Goal: Task Accomplishment & Management: Manage account settings

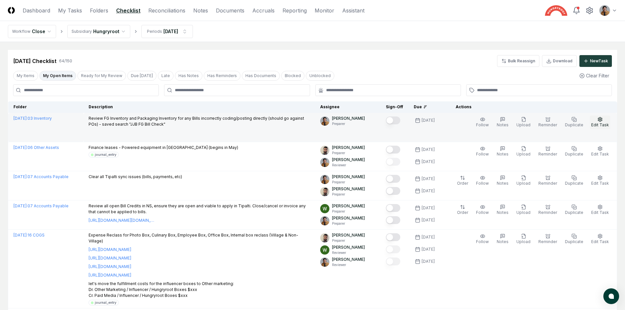
click at [602, 122] on button "Edit Task" at bounding box center [600, 122] width 20 height 14
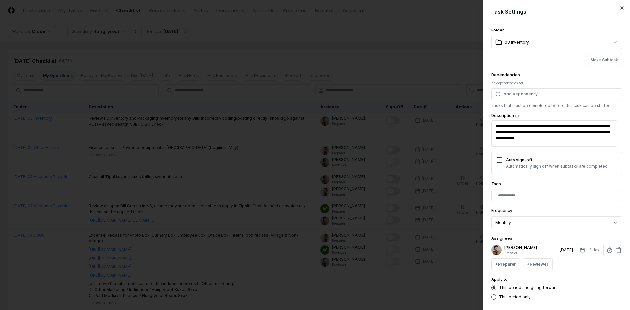
click at [589, 271] on div "**********" at bounding box center [556, 162] width 131 height 273
click at [619, 8] on icon "button" at bounding box center [621, 7] width 5 height 5
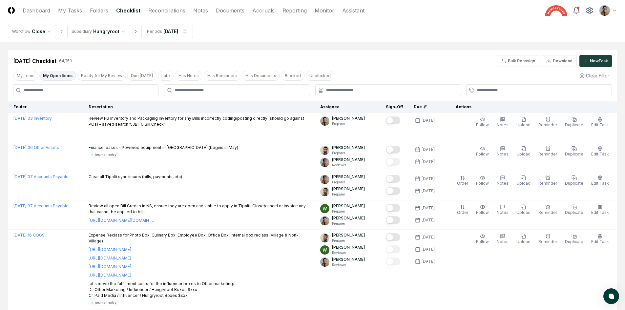
click at [63, 76] on button "My Open Items" at bounding box center [57, 76] width 37 height 10
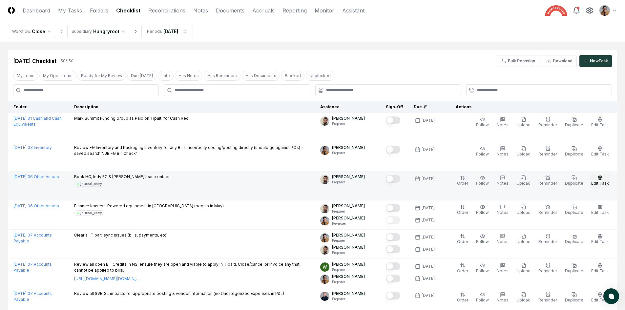
click at [602, 181] on span "Edit Task" at bounding box center [600, 183] width 18 height 5
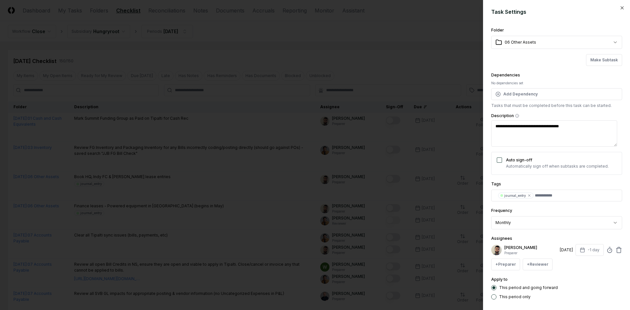
click at [618, 4] on div "**********" at bounding box center [556, 155] width 147 height 310
click at [619, 6] on icon "button" at bounding box center [621, 7] width 5 height 5
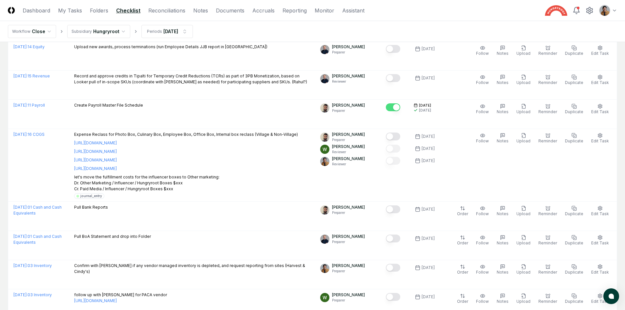
scroll to position [566, 0]
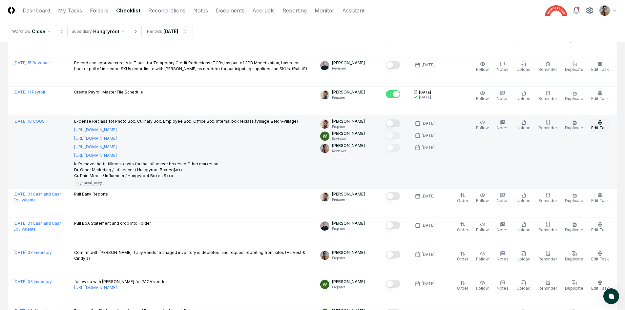
click at [601, 130] on span "Edit Task" at bounding box center [600, 127] width 18 height 5
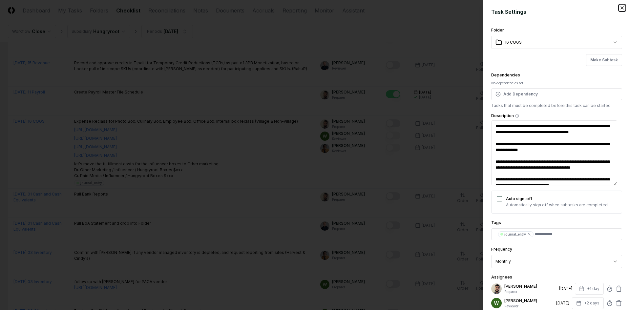
click at [619, 6] on icon "button" at bounding box center [621, 7] width 5 height 5
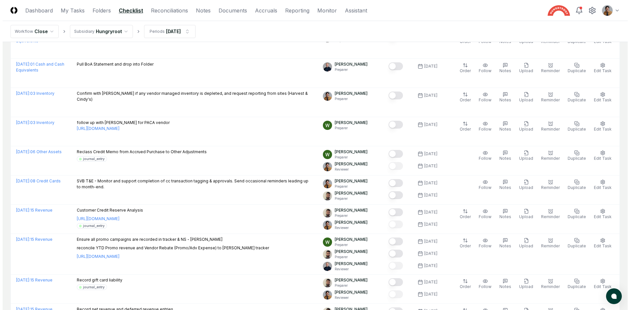
scroll to position [729, 0]
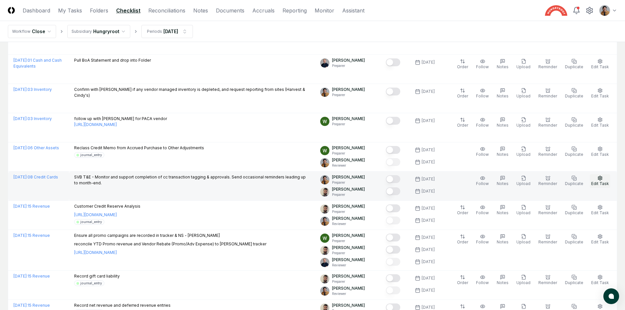
click at [599, 181] on button "Edit Task" at bounding box center [600, 181] width 20 height 14
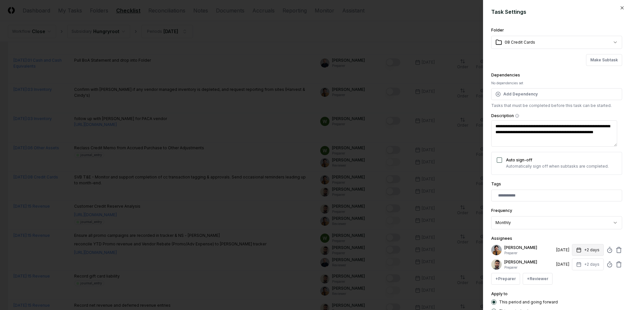
click at [583, 248] on button "+2 days" at bounding box center [588, 250] width 32 height 12
type input "*"
click at [567, 277] on input "*" at bounding box center [564, 276] width 23 height 12
click at [582, 293] on div "Apply to This period and going forward This period only" at bounding box center [556, 302] width 131 height 24
click at [589, 260] on button "+2 days" at bounding box center [588, 264] width 32 height 12
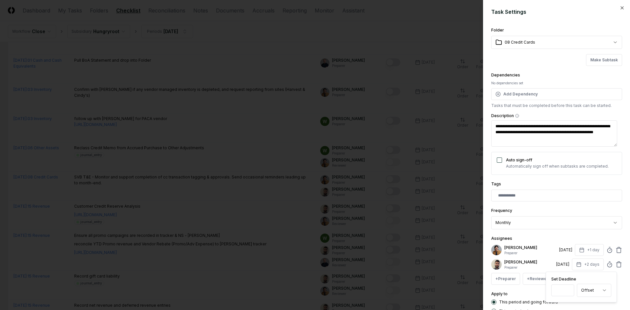
type input "*"
click at [567, 292] on input "*" at bounding box center [562, 290] width 23 height 12
click at [586, 305] on div "This period and going forward This period only" at bounding box center [556, 306] width 131 height 14
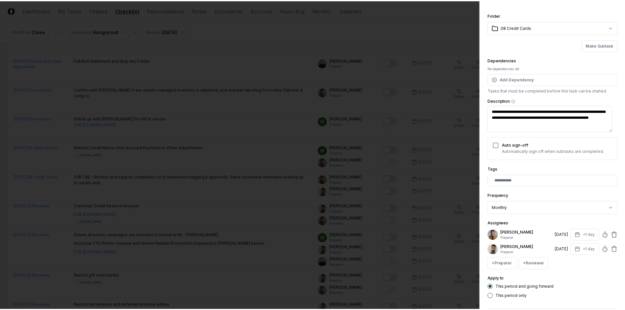
scroll to position [46, 0]
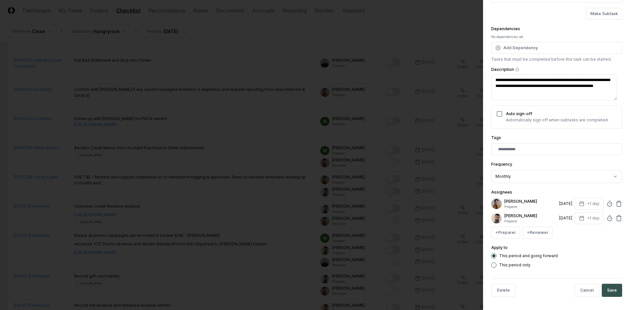
click at [606, 291] on button "Save" at bounding box center [612, 290] width 20 height 13
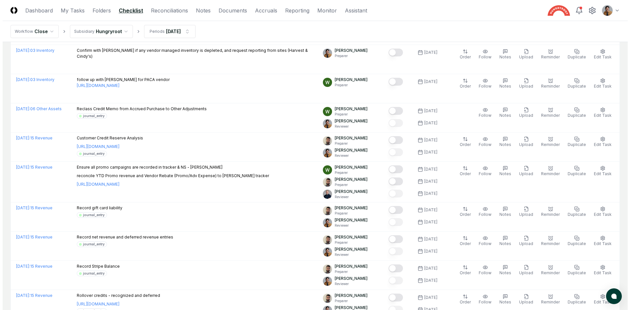
scroll to position [799, 0]
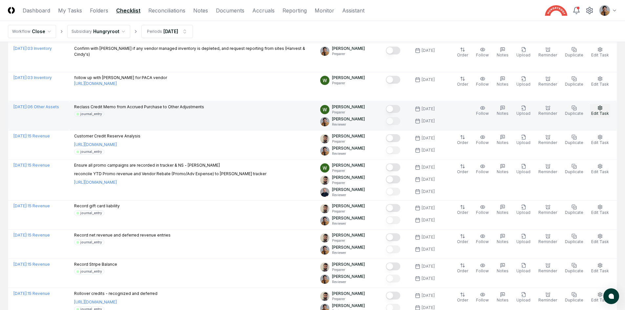
click at [604, 110] on button "Edit Task" at bounding box center [600, 111] width 20 height 14
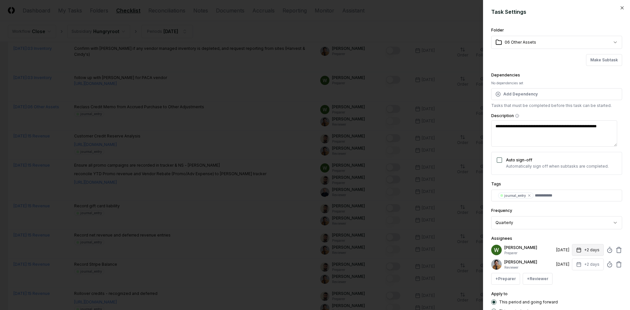
click at [590, 249] on button "+2 days" at bounding box center [588, 250] width 32 height 12
type input "*"
click at [567, 276] on input "*" at bounding box center [562, 276] width 23 height 12
click at [595, 293] on div "Apply to This period and going forward This period only" at bounding box center [556, 302] width 131 height 24
click at [584, 263] on button "+2 days" at bounding box center [588, 264] width 32 height 12
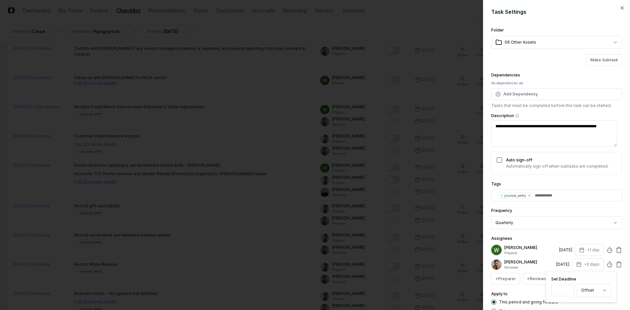
type input "*"
click at [567, 292] on input "*" at bounding box center [562, 290] width 23 height 12
click at [623, 246] on div "**********" at bounding box center [556, 155] width 147 height 310
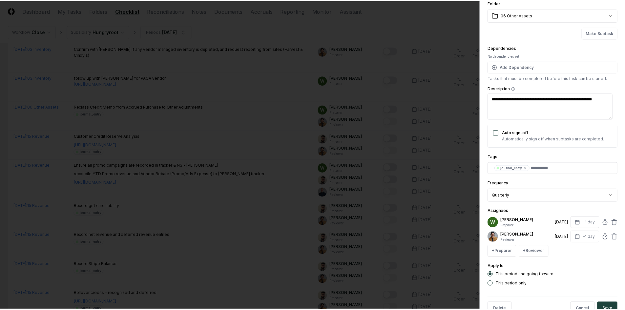
scroll to position [46, 0]
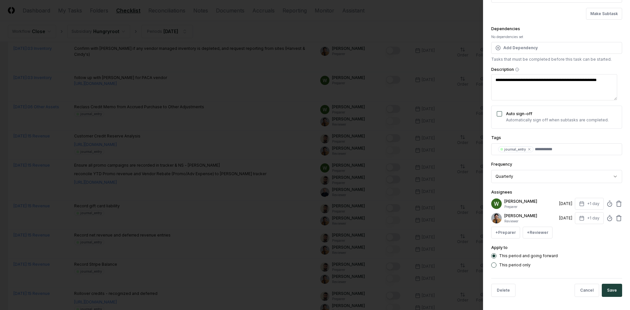
click at [605, 292] on button "Save" at bounding box center [612, 290] width 20 height 13
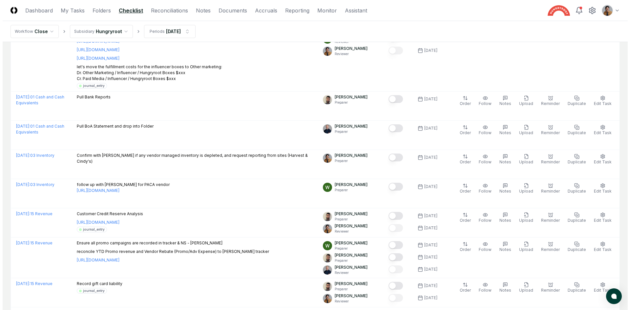
scroll to position [725, 0]
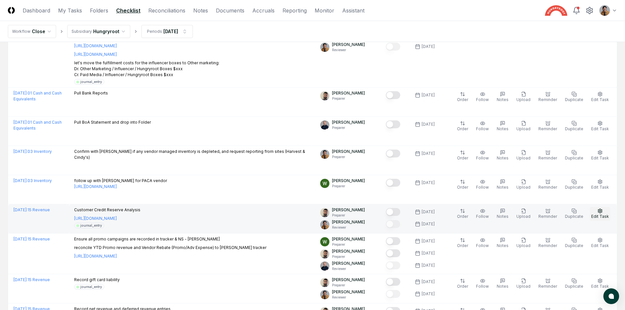
click at [604, 217] on span "Edit Task" at bounding box center [600, 216] width 18 height 5
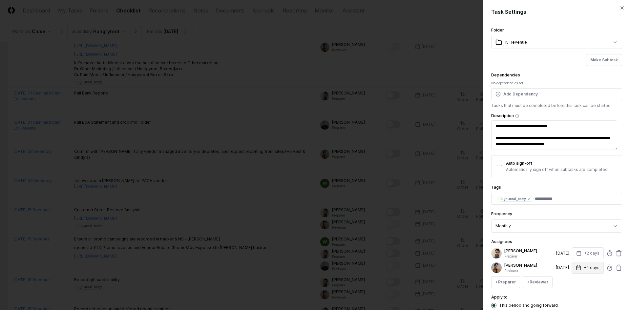
click at [586, 270] on button "+4 days" at bounding box center [587, 268] width 32 height 12
click at [568, 295] on input "*" at bounding box center [562, 294] width 23 height 12
type input "*"
click at [569, 296] on input "*" at bounding box center [562, 294] width 23 height 12
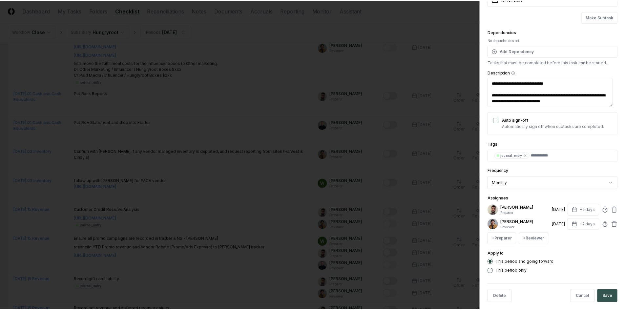
scroll to position [44, 0]
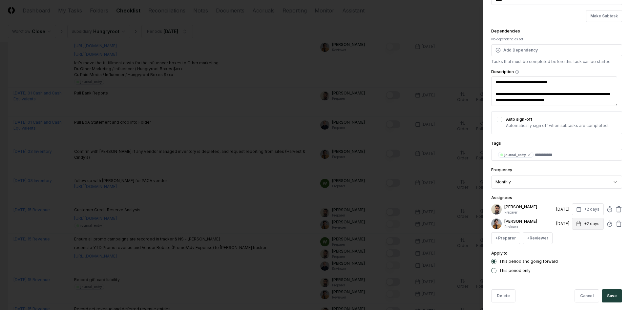
click at [576, 225] on icon "button" at bounding box center [578, 223] width 5 height 5
type input "*"
click at [568, 248] on input "*" at bounding box center [562, 250] width 23 height 12
click at [605, 293] on button "Save" at bounding box center [612, 295] width 20 height 13
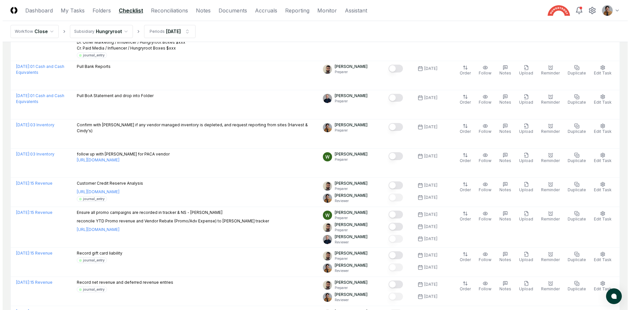
scroll to position [754, 0]
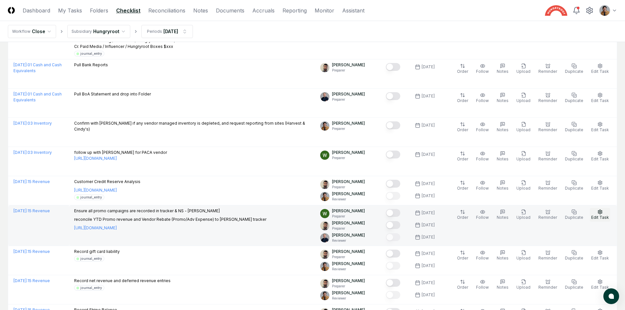
click at [601, 215] on span "Edit Task" at bounding box center [600, 217] width 18 height 5
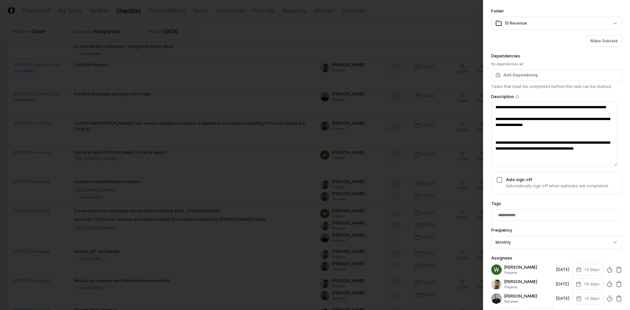
scroll to position [40, 0]
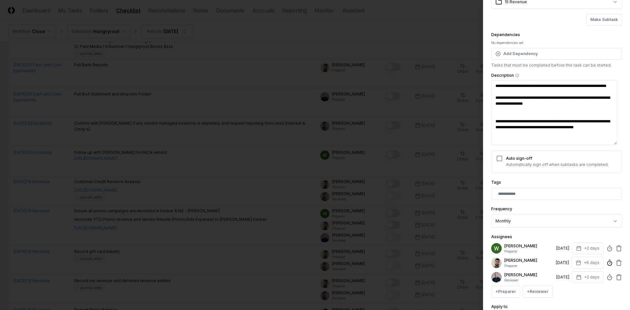
click at [606, 262] on icon at bounding box center [609, 262] width 7 height 7
type input "*****"
click at [609, 263] on line at bounding box center [609, 262] width 1 height 1
click at [615, 264] on icon at bounding box center [618, 262] width 7 height 7
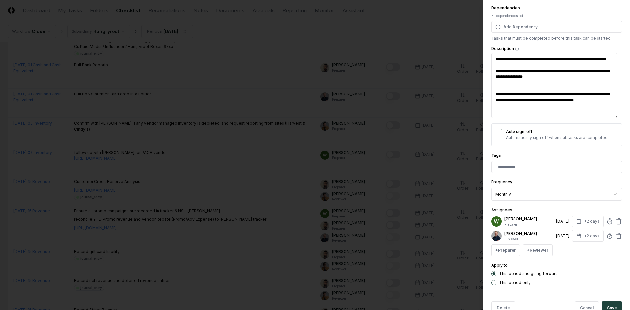
scroll to position [85, 0]
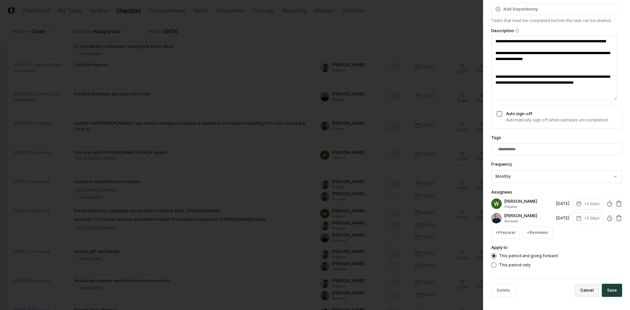
click at [588, 292] on button "Cancel" at bounding box center [586, 290] width 25 height 13
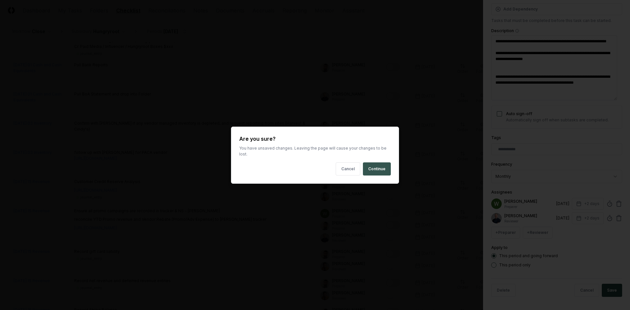
click at [384, 171] on button "Continue" at bounding box center [377, 168] width 28 height 13
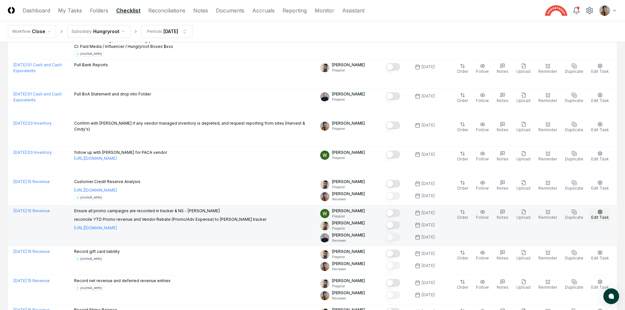
click at [595, 215] on span "Edit Task" at bounding box center [600, 217] width 18 height 5
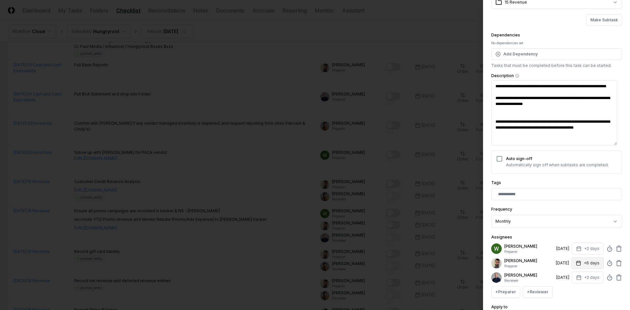
scroll to position [47, 0]
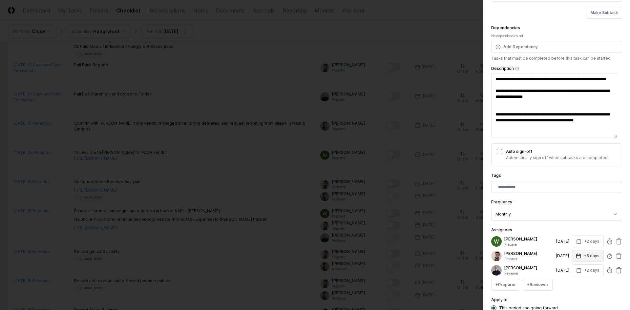
click at [588, 257] on button "+6 days" at bounding box center [587, 256] width 32 height 12
click at [568, 283] on input "*" at bounding box center [562, 282] width 23 height 12
type input "*"
click at [568, 283] on input "*" at bounding box center [562, 282] width 23 height 12
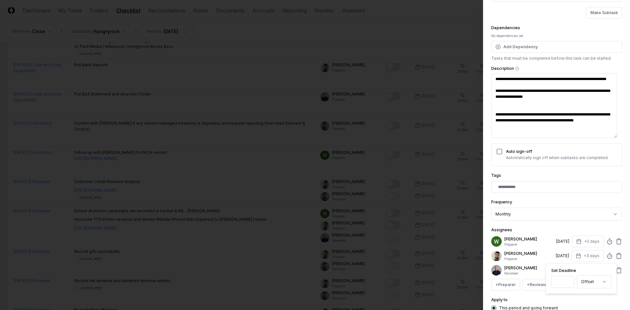
click at [578, 297] on div "Apply to This period and going forward This period only" at bounding box center [556, 308] width 131 height 24
click at [585, 271] on button "+2 days" at bounding box center [588, 270] width 32 height 12
type input "*"
click at [568, 294] on input "*" at bounding box center [562, 296] width 23 height 12
click at [623, 242] on div "**********" at bounding box center [556, 155] width 147 height 310
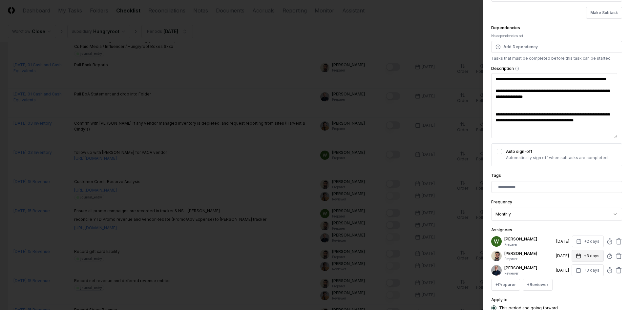
click at [590, 256] on button "+3 days" at bounding box center [587, 256] width 32 height 12
type input "*"
click at [568, 284] on input "*" at bounding box center [562, 282] width 23 height 12
click at [624, 210] on div "**********" at bounding box center [556, 155] width 147 height 310
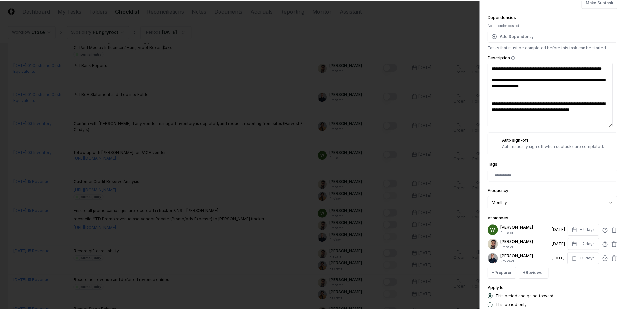
scroll to position [99, 0]
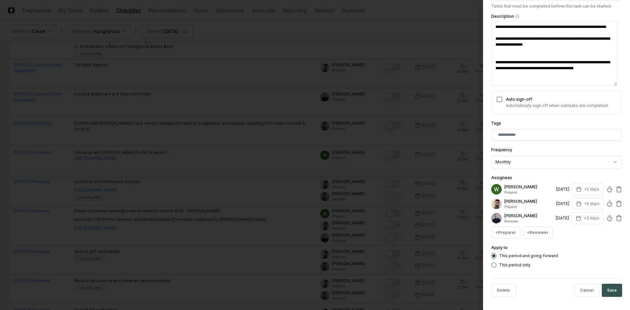
click at [609, 292] on button "Save" at bounding box center [612, 290] width 20 height 13
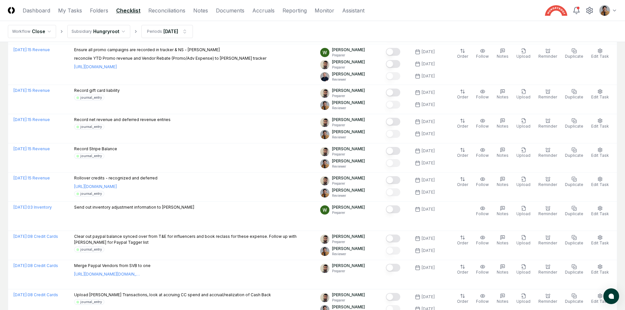
scroll to position [941, 0]
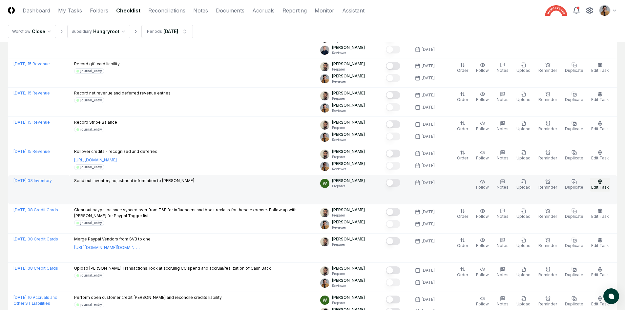
click at [604, 187] on span "Edit Task" at bounding box center [600, 187] width 18 height 5
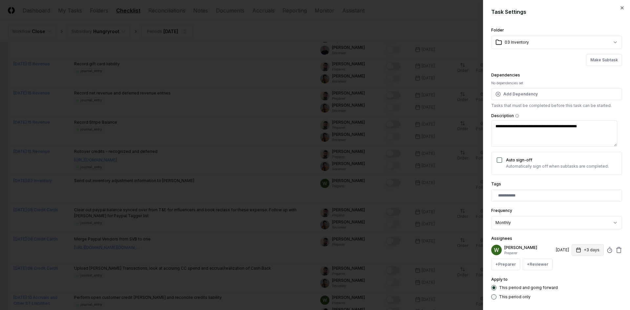
click at [590, 247] on button "+3 days" at bounding box center [587, 250] width 32 height 12
click at [624, 11] on div "**********" at bounding box center [556, 155] width 147 height 310
click at [620, 9] on div "**********" at bounding box center [556, 155] width 147 height 310
click at [619, 9] on icon "button" at bounding box center [621, 7] width 5 height 5
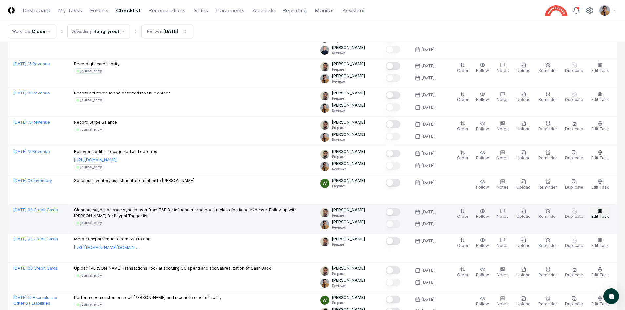
click at [596, 212] on button "Edit Task" at bounding box center [600, 214] width 20 height 14
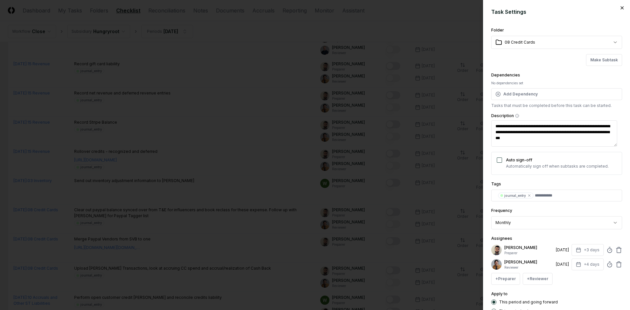
click at [619, 10] on div "**********" at bounding box center [556, 155] width 147 height 310
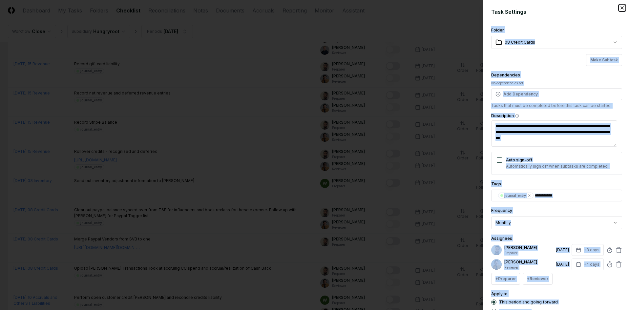
click at [619, 9] on icon "button" at bounding box center [621, 7] width 5 height 5
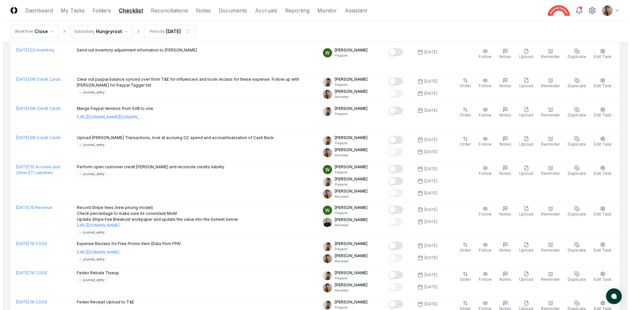
scroll to position [1077, 0]
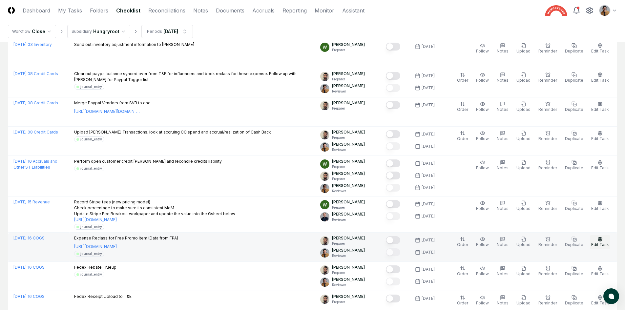
click at [604, 245] on span "Edit Task" at bounding box center [600, 244] width 18 height 5
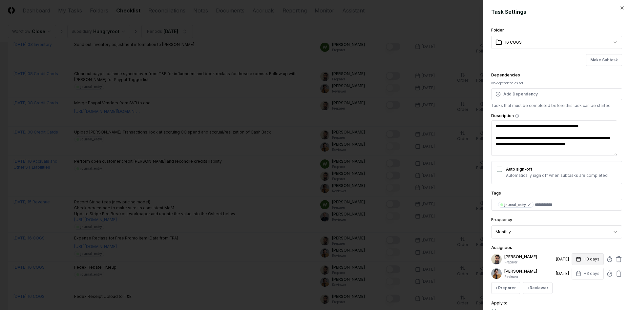
click at [583, 257] on button "+3 days" at bounding box center [587, 259] width 32 height 12
type input "*"
click at [567, 287] on input "*" at bounding box center [562, 285] width 23 height 12
click at [593, 303] on div "Apply to This period and going forward This period only" at bounding box center [556, 311] width 131 height 24
click at [586, 277] on button "+3 days" at bounding box center [587, 274] width 32 height 12
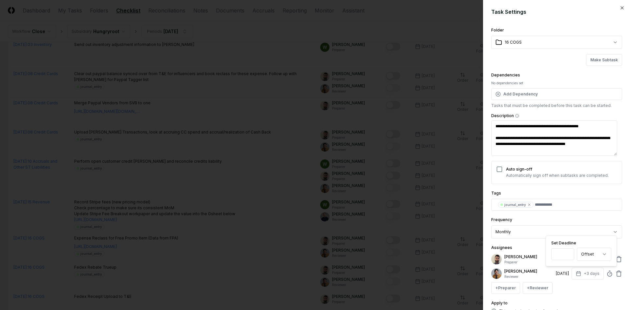
type input "*"
click at [566, 255] on input "*" at bounding box center [562, 254] width 23 height 12
drag, startPoint x: 579, startPoint y: 296, endPoint x: 592, endPoint y: 291, distance: 14.1
click at [580, 296] on div "**********" at bounding box center [556, 174] width 131 height 297
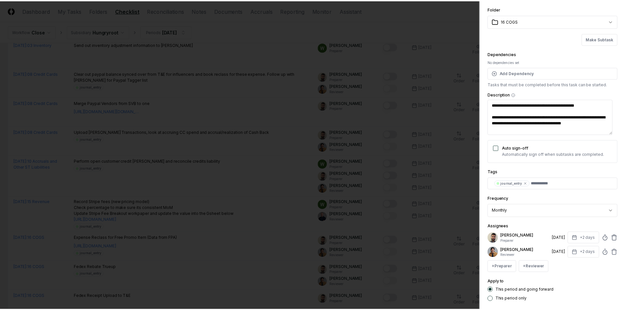
scroll to position [55, 0]
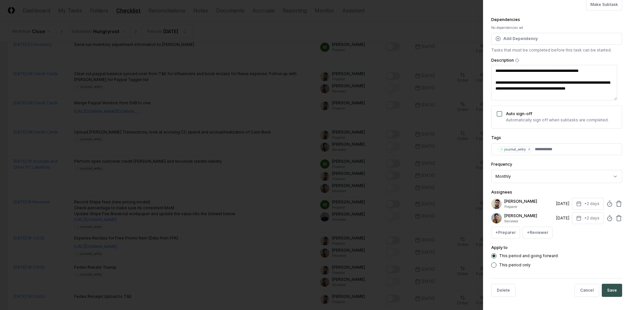
click at [615, 289] on button "Save" at bounding box center [612, 290] width 20 height 13
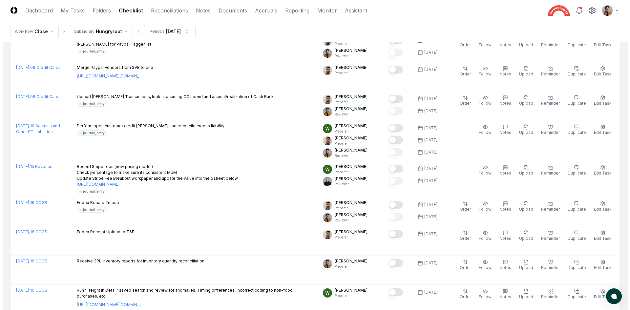
scroll to position [1146, 0]
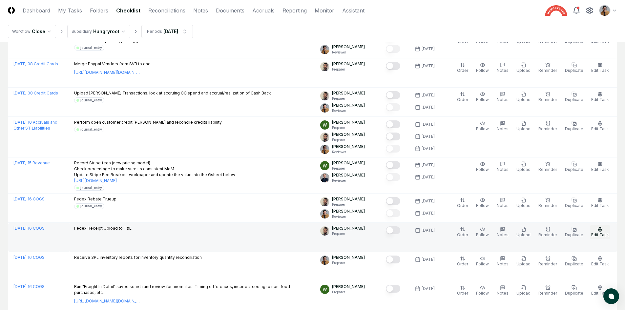
click at [606, 231] on button "Edit Task" at bounding box center [600, 232] width 20 height 14
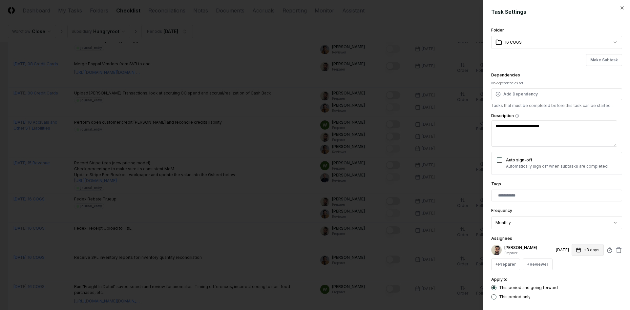
click at [577, 254] on button "+3 days" at bounding box center [587, 250] width 32 height 12
click at [567, 278] on input "*" at bounding box center [562, 276] width 23 height 12
type input "*"
click at [567, 278] on input "*" at bounding box center [564, 276] width 23 height 12
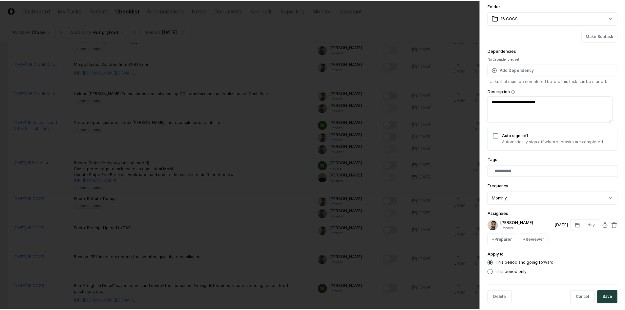
scroll to position [25, 0]
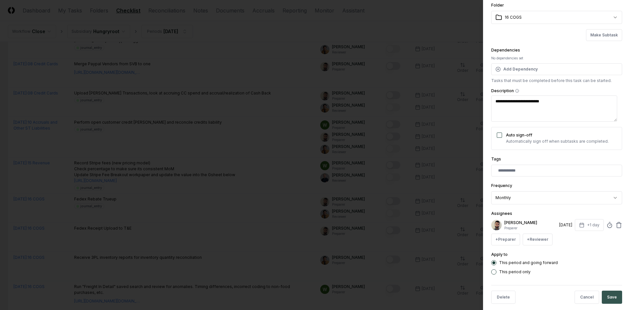
click at [614, 295] on button "Save" at bounding box center [612, 297] width 20 height 13
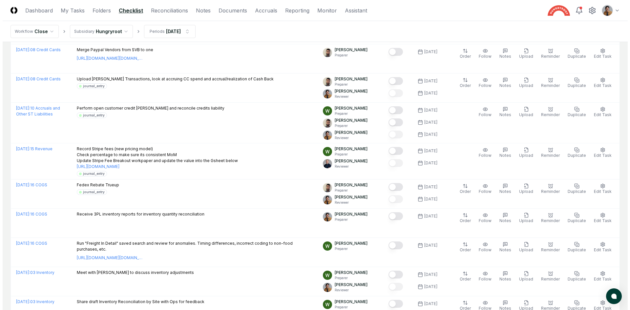
scroll to position [1191, 0]
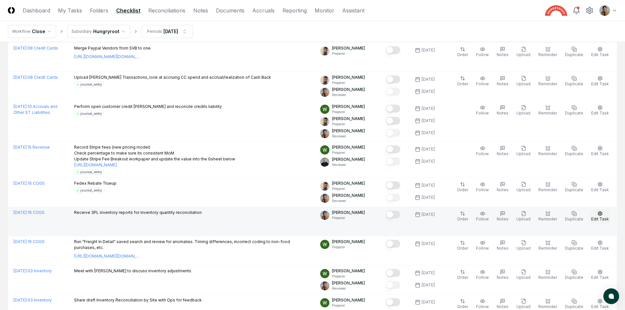
click at [599, 217] on span "Edit Task" at bounding box center [600, 218] width 18 height 5
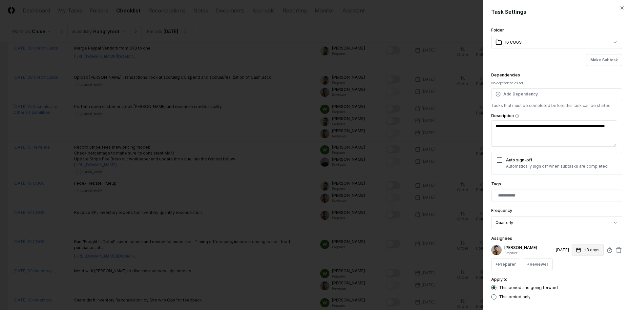
click at [586, 249] on button "+3 days" at bounding box center [587, 250] width 32 height 12
click at [568, 278] on input "*" at bounding box center [562, 276] width 23 height 12
click at [567, 278] on input "*" at bounding box center [562, 276] width 23 height 12
click at [567, 278] on input "*" at bounding box center [564, 276] width 23 height 12
click at [568, 278] on input "**" at bounding box center [564, 276] width 23 height 12
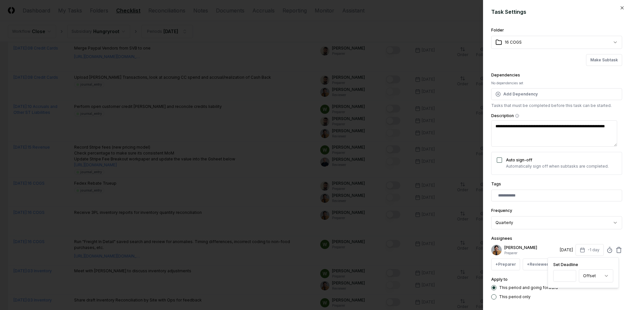
type input "*"
click at [571, 275] on input "*" at bounding box center [564, 276] width 23 height 12
drag, startPoint x: 511, startPoint y: 127, endPoint x: 500, endPoint y: 127, distance: 10.8
click at [500, 127] on textarea "**********" at bounding box center [554, 133] width 126 height 26
click at [517, 139] on textarea "**********" at bounding box center [554, 133] width 126 height 26
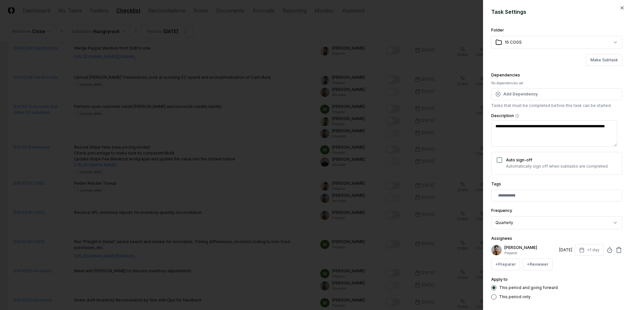
type textarea "**********"
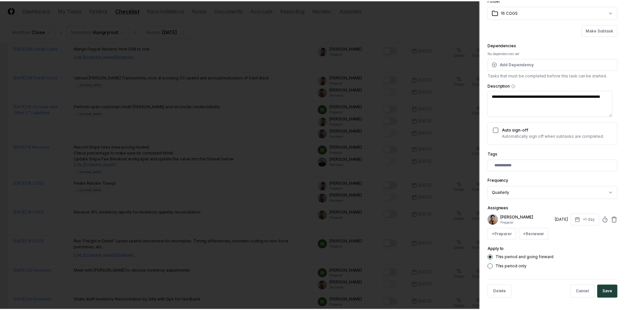
scroll to position [32, 0]
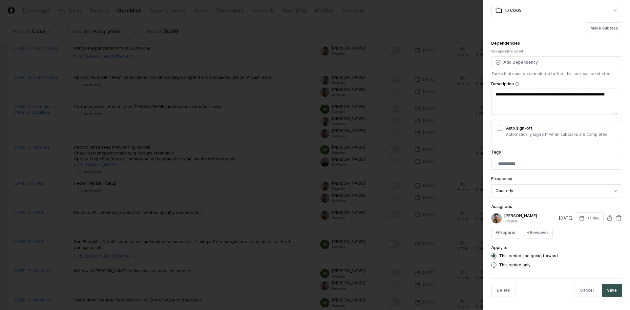
click at [607, 290] on button "Save" at bounding box center [612, 290] width 20 height 13
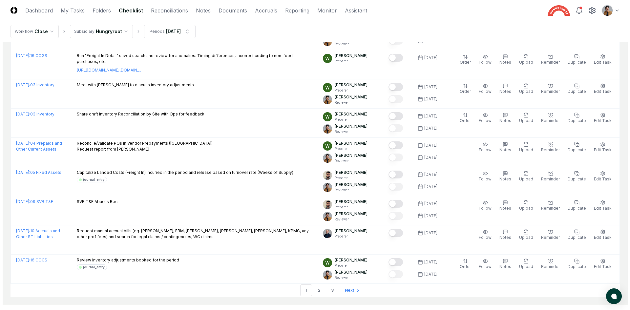
scroll to position [1411, 0]
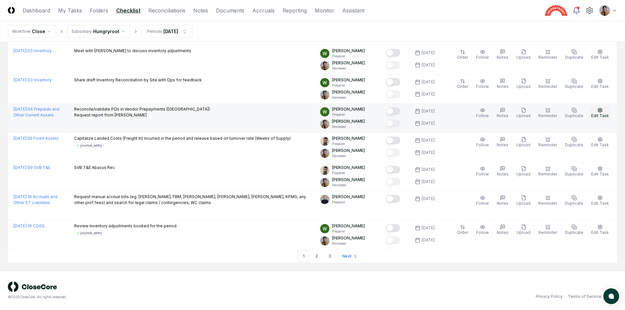
click at [600, 113] on button "Edit Task" at bounding box center [600, 113] width 20 height 14
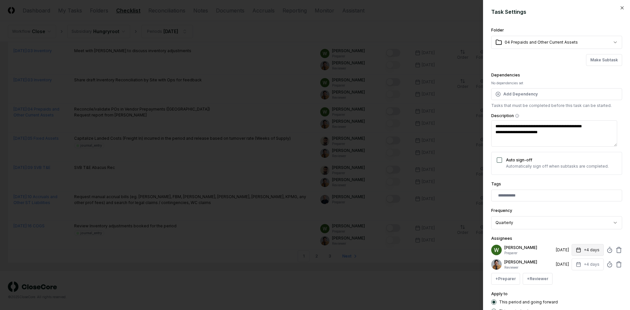
click at [571, 249] on button "+4 days" at bounding box center [587, 250] width 32 height 12
click at [567, 278] on input "*" at bounding box center [562, 276] width 23 height 12
click at [567, 276] on input "*" at bounding box center [562, 276] width 23 height 12
type input "*"
click at [567, 276] on input "*" at bounding box center [562, 276] width 23 height 12
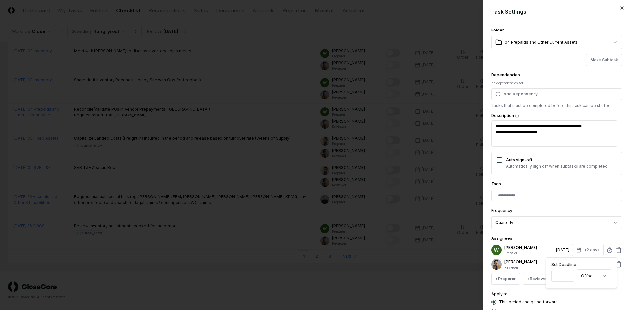
scroll to position [2, 0]
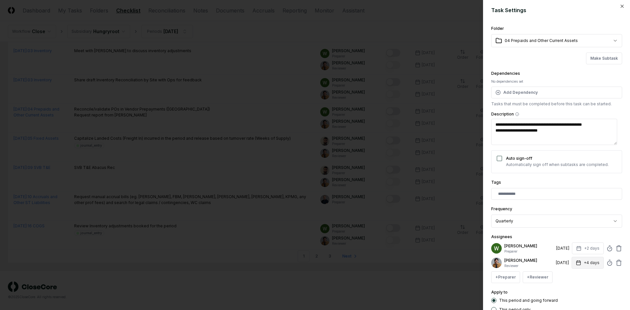
click at [590, 263] on button "+4 days" at bounding box center [587, 263] width 32 height 12
type input "*"
click at [567, 290] on input "*" at bounding box center [562, 289] width 23 height 12
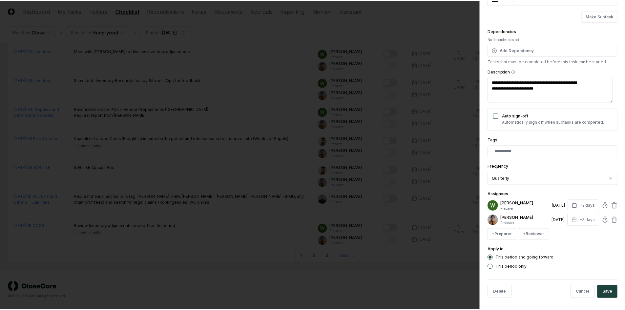
scroll to position [46, 0]
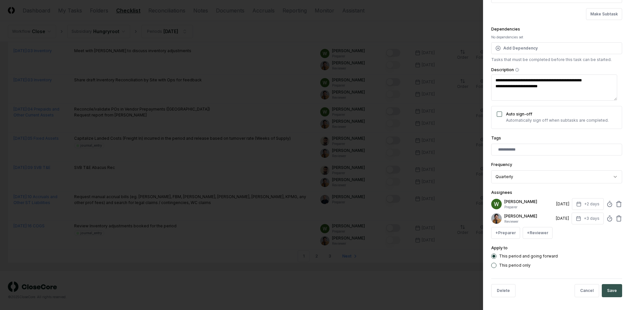
click at [612, 288] on button "Save" at bounding box center [612, 290] width 20 height 13
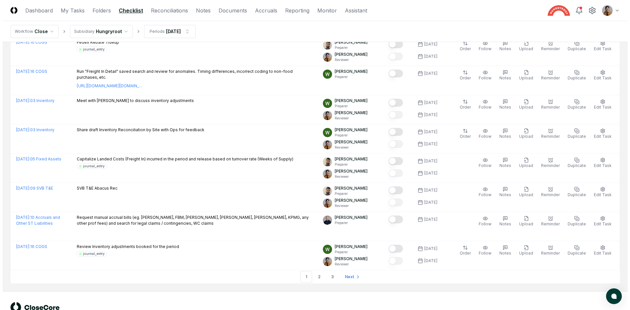
scroll to position [1411, 0]
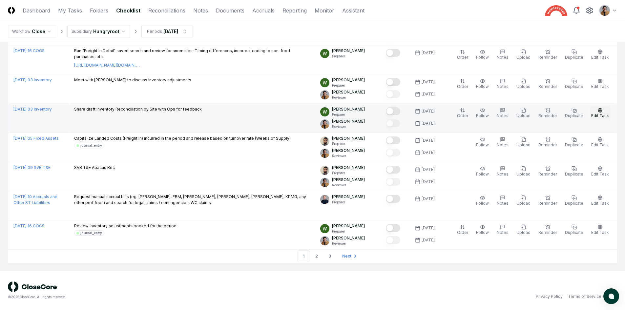
click at [599, 111] on icon "button" at bounding box center [600, 110] width 4 height 4
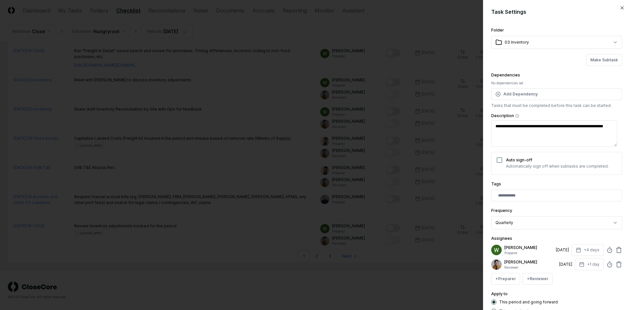
click at [506, 247] on p "[PERSON_NAME]" at bounding box center [528, 248] width 49 height 6
click at [615, 248] on icon at bounding box center [618, 250] width 7 height 7
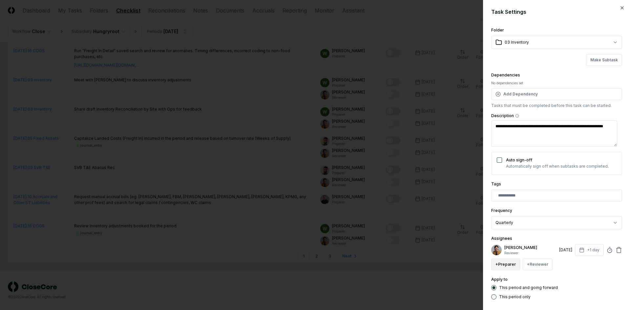
click at [516, 262] on button "+ Preparer" at bounding box center [505, 264] width 29 height 12
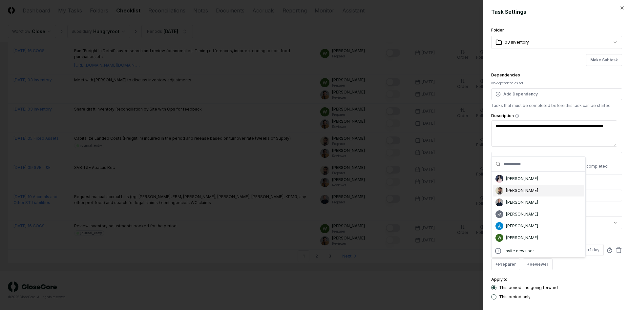
click at [517, 194] on div "[PERSON_NAME]" at bounding box center [538, 191] width 91 height 12
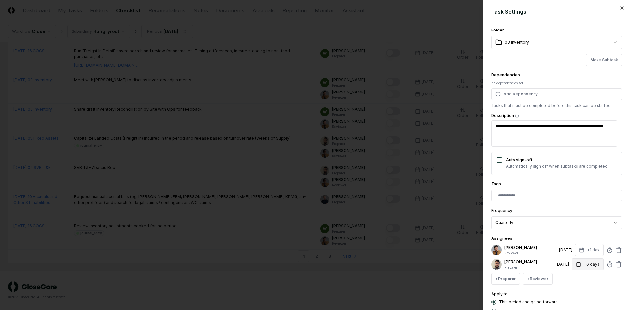
click at [576, 263] on rect "button" at bounding box center [578, 265] width 4 height 4
click at [567, 292] on input "*" at bounding box center [562, 290] width 23 height 12
type input "*"
click at [567, 292] on input "*" at bounding box center [562, 290] width 23 height 12
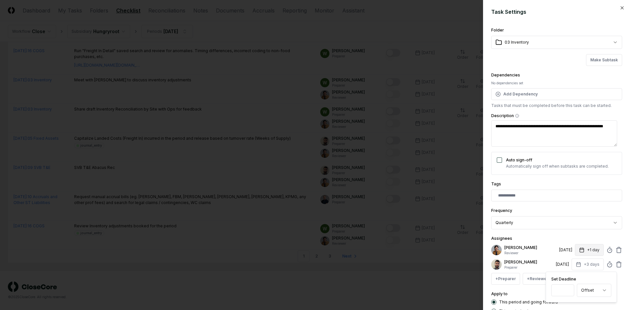
click at [583, 251] on button "+1 day" at bounding box center [589, 250] width 29 height 12
click at [568, 278] on input "**" at bounding box center [564, 276] width 23 height 12
click at [568, 274] on input "*" at bounding box center [564, 276] width 23 height 12
click at [568, 274] on input "*" at bounding box center [562, 276] width 23 height 12
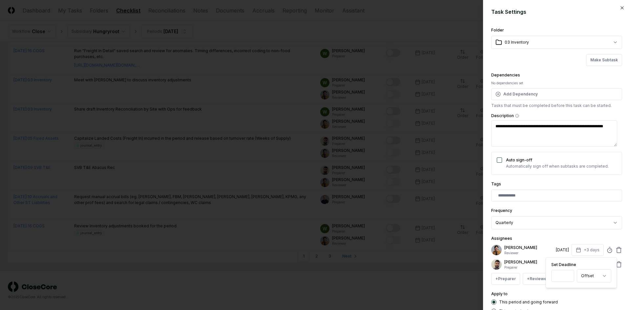
type input "*"
click at [568, 274] on input "*" at bounding box center [562, 276] width 23 height 12
click at [570, 291] on div "Apply to This period and going forward This period only" at bounding box center [556, 302] width 131 height 24
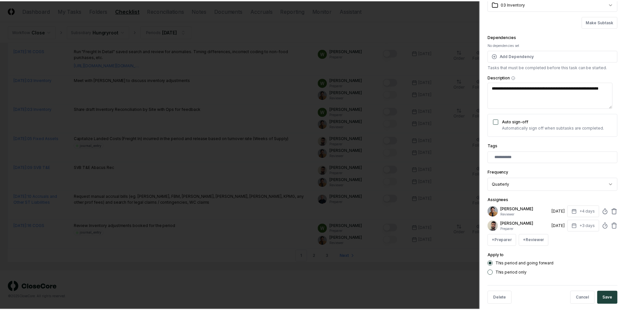
scroll to position [46, 0]
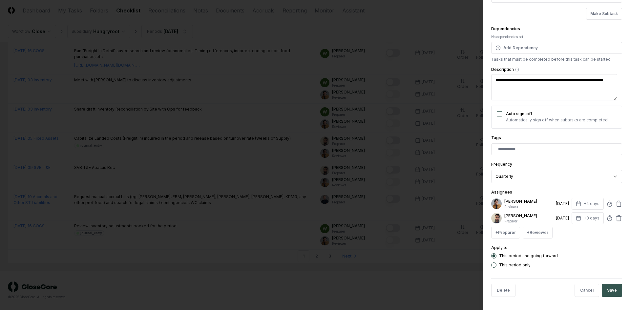
click at [609, 294] on button "Save" at bounding box center [612, 290] width 20 height 13
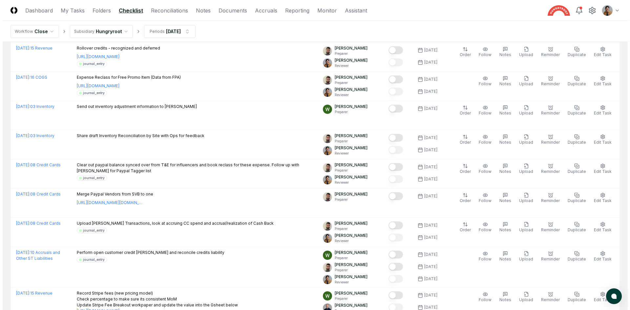
scroll to position [1131, 0]
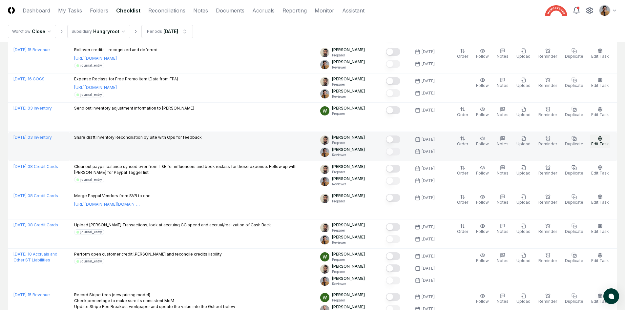
click at [598, 144] on span "Edit Task" at bounding box center [600, 143] width 18 height 5
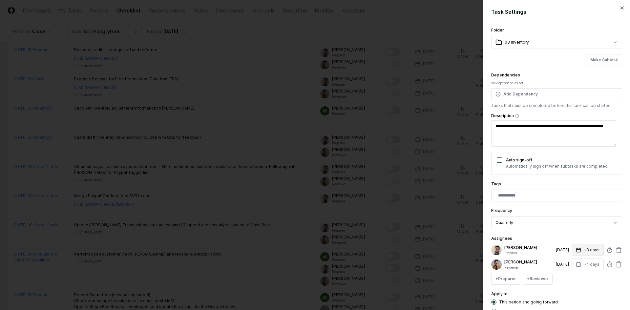
click at [589, 248] on button "+3 days" at bounding box center [587, 250] width 32 height 12
type input "*"
click at [567, 275] on input "*" at bounding box center [562, 276] width 23 height 12
click at [622, 233] on div "**********" at bounding box center [556, 155] width 147 height 310
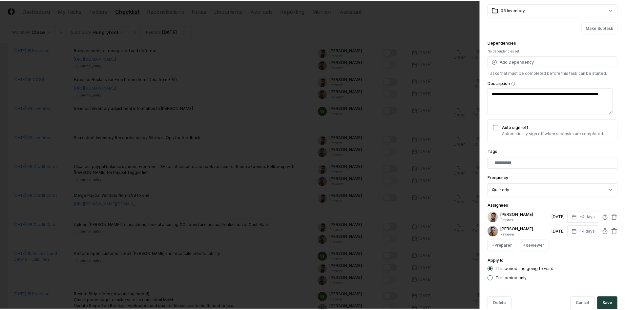
scroll to position [46, 0]
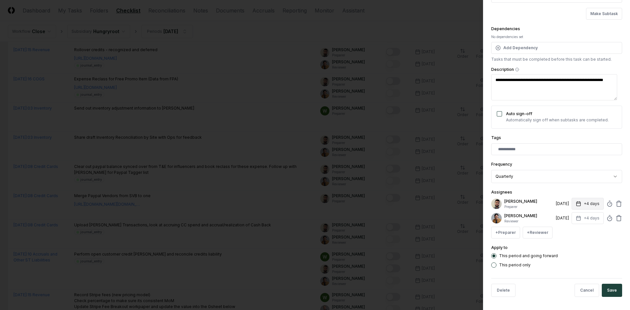
click at [588, 207] on button "+4 days" at bounding box center [587, 204] width 32 height 12
type input "*"
click at [567, 231] on input "*" at bounding box center [562, 230] width 23 height 12
click at [588, 223] on button "+4 days" at bounding box center [587, 218] width 32 height 12
type input "*"
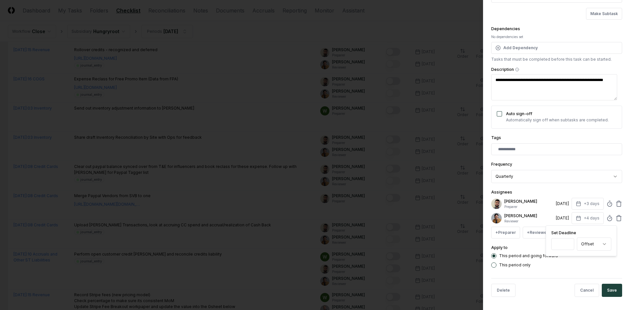
click at [567, 244] on input "*" at bounding box center [562, 244] width 23 height 12
click at [624, 233] on div "**********" at bounding box center [556, 155] width 147 height 310
click at [604, 293] on button "Save" at bounding box center [612, 290] width 20 height 13
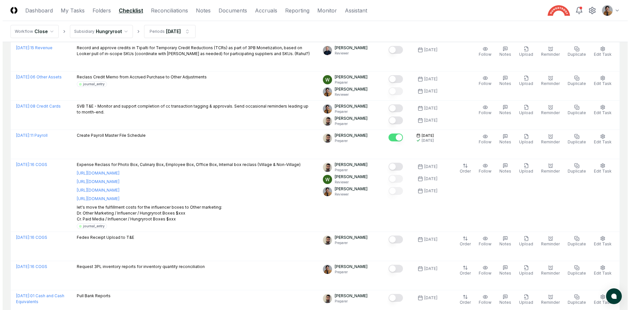
scroll to position [589, 0]
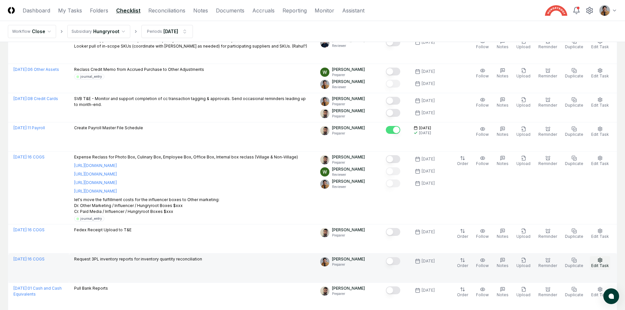
click at [601, 261] on icon "button" at bounding box center [600, 260] width 4 height 4
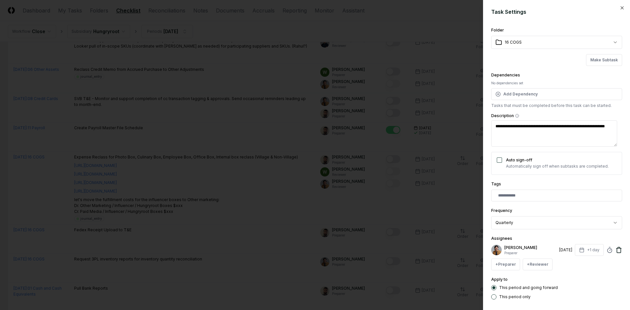
click at [618, 247] on icon at bounding box center [619, 247] width 2 height 1
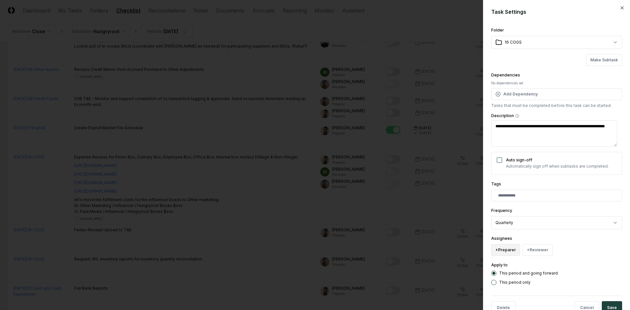
click at [508, 252] on button "+ Preparer" at bounding box center [505, 250] width 29 height 12
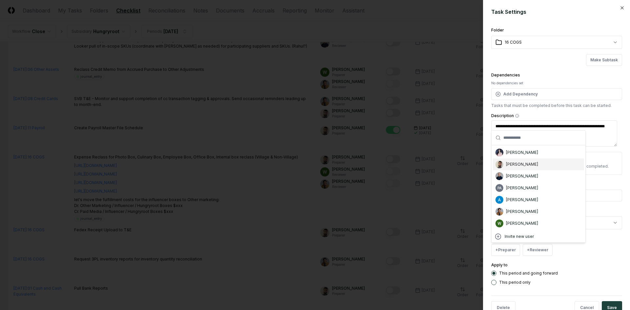
click at [517, 167] on div "[PERSON_NAME]" at bounding box center [538, 164] width 91 height 12
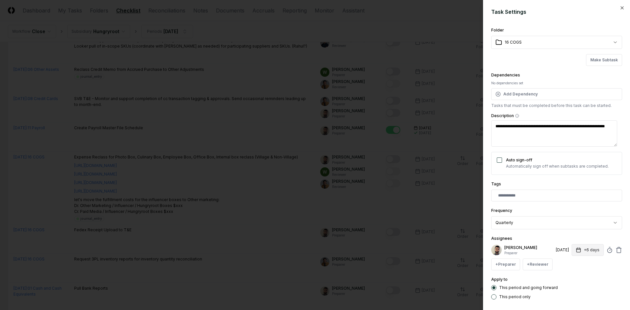
click at [586, 248] on button "+6 days" at bounding box center [587, 250] width 32 height 12
click at [567, 276] on input "*" at bounding box center [562, 276] width 23 height 12
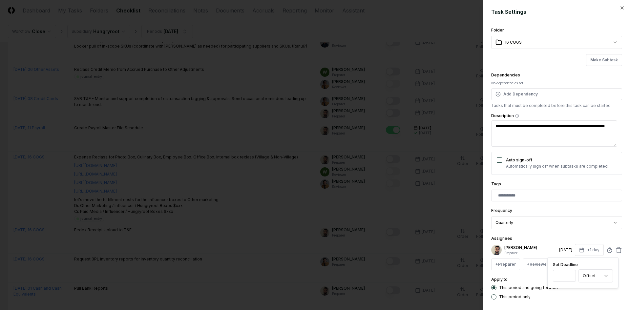
click at [567, 276] on input "*" at bounding box center [564, 276] width 23 height 12
type input "**"
click at [568, 277] on input "**" at bounding box center [564, 276] width 23 height 12
click at [623, 262] on div "**********" at bounding box center [556, 155] width 147 height 310
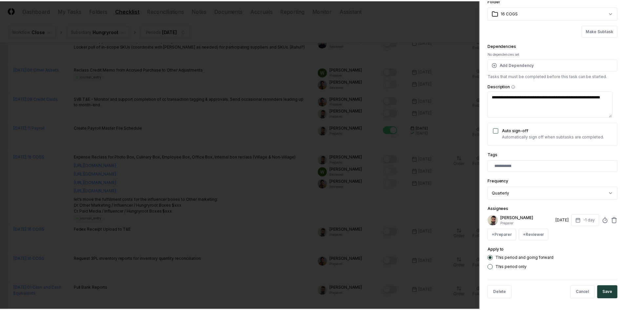
scroll to position [32, 0]
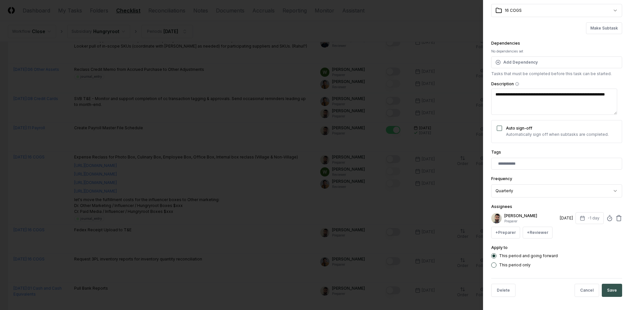
click at [604, 294] on button "Save" at bounding box center [612, 290] width 20 height 13
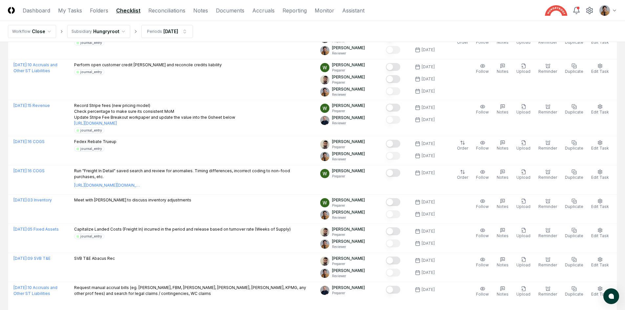
scroll to position [1411, 0]
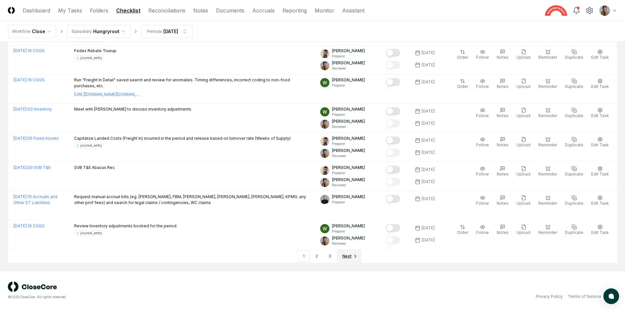
click at [341, 256] on link "Next" at bounding box center [349, 256] width 24 height 13
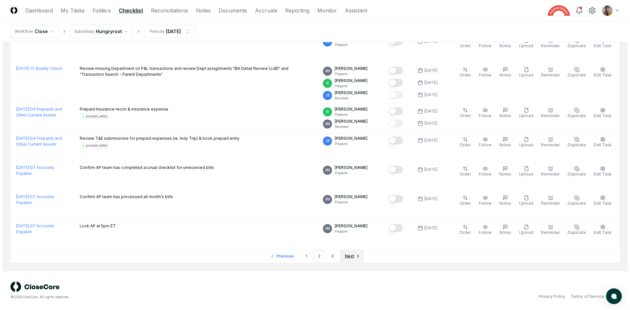
scroll to position [1369, 0]
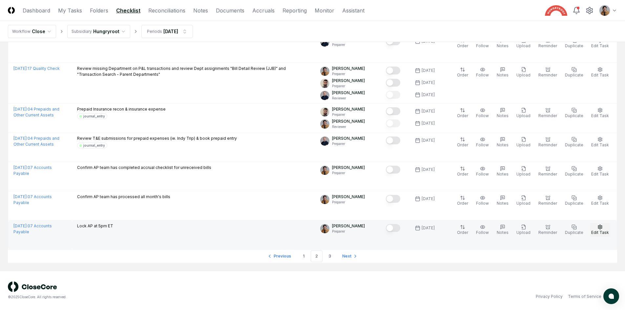
click at [600, 226] on circle "button" at bounding box center [599, 226] width 1 height 1
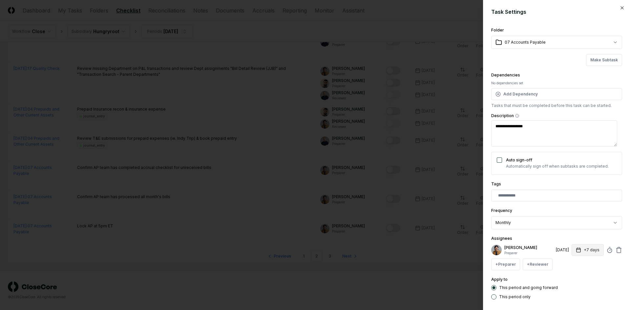
click at [576, 250] on icon "button" at bounding box center [578, 250] width 4 height 0
click at [568, 278] on input "*" at bounding box center [562, 276] width 23 height 12
type input "*"
click at [568, 278] on input "*" at bounding box center [562, 276] width 23 height 12
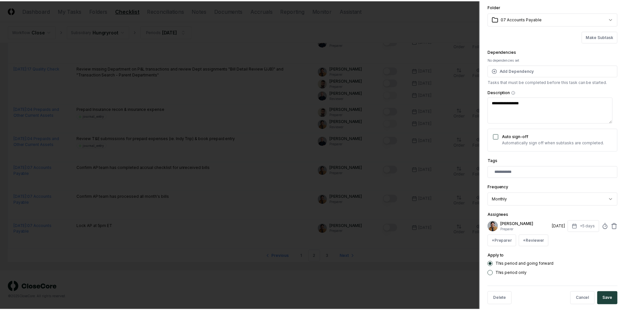
scroll to position [32, 0]
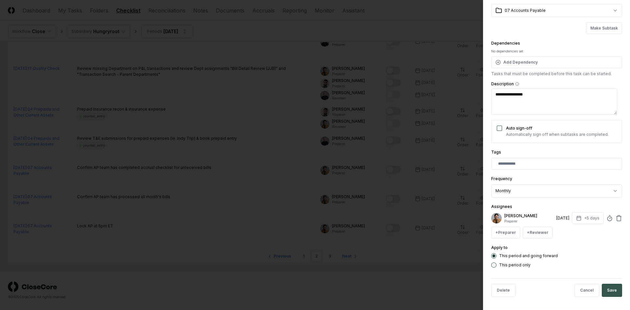
click at [614, 288] on button "Save" at bounding box center [612, 290] width 20 height 13
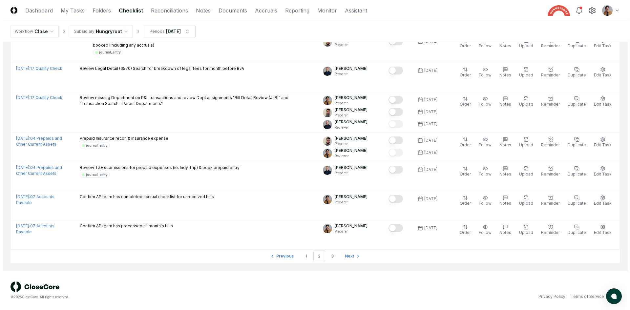
scroll to position [9, 0]
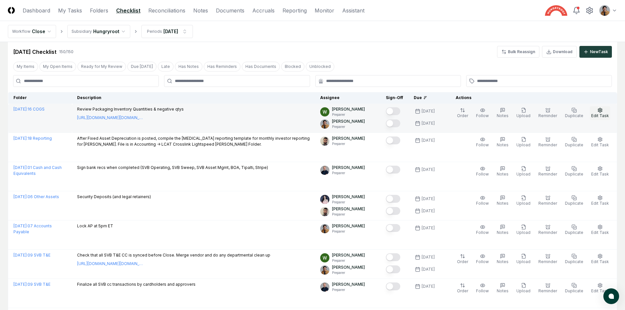
click at [599, 115] on span "Edit Task" at bounding box center [600, 115] width 18 height 5
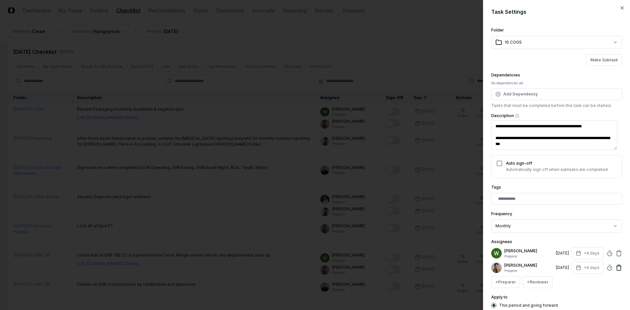
click at [616, 256] on icon at bounding box center [618, 253] width 7 height 7
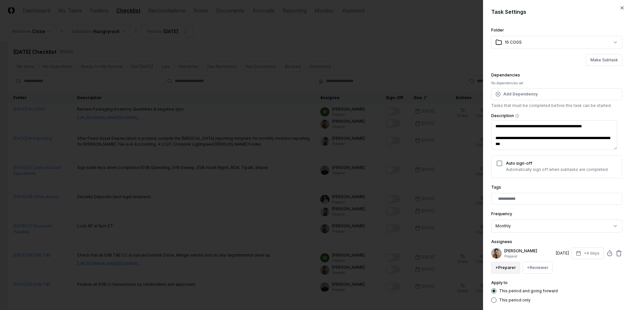
click at [508, 268] on button "+ Preparer" at bounding box center [505, 268] width 29 height 12
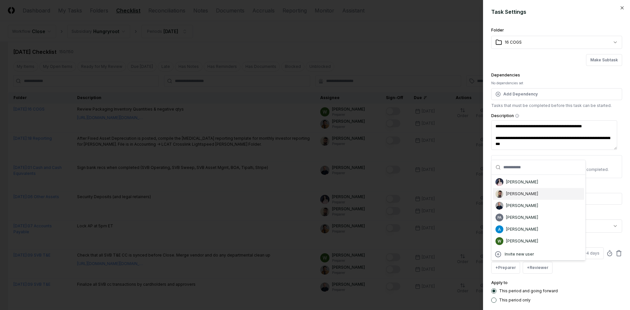
click at [513, 196] on div "[PERSON_NAME]" at bounding box center [522, 194] width 32 height 6
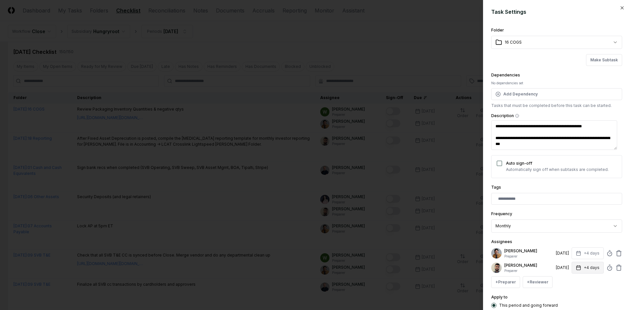
click at [592, 268] on button "+4 days" at bounding box center [587, 268] width 32 height 12
click at [566, 295] on input "*" at bounding box center [562, 294] width 23 height 12
type input "*"
click at [566, 295] on input "*" at bounding box center [562, 294] width 23 height 12
click at [582, 255] on button "+4 days" at bounding box center [587, 253] width 32 height 12
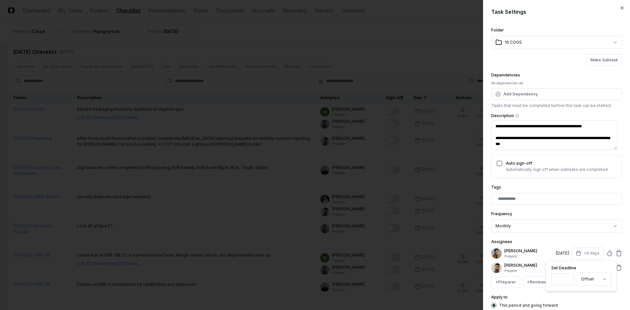
click at [567, 282] on input "*" at bounding box center [562, 279] width 23 height 12
type input "*"
click at [568, 281] on input "*" at bounding box center [562, 279] width 23 height 12
click at [582, 296] on div "Apply to This period and going forward This period only" at bounding box center [556, 305] width 131 height 24
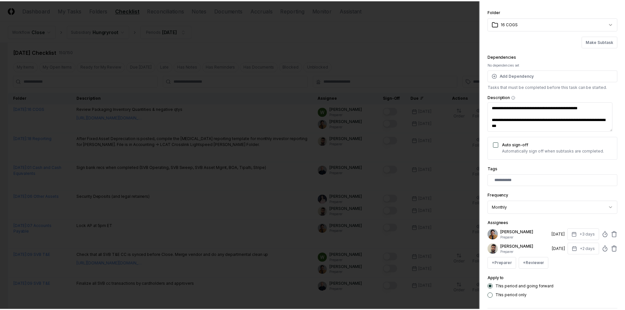
scroll to position [50, 0]
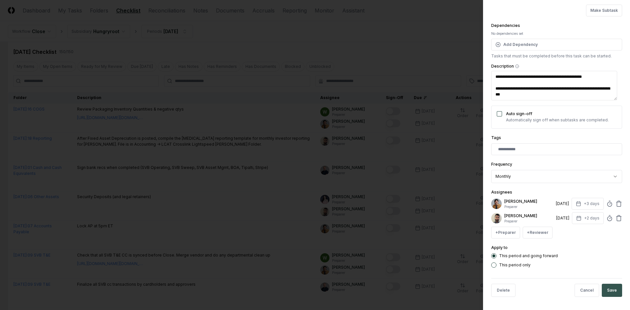
click at [607, 295] on button "Save" at bounding box center [612, 290] width 20 height 13
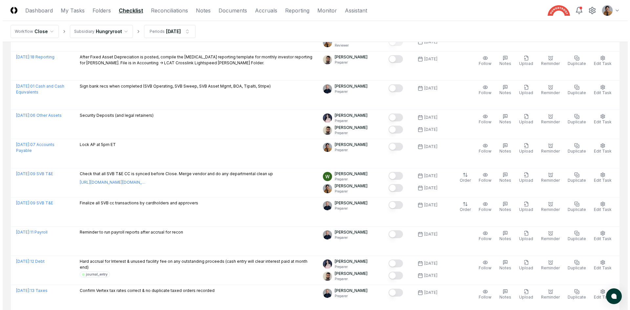
scroll to position [120, 0]
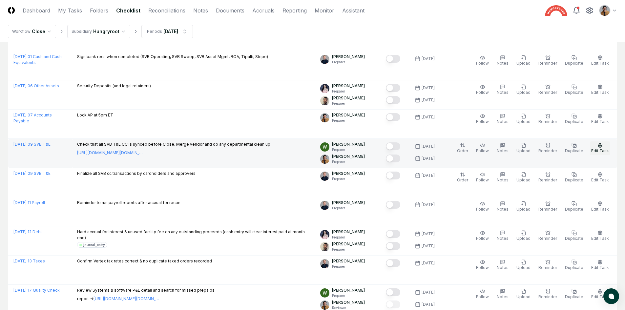
click at [595, 145] on button "Edit Task" at bounding box center [600, 148] width 20 height 14
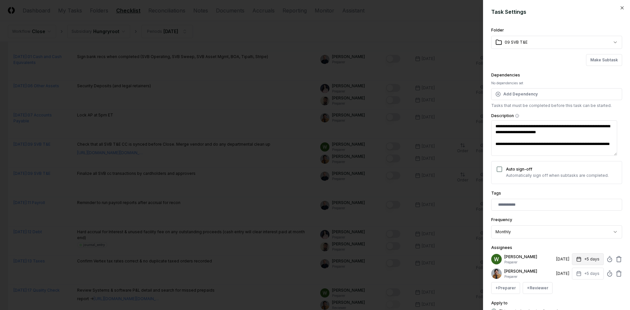
click at [582, 256] on button "+5 days" at bounding box center [588, 259] width 32 height 12
click at [569, 288] on input "*" at bounding box center [562, 285] width 23 height 12
type input "*"
click at [565, 287] on input "*" at bounding box center [562, 285] width 23 height 12
click at [621, 252] on div "**********" at bounding box center [556, 155] width 147 height 310
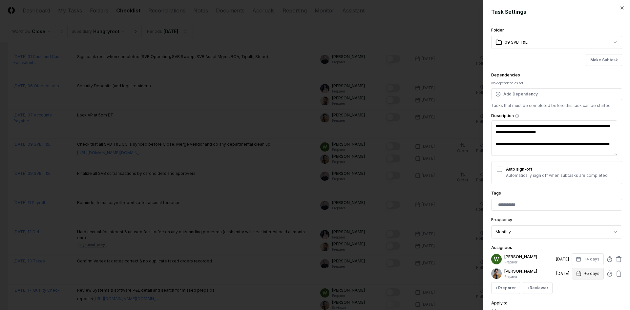
click at [576, 272] on icon "button" at bounding box center [578, 273] width 5 height 5
type input "*"
click at [567, 256] on input "*" at bounding box center [562, 254] width 23 height 12
click at [621, 232] on div "**********" at bounding box center [556, 155] width 147 height 310
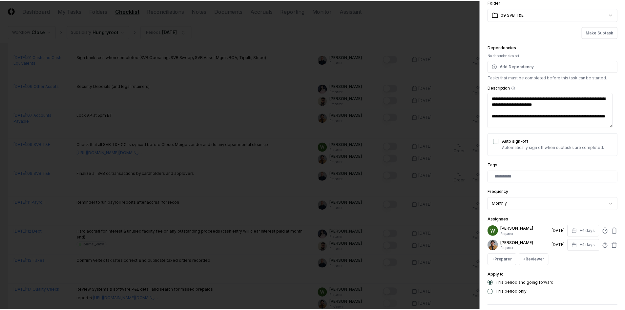
scroll to position [47, 0]
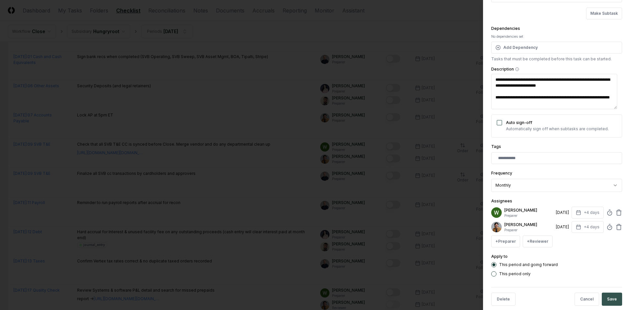
click at [613, 300] on button "Save" at bounding box center [612, 299] width 20 height 13
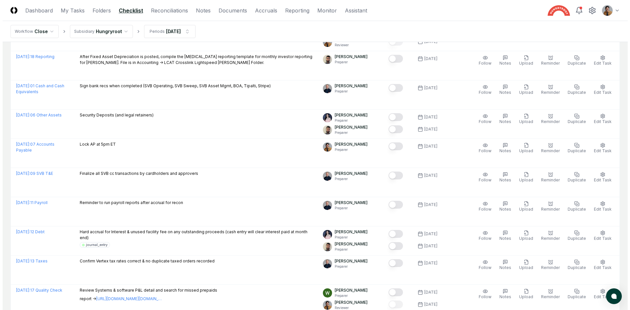
scroll to position [149, 0]
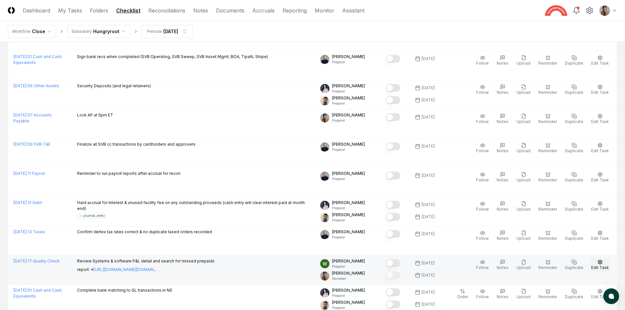
click at [601, 262] on circle "button" at bounding box center [599, 261] width 1 height 1
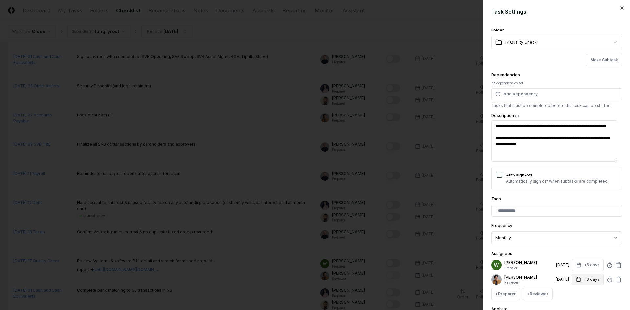
click at [588, 278] on button "+8 days" at bounding box center [587, 280] width 32 height 12
click at [567, 262] on input "*" at bounding box center [562, 260] width 23 height 12
type input "*"
click at [567, 262] on input "*" at bounding box center [562, 260] width 23 height 12
click at [578, 291] on div "+ Preparer + Reviewer" at bounding box center [556, 294] width 131 height 12
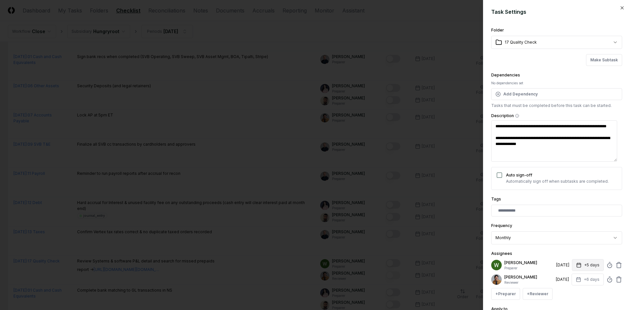
click at [581, 266] on button "+5 days" at bounding box center [588, 265] width 32 height 12
type input "*"
click at [566, 289] on input "*" at bounding box center [562, 291] width 23 height 12
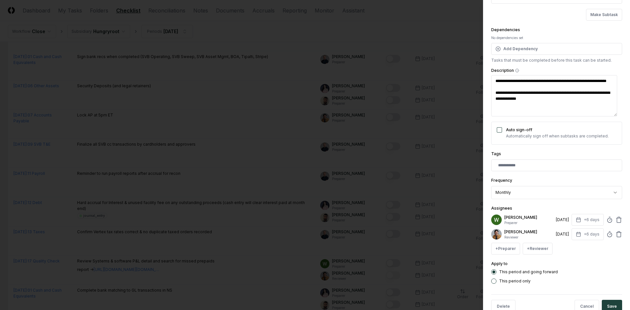
scroll to position [50, 0]
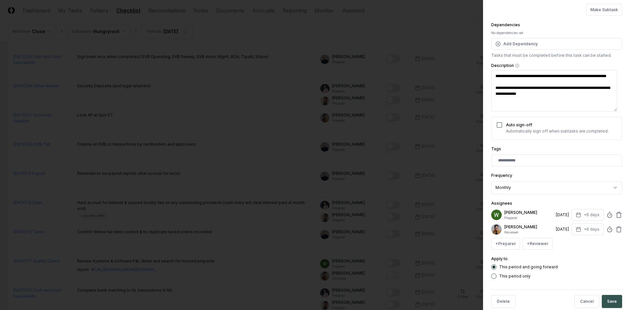
click at [602, 299] on button "Save" at bounding box center [612, 301] width 20 height 13
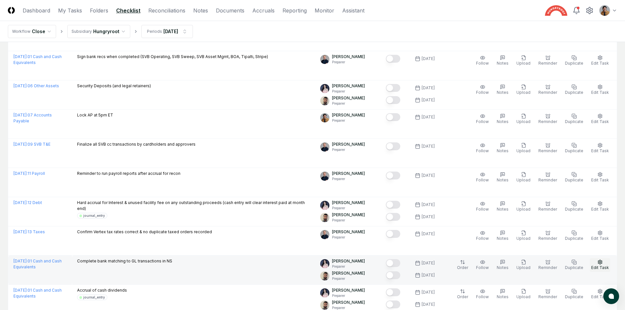
click at [604, 269] on span "Edit Task" at bounding box center [600, 267] width 18 height 5
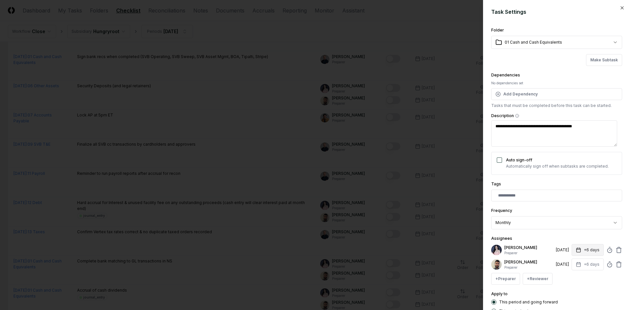
click at [583, 250] on button "+6 days" at bounding box center [587, 250] width 32 height 12
click at [569, 278] on input "*" at bounding box center [562, 276] width 23 height 12
type input "*"
click at [569, 278] on input "*" at bounding box center [562, 276] width 23 height 12
click at [582, 295] on div "Apply to This period and going forward This period only" at bounding box center [556, 302] width 131 height 24
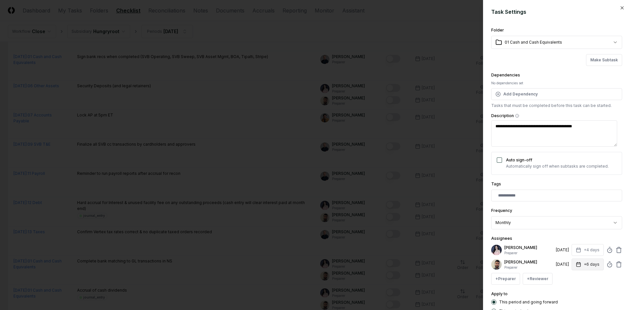
click at [583, 268] on button "+6 days" at bounding box center [587, 264] width 32 height 12
click at [567, 292] on input "*" at bounding box center [562, 290] width 23 height 12
type input "*"
click at [567, 292] on input "*" at bounding box center [562, 290] width 23 height 12
click at [576, 303] on div "This period and going forward" at bounding box center [556, 301] width 131 height 5
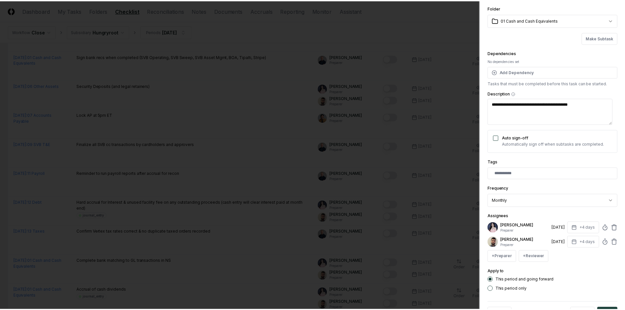
scroll to position [46, 0]
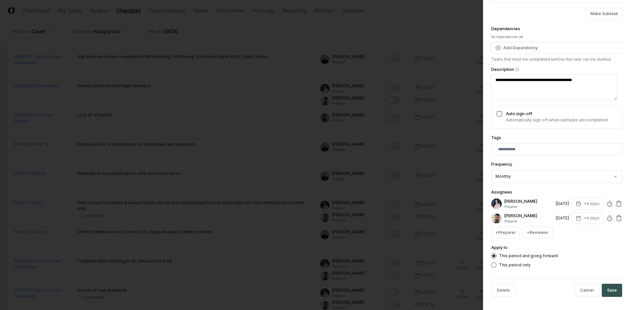
click at [605, 295] on button "Save" at bounding box center [612, 290] width 20 height 13
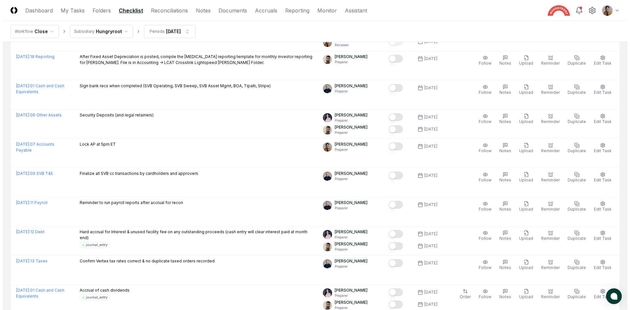
scroll to position [178, 0]
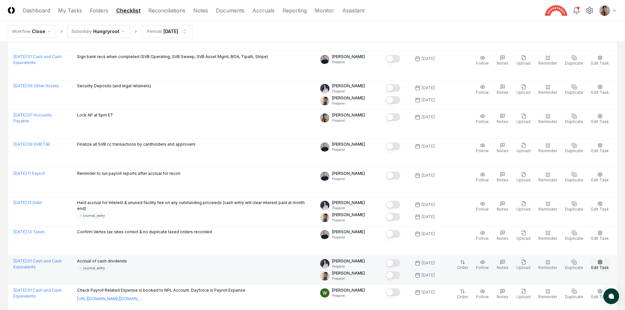
click at [600, 269] on span "Edit Task" at bounding box center [600, 267] width 18 height 5
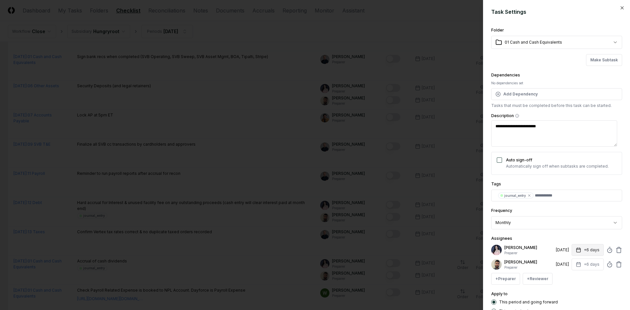
click at [586, 251] on button "+6 days" at bounding box center [587, 250] width 32 height 12
type input "*"
click at [568, 277] on input "*" at bounding box center [562, 276] width 23 height 12
click at [575, 292] on div "Apply to This period and going forward This period only" at bounding box center [556, 302] width 131 height 24
click at [580, 267] on button "+6 days" at bounding box center [587, 264] width 32 height 12
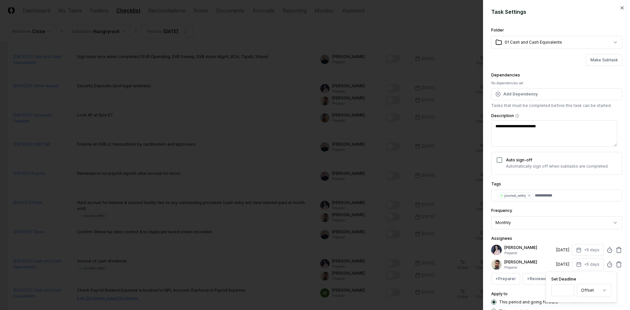
type input "*"
click at [568, 292] on input "*" at bounding box center [562, 290] width 23 height 12
click at [573, 302] on div "This period and going forward" at bounding box center [556, 301] width 131 height 5
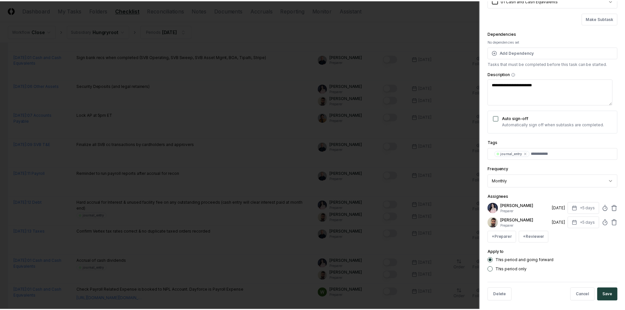
scroll to position [45, 0]
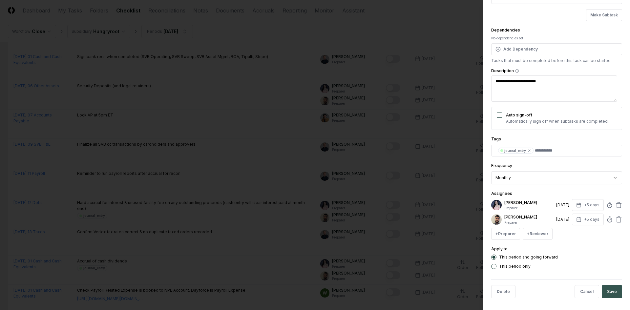
click at [608, 296] on button "Save" at bounding box center [612, 291] width 20 height 13
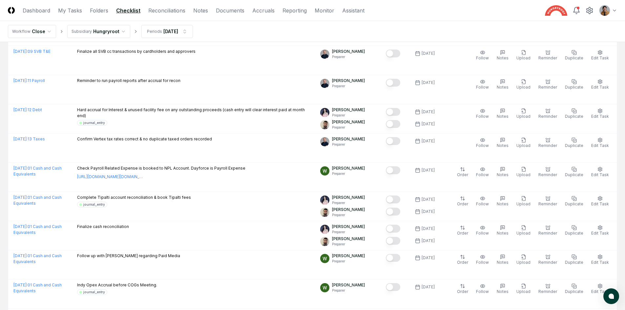
scroll to position [302, 0]
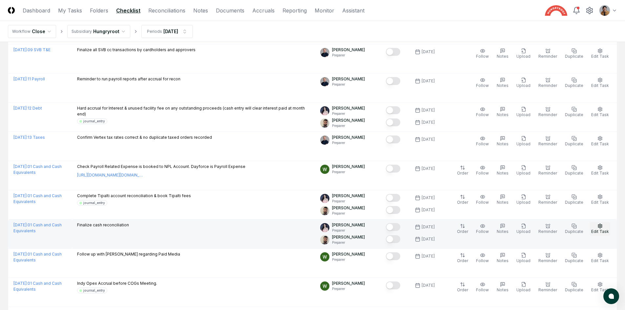
click at [601, 229] on span "Edit Task" at bounding box center [600, 231] width 18 height 5
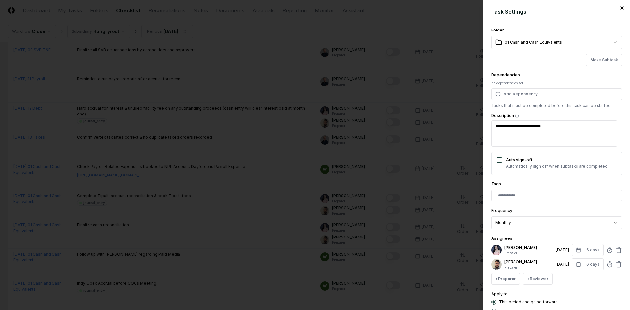
click at [619, 5] on div "**********" at bounding box center [556, 155] width 147 height 310
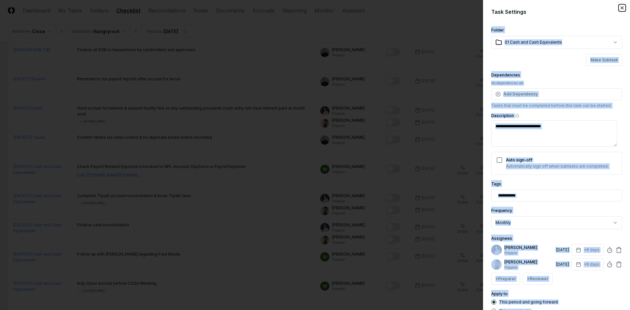
click at [619, 7] on icon "button" at bounding box center [621, 7] width 5 height 5
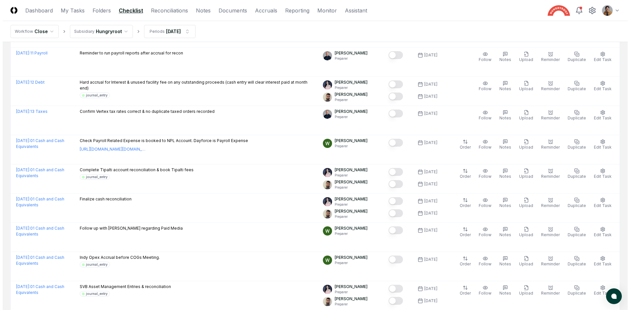
scroll to position [345, 0]
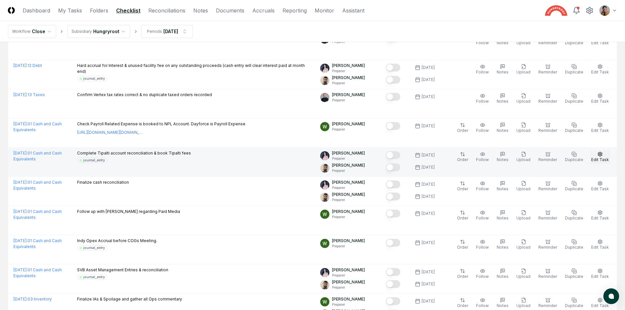
click at [597, 155] on button "Edit Task" at bounding box center [600, 157] width 20 height 14
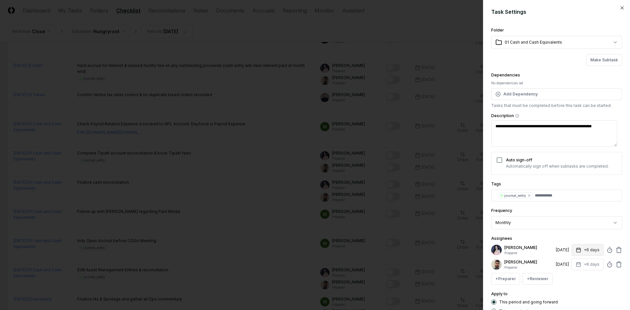
click at [586, 254] on button "+6 days" at bounding box center [587, 250] width 32 height 12
click at [565, 276] on input "*" at bounding box center [562, 276] width 23 height 12
click at [567, 276] on input "*" at bounding box center [562, 276] width 23 height 12
type input "*"
click at [567, 276] on input "*" at bounding box center [562, 276] width 23 height 12
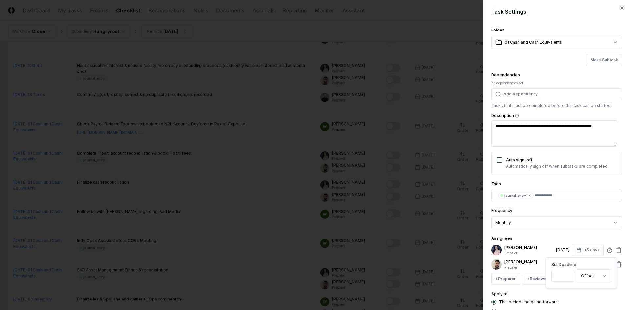
click at [576, 288] on div "**********" at bounding box center [556, 170] width 131 height 288
click at [583, 262] on button "+6 days" at bounding box center [587, 264] width 32 height 12
click at [567, 291] on input "*" at bounding box center [562, 290] width 23 height 12
type input "*"
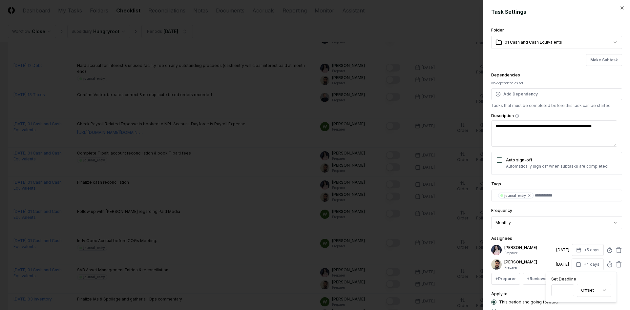
click at [568, 288] on input "*" at bounding box center [562, 290] width 23 height 12
click at [574, 306] on div "This period and going forward This period only" at bounding box center [556, 306] width 131 height 14
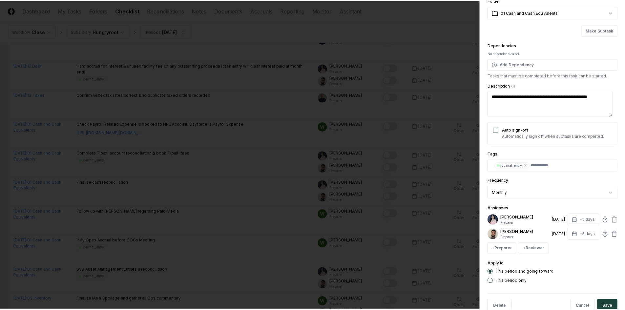
scroll to position [46, 0]
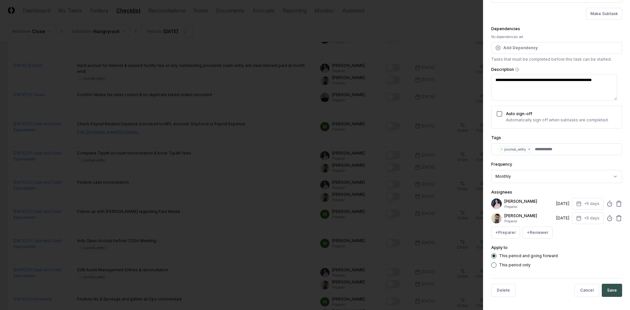
click at [614, 295] on button "Save" at bounding box center [612, 290] width 20 height 13
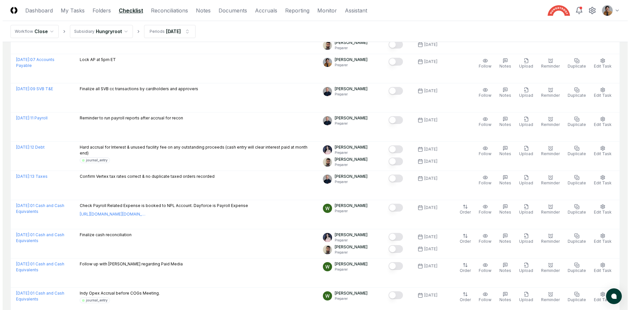
scroll to position [301, 0]
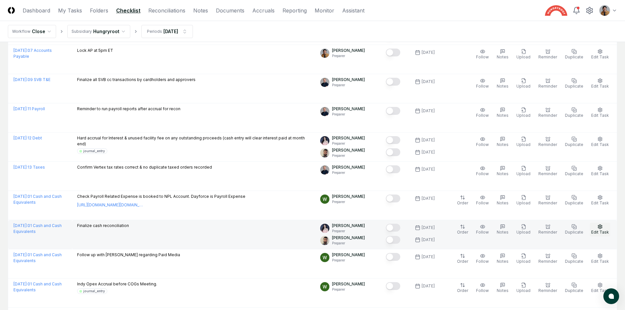
click at [596, 226] on button "Edit Task" at bounding box center [600, 230] width 20 height 14
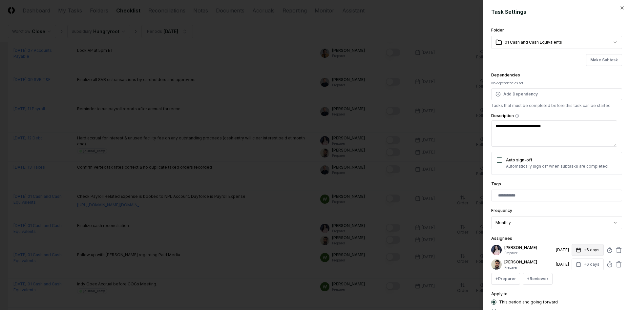
click at [594, 251] on button "+6 days" at bounding box center [587, 250] width 32 height 12
type input "*"
click at [568, 276] on input "*" at bounding box center [562, 276] width 23 height 12
click at [575, 294] on div "Apply to This period and going forward This period only" at bounding box center [556, 302] width 131 height 24
click at [582, 267] on button "+6 days" at bounding box center [587, 264] width 32 height 12
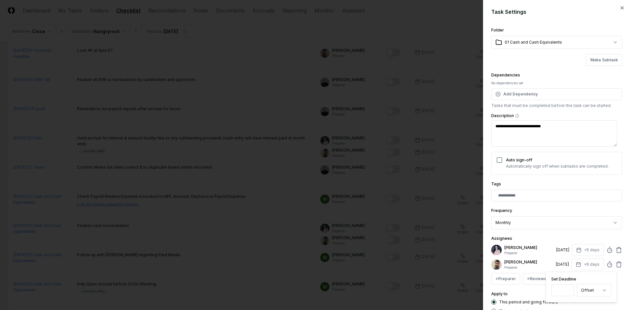
type input "*"
click at [568, 291] on input "*" at bounding box center [562, 290] width 23 height 12
click at [570, 303] on div "This period and going forward" at bounding box center [556, 301] width 131 height 5
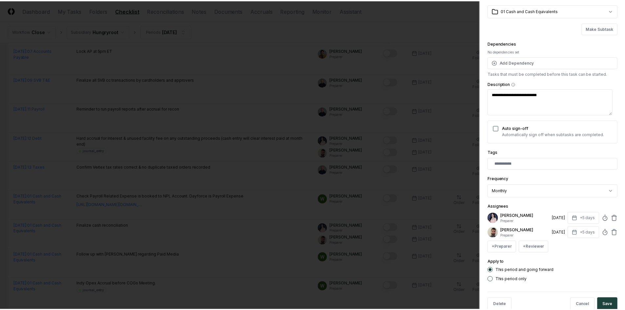
scroll to position [46, 0]
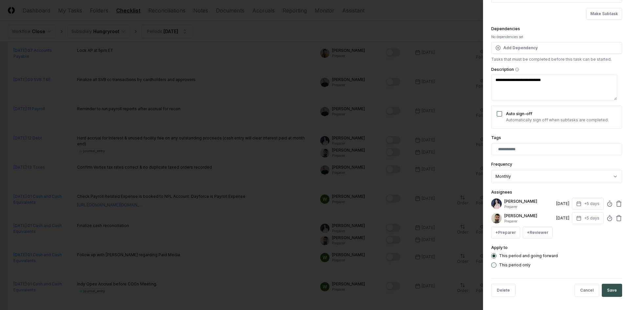
click at [612, 290] on button "Save" at bounding box center [612, 290] width 20 height 13
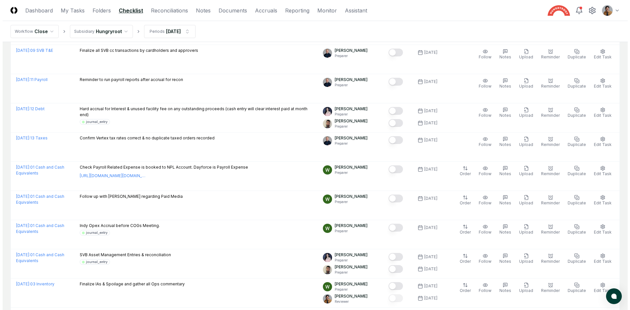
scroll to position [361, 0]
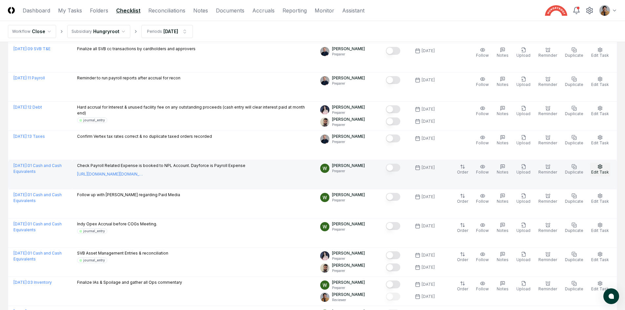
click at [604, 171] on span "Edit Task" at bounding box center [600, 172] width 18 height 5
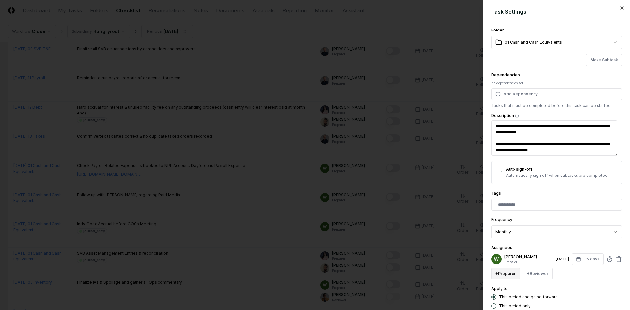
click at [514, 278] on button "+ Preparer" at bounding box center [505, 274] width 29 height 12
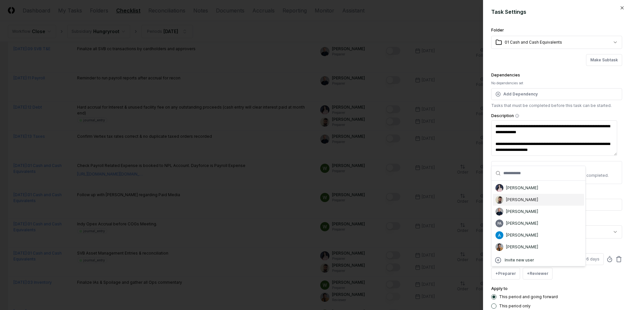
click at [520, 199] on div "[PERSON_NAME]" at bounding box center [522, 200] width 32 height 6
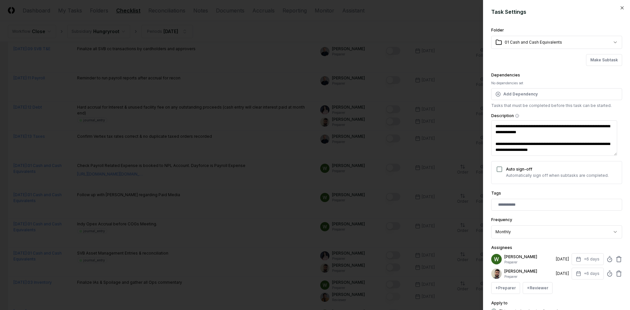
click at [624, 233] on div "**********" at bounding box center [556, 155] width 147 height 310
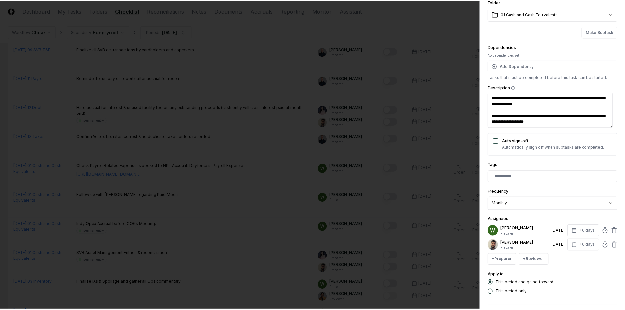
scroll to position [55, 0]
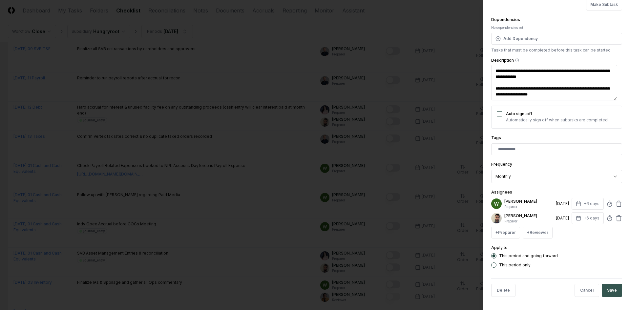
click at [608, 295] on button "Save" at bounding box center [612, 290] width 20 height 13
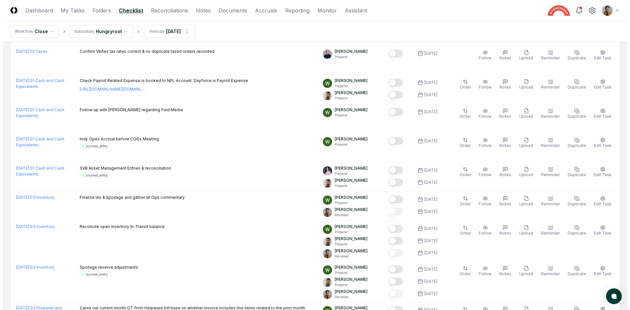
scroll to position [465, 0]
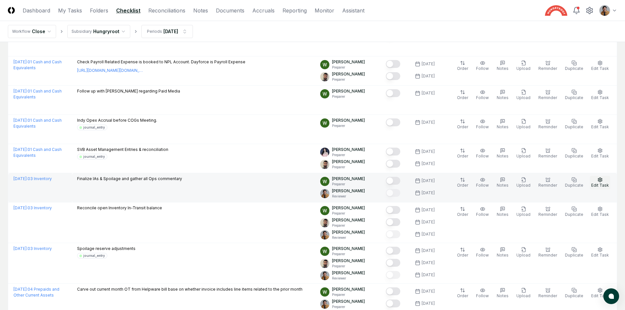
click at [600, 185] on span "Edit Task" at bounding box center [600, 185] width 18 height 5
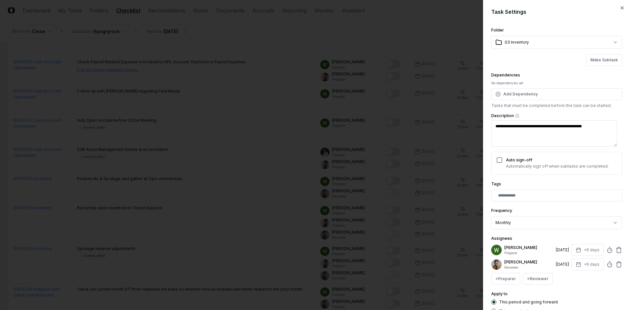
scroll to position [46, 0]
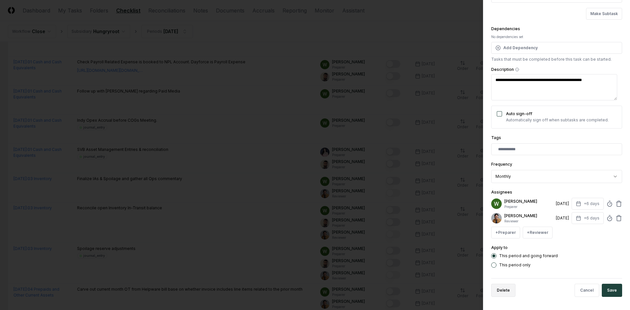
click at [508, 290] on button "Delete" at bounding box center [503, 290] width 24 height 13
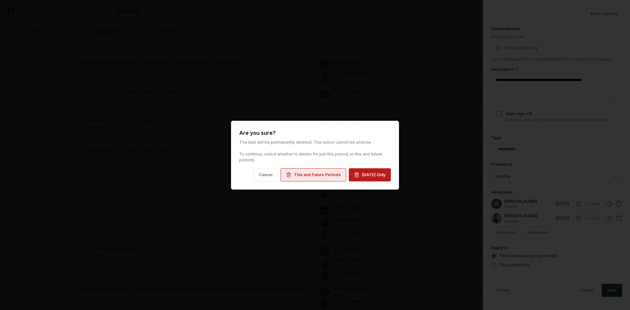
click at [328, 174] on div "This and Future Periods" at bounding box center [317, 175] width 47 height 6
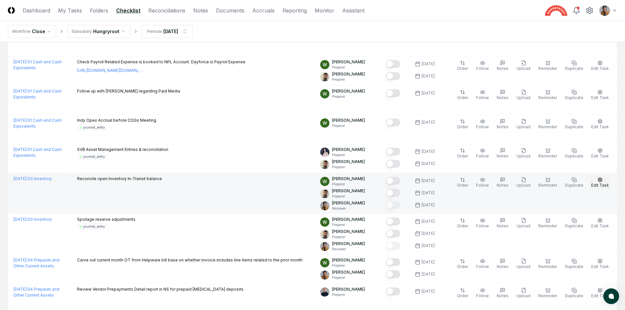
click at [599, 180] on icon "button" at bounding box center [599, 179] width 5 height 5
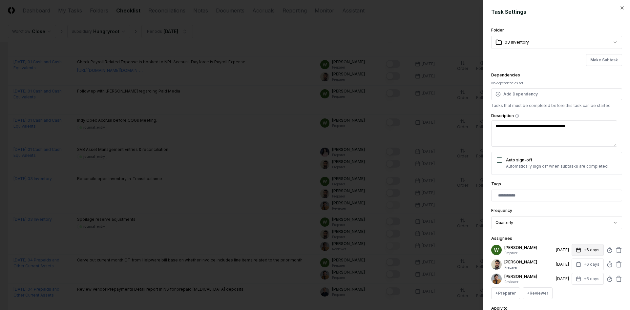
click at [587, 247] on button "+6 days" at bounding box center [587, 250] width 32 height 12
click at [567, 278] on input "*" at bounding box center [562, 276] width 23 height 12
type input "*"
click at [567, 278] on input "*" at bounding box center [562, 276] width 23 height 12
click at [575, 295] on div "+ Preparer + Reviewer" at bounding box center [556, 293] width 131 height 12
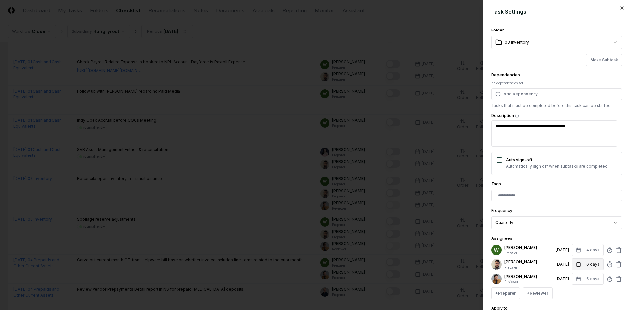
click at [581, 265] on button "+6 days" at bounding box center [587, 264] width 32 height 12
click at [567, 291] on input "*" at bounding box center [562, 290] width 23 height 12
type input "*"
click at [567, 291] on input "*" at bounding box center [562, 290] width 23 height 12
click at [575, 306] on div "Apply to This period and going forward This period only" at bounding box center [556, 316] width 131 height 24
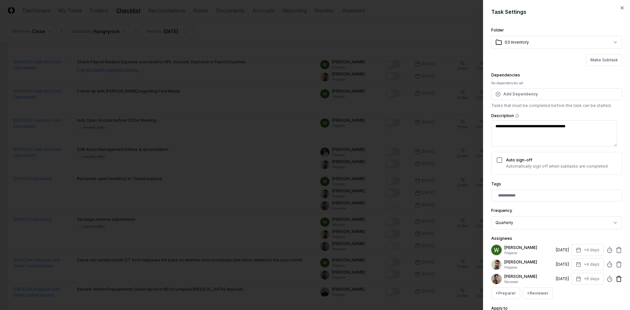
click at [617, 281] on icon at bounding box center [619, 279] width 4 height 4
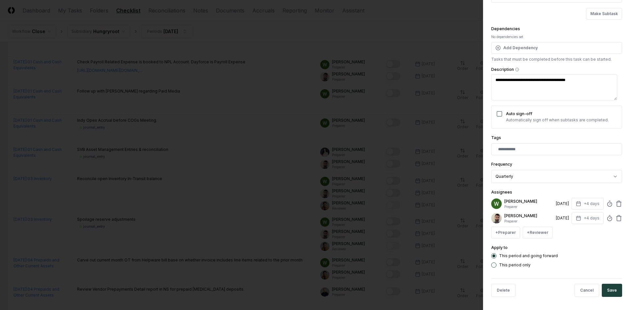
click at [614, 297] on div "Delete Cancel Save" at bounding box center [556, 290] width 131 height 24
click at [613, 294] on button "Save" at bounding box center [612, 290] width 20 height 13
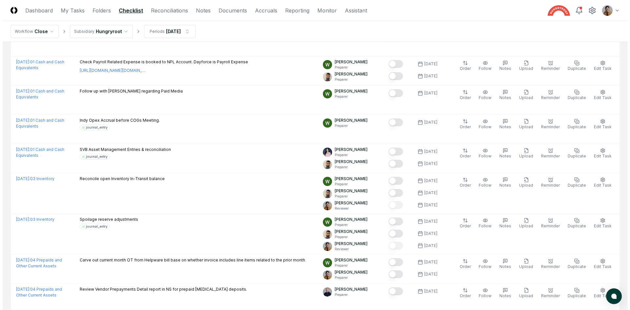
scroll to position [494, 0]
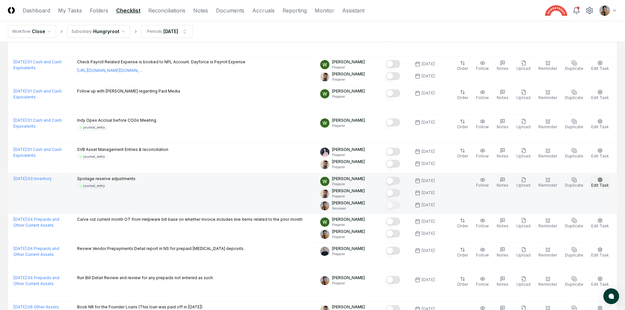
click at [596, 184] on span "Edit Task" at bounding box center [600, 185] width 18 height 5
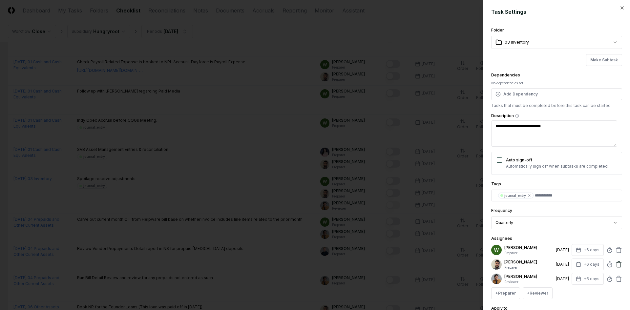
click at [615, 264] on icon at bounding box center [618, 264] width 7 height 7
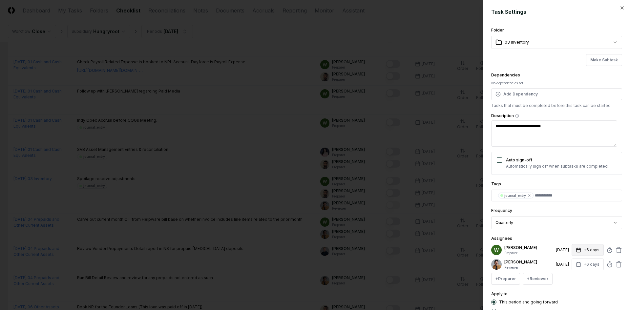
click at [587, 249] on button "+6 days" at bounding box center [587, 250] width 32 height 12
click at [567, 279] on input "*" at bounding box center [562, 276] width 23 height 12
click at [568, 277] on input "*" at bounding box center [562, 276] width 23 height 12
type input "*"
click at [568, 277] on input "*" at bounding box center [562, 276] width 23 height 12
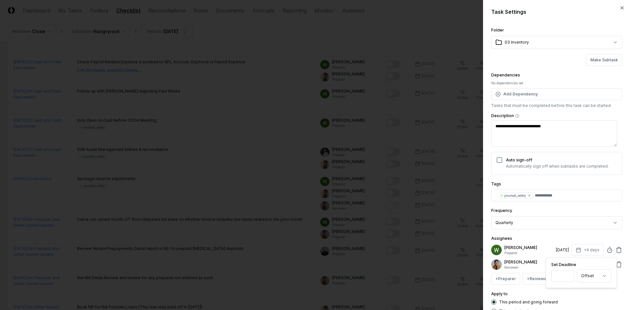
click at [586, 300] on div "This period and going forward" at bounding box center [556, 301] width 131 height 5
drag, startPoint x: 585, startPoint y: 266, endPoint x: 586, endPoint y: 270, distance: 4.1
click at [585, 267] on button "+6 days" at bounding box center [587, 264] width 32 height 12
click at [568, 292] on input "*" at bounding box center [562, 290] width 23 height 12
type input "*"
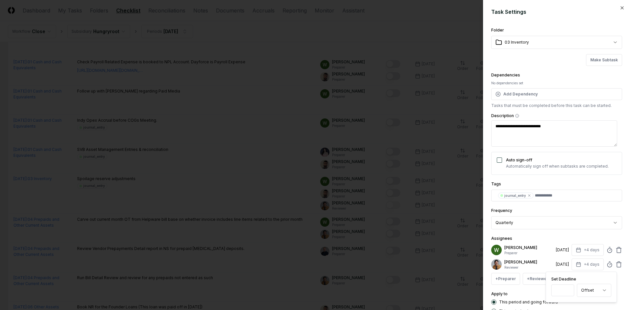
click at [568, 292] on input "*" at bounding box center [562, 290] width 23 height 12
click at [579, 305] on div "This period and going forward This period only" at bounding box center [556, 306] width 131 height 14
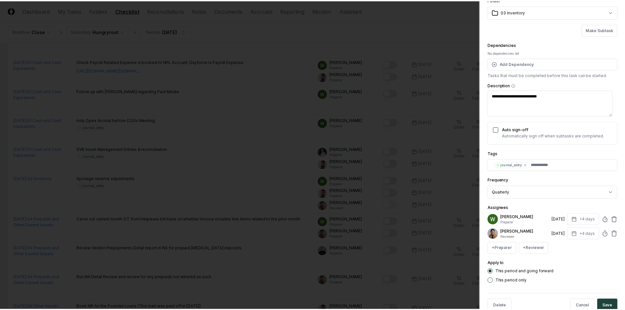
scroll to position [46, 0]
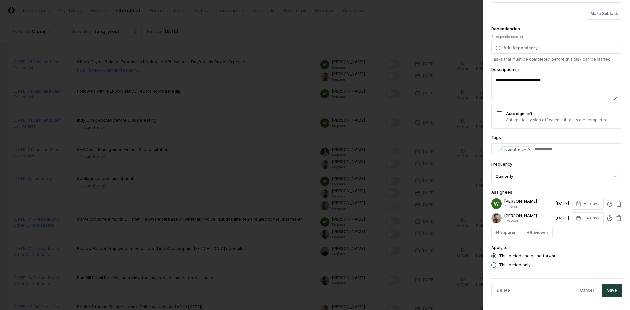
click at [605, 292] on button "Save" at bounding box center [612, 290] width 20 height 13
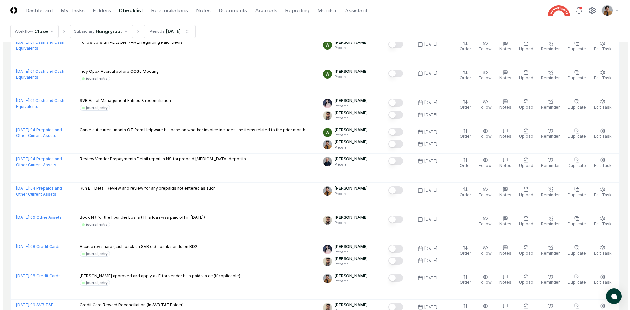
scroll to position [580, 0]
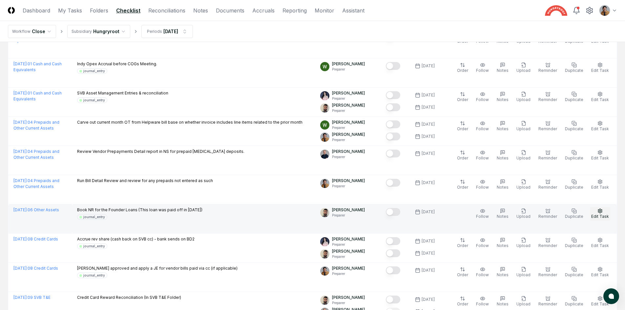
click at [601, 214] on button "Edit Task" at bounding box center [600, 214] width 20 height 14
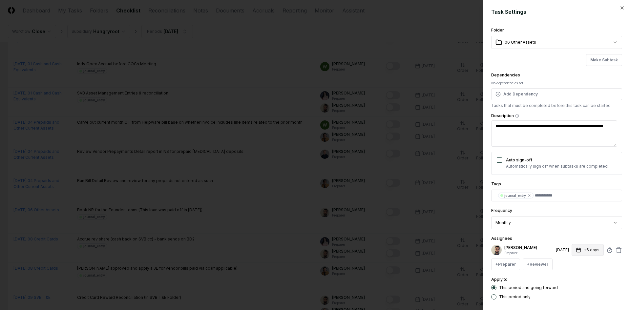
click at [590, 252] on button "+6 days" at bounding box center [587, 250] width 32 height 12
click at [567, 278] on input "*" at bounding box center [562, 276] width 23 height 12
type input "*"
click at [567, 278] on input "*" at bounding box center [562, 276] width 23 height 12
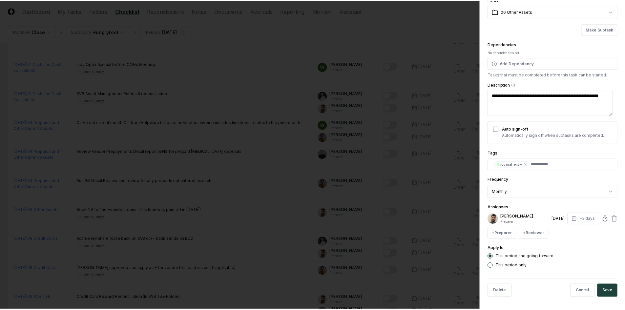
scroll to position [32, 0]
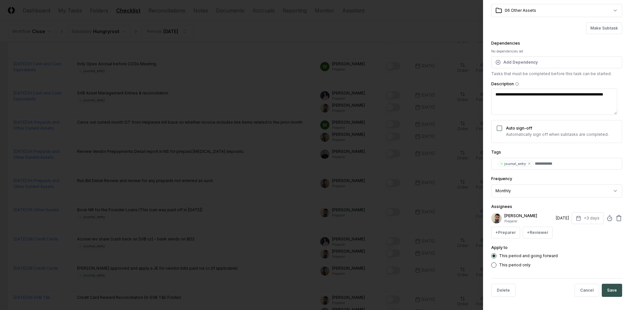
click at [608, 288] on button "Save" at bounding box center [612, 290] width 20 height 13
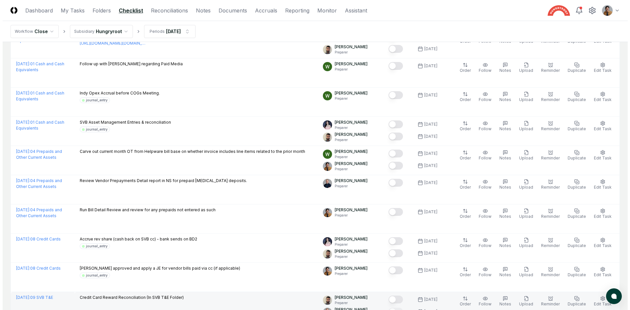
scroll to position [609, 0]
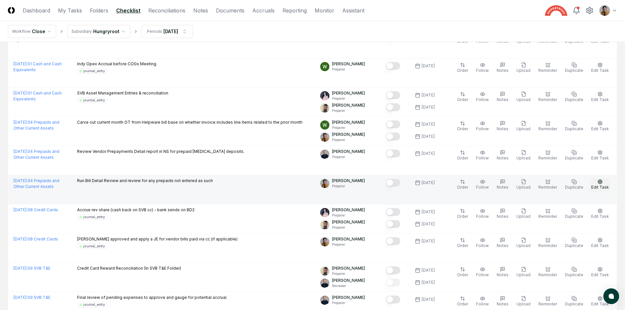
click at [601, 185] on span "Edit Task" at bounding box center [600, 187] width 18 height 5
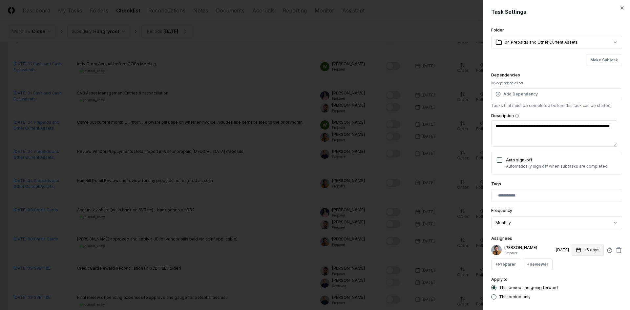
click at [579, 251] on button "+6 days" at bounding box center [587, 250] width 32 height 12
click at [567, 277] on input "*" at bounding box center [562, 276] width 23 height 12
type input "*"
click at [567, 277] on input "*" at bounding box center [562, 276] width 23 height 12
click at [623, 264] on div "**********" at bounding box center [556, 155] width 147 height 310
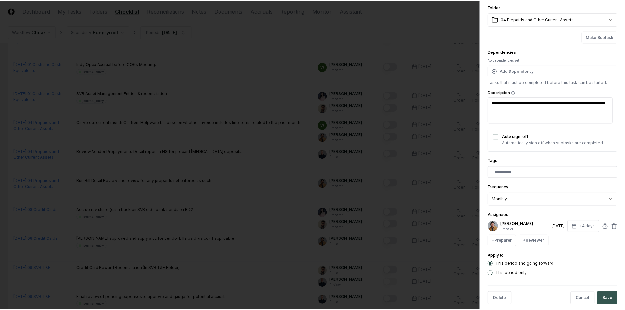
scroll to position [31, 0]
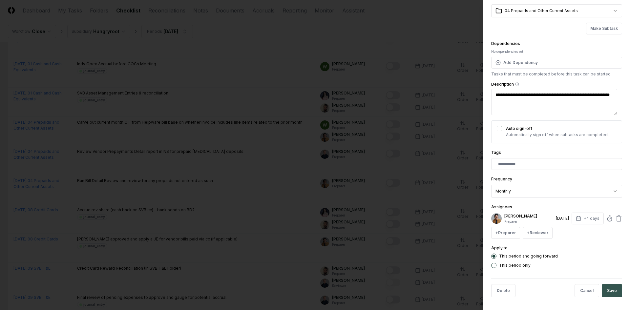
click at [608, 295] on button "Save" at bounding box center [612, 290] width 20 height 13
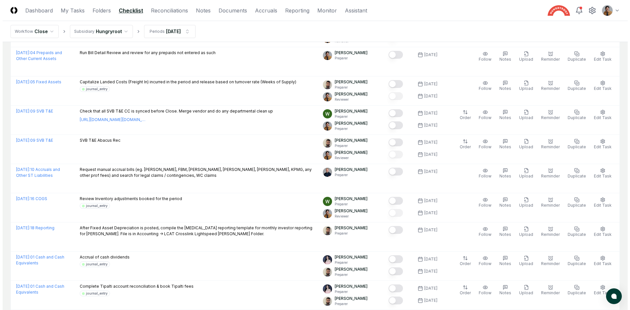
scroll to position [266, 0]
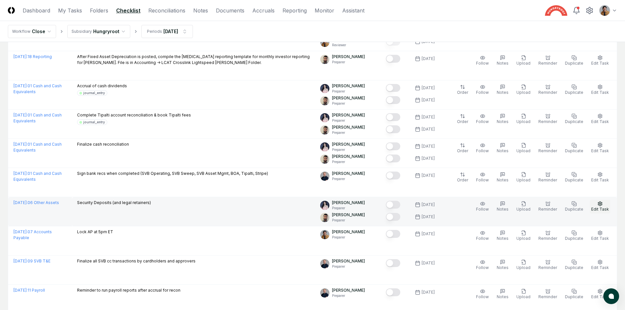
click at [602, 205] on icon "button" at bounding box center [599, 203] width 5 height 5
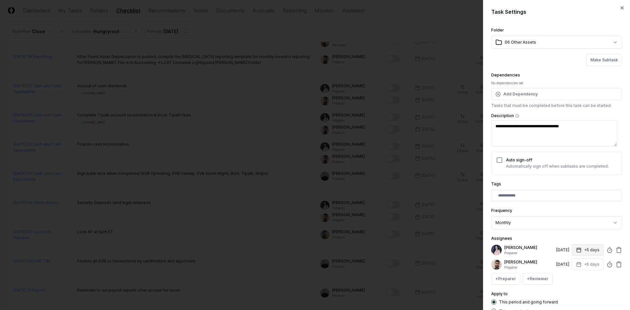
click at [582, 253] on button "+5 days" at bounding box center [588, 250] width 32 height 12
click at [567, 279] on input "*" at bounding box center [562, 276] width 23 height 12
type input "*"
click at [567, 277] on input "*" at bounding box center [562, 276] width 23 height 12
click at [584, 291] on div "Apply to This period and going forward This period only" at bounding box center [556, 302] width 131 height 24
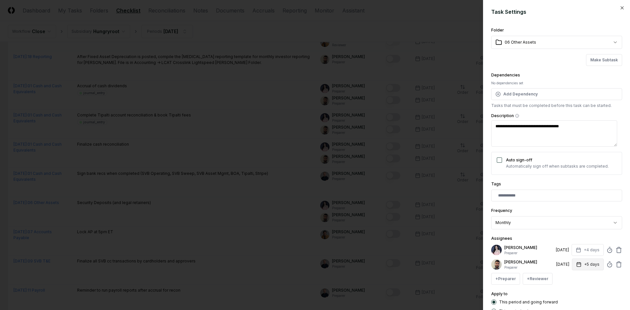
click at [587, 265] on button "+5 days" at bounding box center [588, 264] width 32 height 12
type input "*"
click at [566, 292] on input "*" at bounding box center [562, 290] width 23 height 12
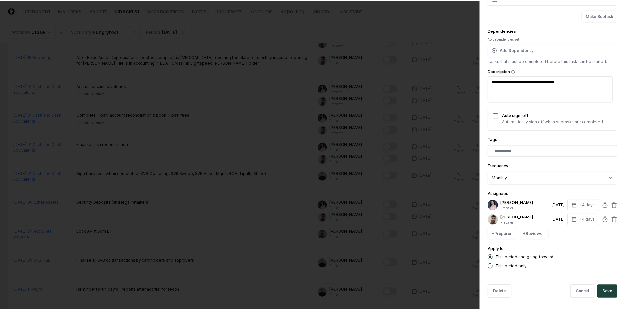
scroll to position [46, 0]
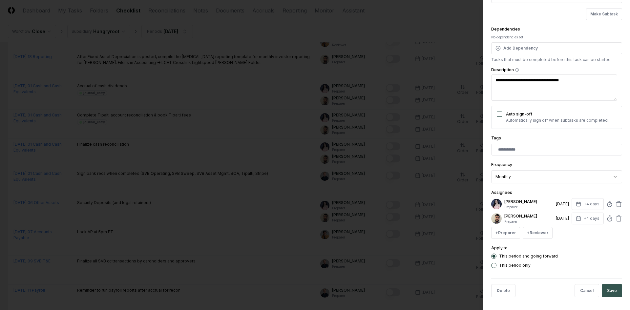
click at [613, 291] on button "Save" at bounding box center [612, 290] width 20 height 13
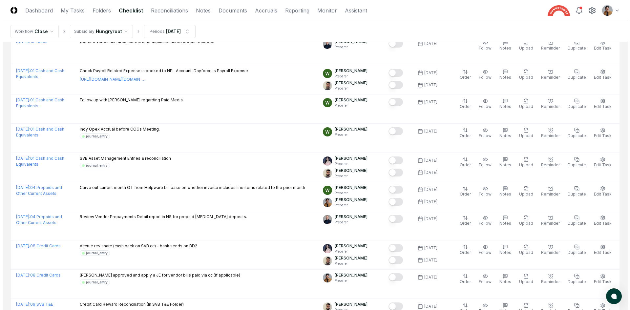
scroll to position [581, 0]
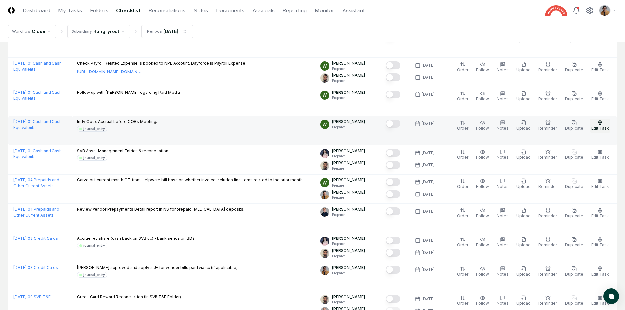
click at [604, 131] on button "Edit Task" at bounding box center [600, 126] width 20 height 14
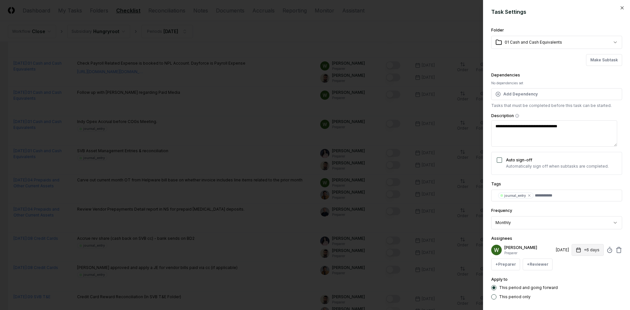
click at [580, 247] on button "+6 days" at bounding box center [587, 250] width 32 height 12
click at [619, 7] on icon "button" at bounding box center [621, 7] width 5 height 5
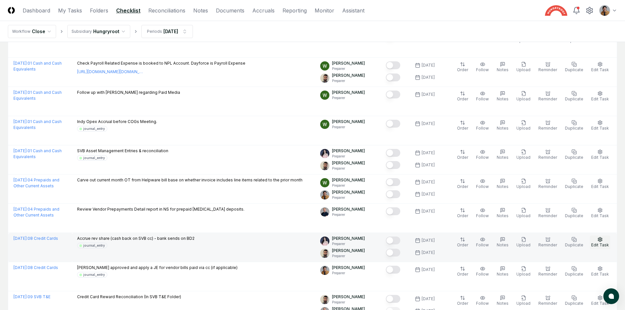
click at [599, 243] on span "Edit Task" at bounding box center [600, 244] width 18 height 5
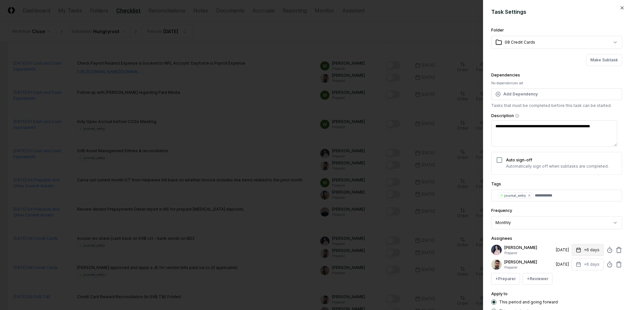
click at [577, 254] on button "+6 days" at bounding box center [587, 250] width 32 height 12
click at [567, 276] on input "*" at bounding box center [562, 276] width 23 height 12
type input "*"
click at [567, 276] on input "*" at bounding box center [562, 276] width 23 height 12
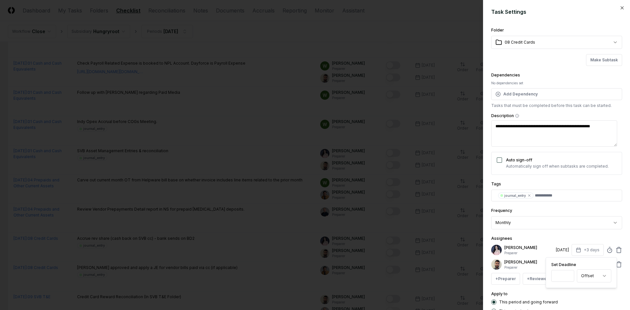
click at [575, 289] on div "**********" at bounding box center [556, 170] width 131 height 288
click at [581, 258] on div "[PERSON_NAME] Preparer [DATE] +3 days [PERSON_NAME] Preparer [DATE] +6 days + P…" at bounding box center [556, 264] width 131 height 41
click at [582, 264] on button "+6 days" at bounding box center [587, 264] width 32 height 12
click at [567, 292] on input "*" at bounding box center [562, 290] width 23 height 12
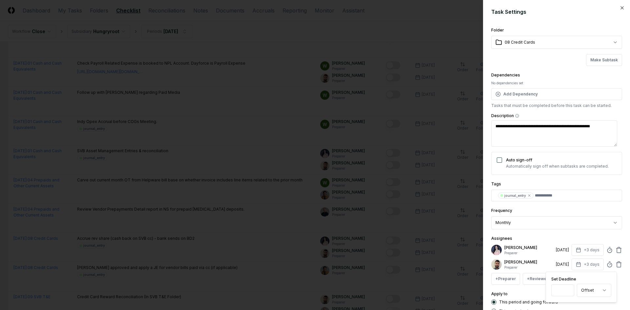
type input "*"
click at [567, 292] on input "*" at bounding box center [562, 290] width 23 height 12
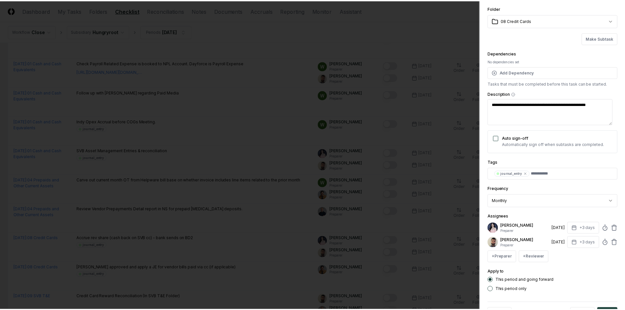
scroll to position [41, 0]
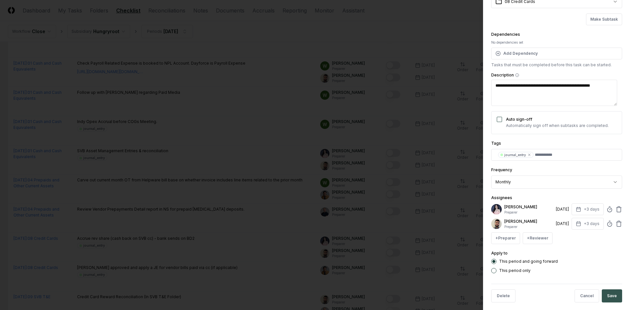
click at [614, 291] on button "Save" at bounding box center [612, 295] width 20 height 13
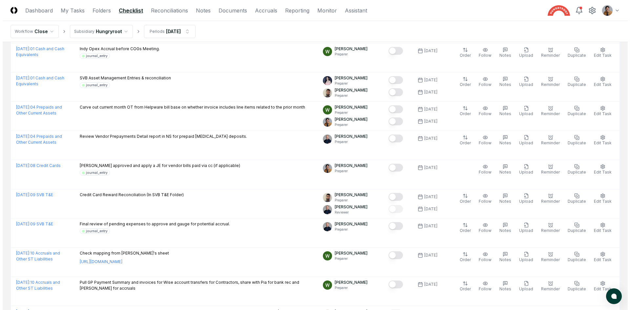
scroll to position [684, 0]
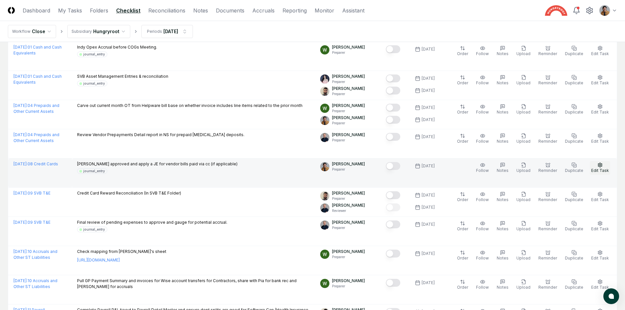
click at [597, 169] on span "Edit Task" at bounding box center [600, 170] width 18 height 5
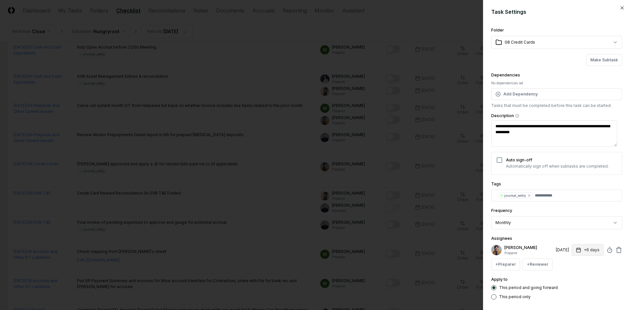
click at [591, 247] on button "+6 days" at bounding box center [587, 250] width 32 height 12
type input "*"
click at [568, 278] on input "*" at bounding box center [562, 276] width 23 height 12
click at [582, 294] on div "This period and going forward This period only" at bounding box center [556, 292] width 131 height 14
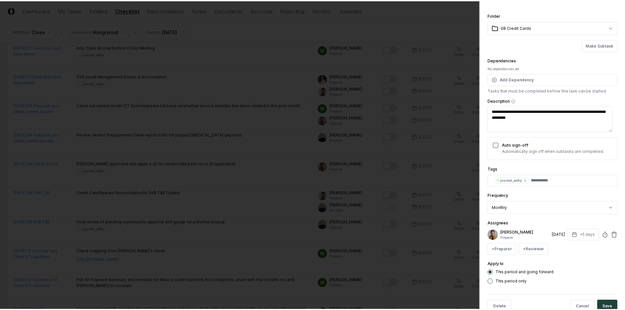
scroll to position [32, 0]
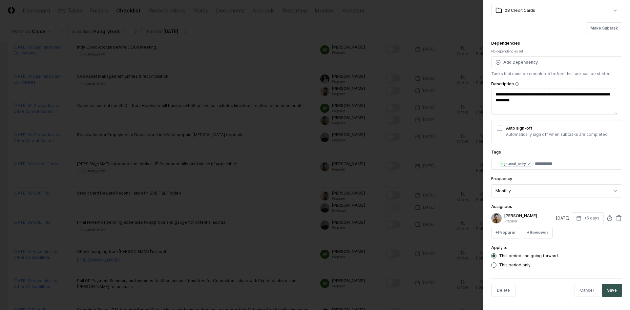
click at [615, 294] on button "Save" at bounding box center [612, 290] width 20 height 13
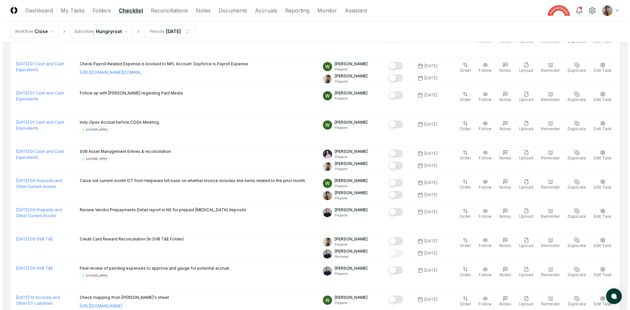
scroll to position [682, 0]
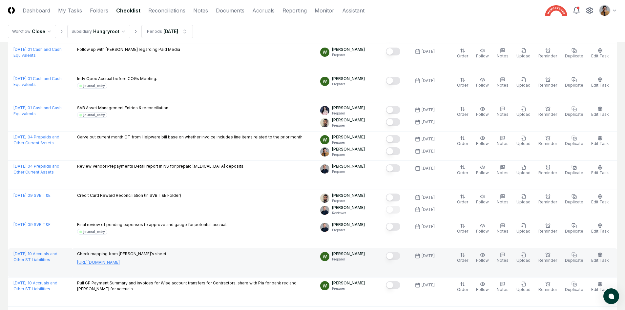
click at [120, 261] on link "[URL][DOMAIN_NAME]" at bounding box center [98, 262] width 43 height 6
click at [600, 254] on icon "button" at bounding box center [599, 254] width 5 height 5
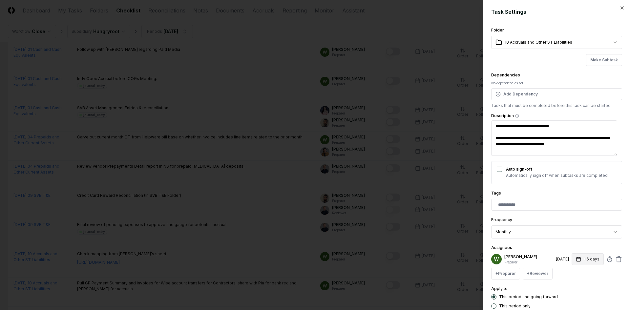
click at [580, 257] on button "+6 days" at bounding box center [587, 259] width 32 height 12
type input "*"
click at [567, 286] on input "*" at bounding box center [562, 285] width 23 height 12
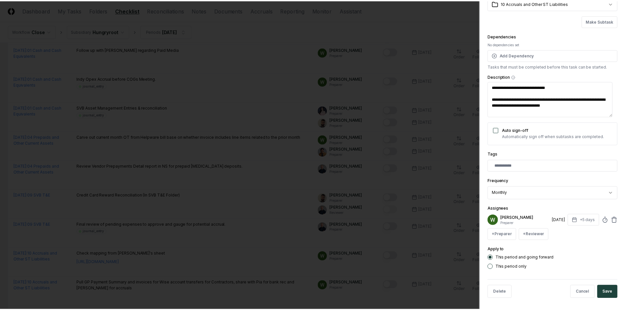
scroll to position [41, 0]
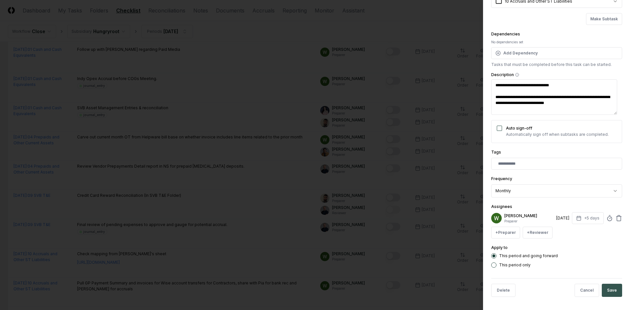
click at [615, 295] on button "Save" at bounding box center [612, 290] width 20 height 13
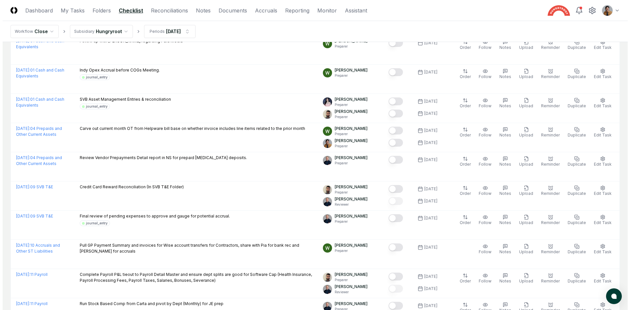
scroll to position [721, 0]
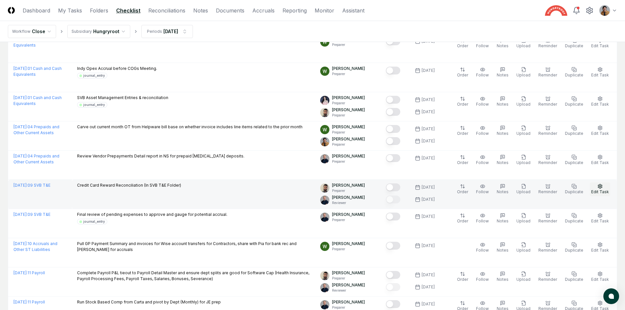
click at [602, 188] on icon "button" at bounding box center [599, 186] width 5 height 5
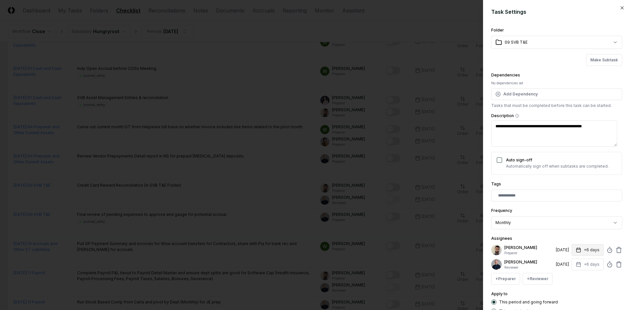
click at [581, 251] on button "+6 days" at bounding box center [587, 250] width 32 height 12
type input "*"
click at [567, 278] on input "*" at bounding box center [562, 276] width 23 height 12
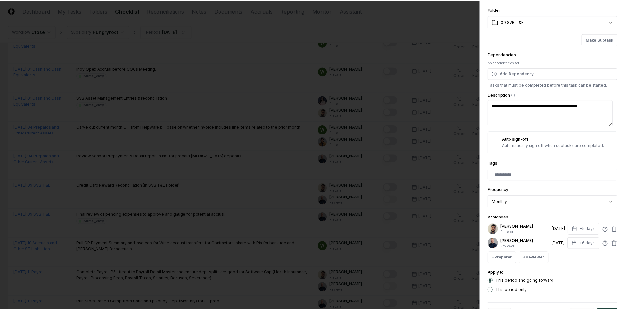
scroll to position [46, 0]
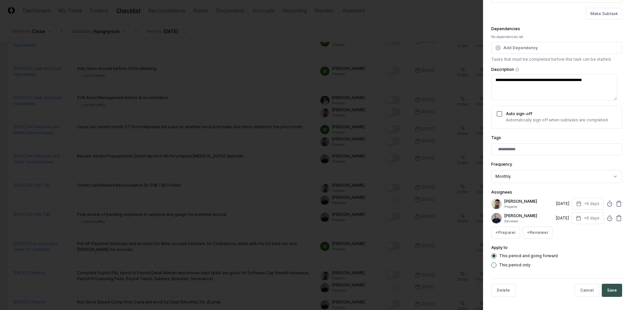
click at [610, 288] on button "Save" at bounding box center [612, 290] width 20 height 13
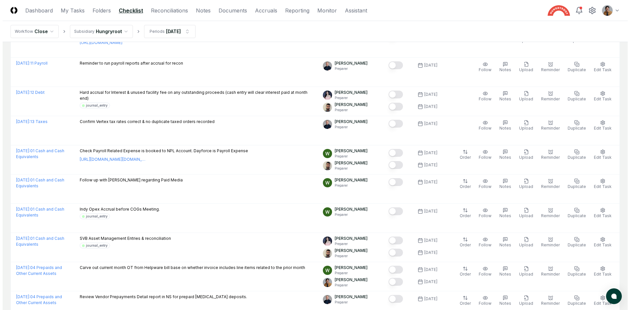
scroll to position [611, 0]
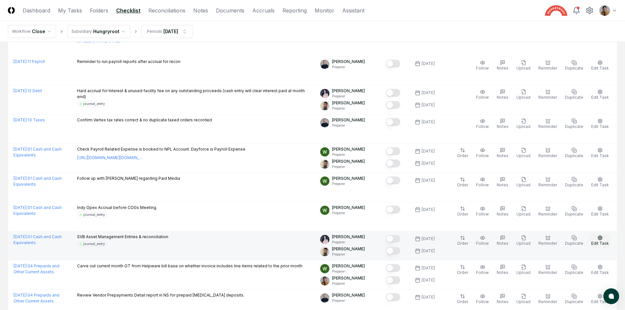
click at [596, 241] on span "Edit Task" at bounding box center [600, 243] width 18 height 5
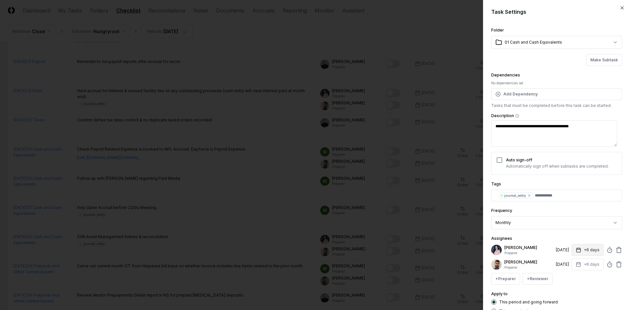
click at [583, 249] on button "+6 days" at bounding box center [587, 250] width 32 height 12
click at [568, 277] on input "*" at bounding box center [562, 276] width 23 height 12
type input "*"
click at [568, 277] on input "*" at bounding box center [562, 276] width 23 height 12
drag, startPoint x: 577, startPoint y: 291, endPoint x: 581, endPoint y: 279, distance: 12.4
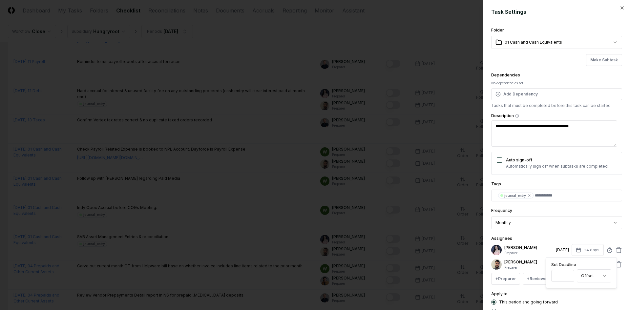
click at [577, 291] on div "Apply to This period and going forward This period only" at bounding box center [556, 302] width 131 height 24
click at [585, 264] on button "+6 days" at bounding box center [587, 264] width 32 height 12
click at [569, 293] on input "*" at bounding box center [562, 290] width 23 height 12
click at [567, 290] on input "*" at bounding box center [562, 290] width 23 height 12
type input "*"
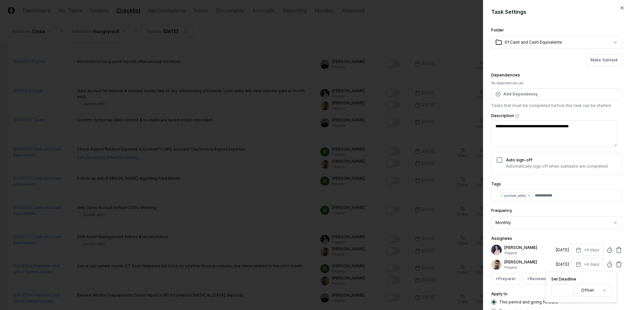
click at [567, 290] on input "*" at bounding box center [562, 290] width 23 height 12
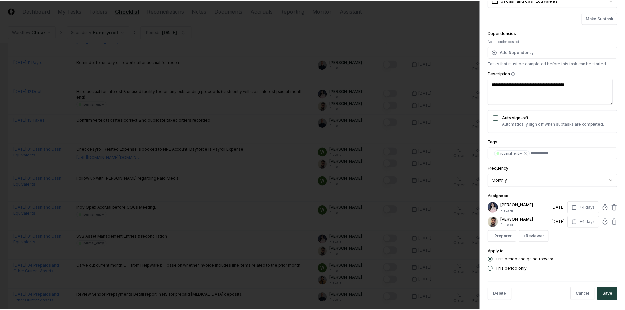
scroll to position [43, 0]
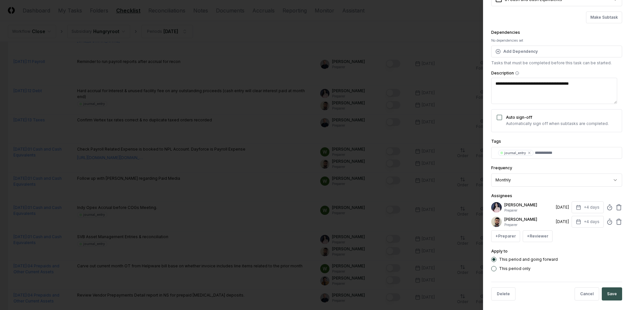
click at [612, 289] on button "Save" at bounding box center [612, 293] width 20 height 13
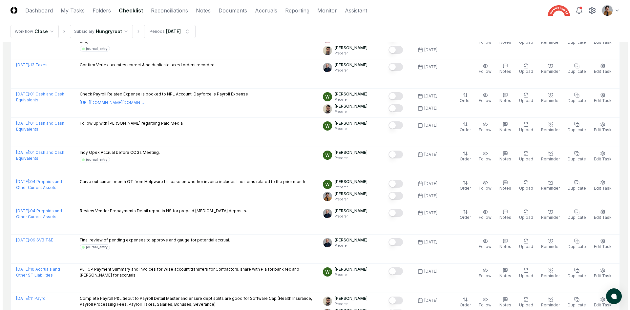
scroll to position [698, 0]
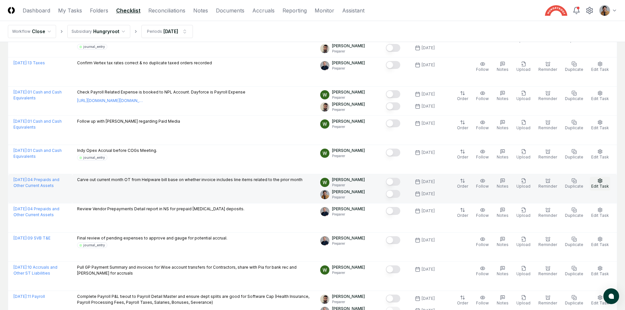
click at [601, 185] on span "Edit Task" at bounding box center [600, 186] width 18 height 5
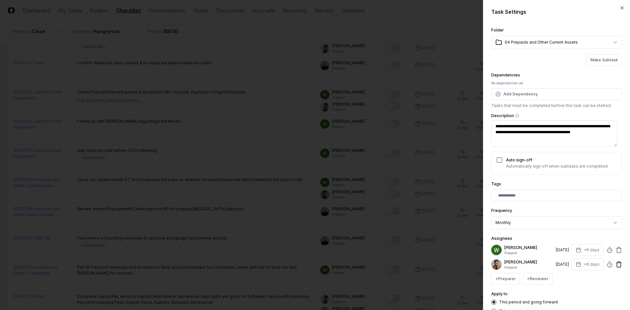
click at [615, 263] on icon at bounding box center [618, 264] width 7 height 7
click at [516, 265] on button "+ Preparer" at bounding box center [505, 264] width 29 height 12
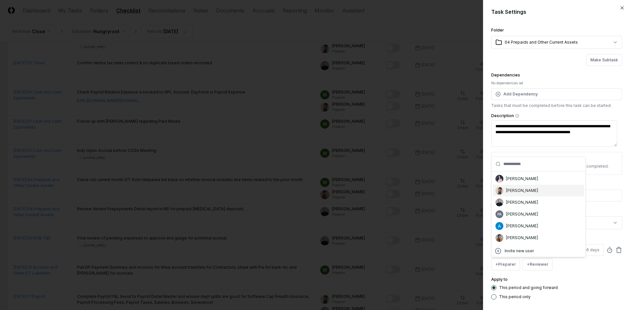
click at [516, 193] on div "[PERSON_NAME]" at bounding box center [522, 191] width 32 height 6
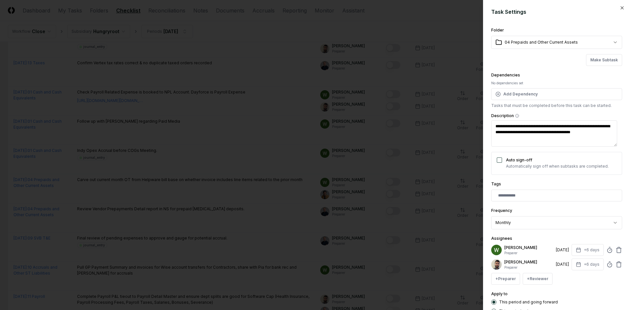
click at [575, 282] on div "+ Preparer + Reviewer" at bounding box center [556, 279] width 131 height 12
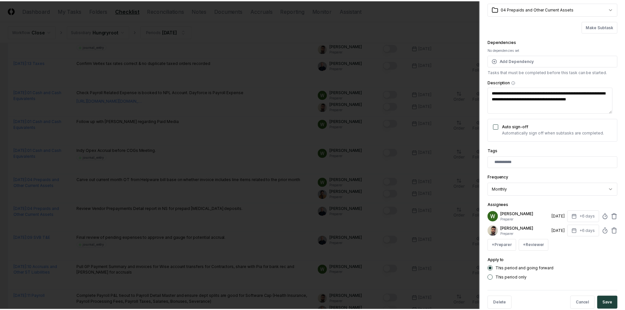
scroll to position [39, 0]
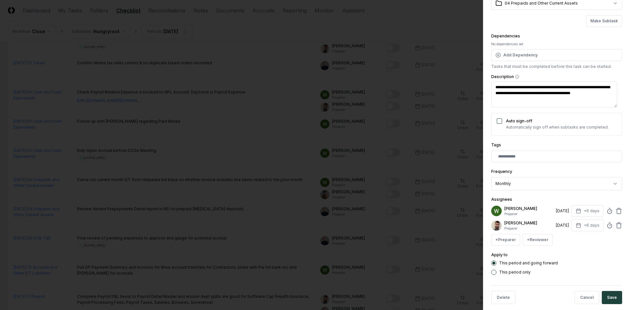
click at [596, 294] on div "Cancel Save" at bounding box center [570, 297] width 104 height 13
click at [602, 296] on button "Save" at bounding box center [612, 297] width 20 height 13
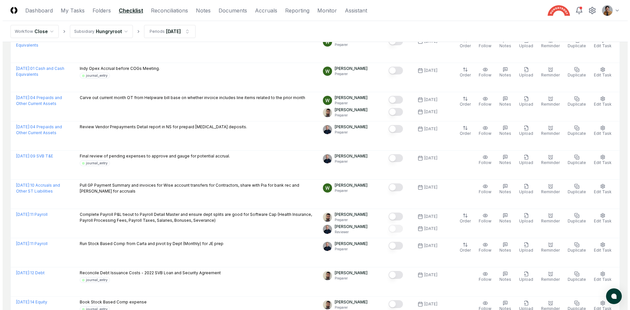
scroll to position [798, 0]
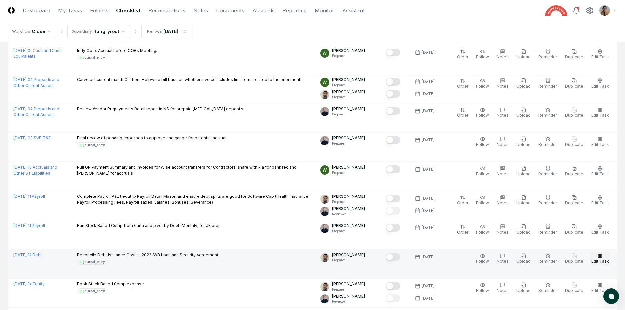
click at [606, 257] on button "Edit Task" at bounding box center [600, 259] width 20 height 14
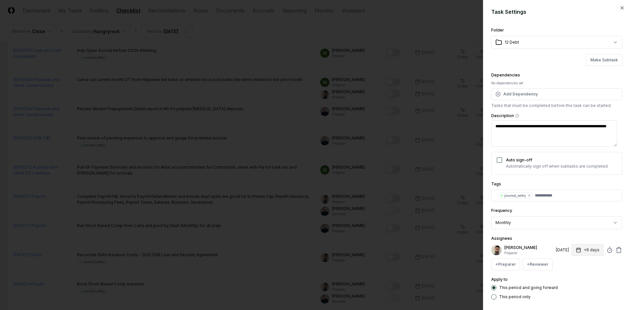
click at [591, 253] on button "+6 days" at bounding box center [587, 250] width 32 height 12
click at [568, 278] on input "*" at bounding box center [562, 276] width 23 height 12
type input "*"
click at [568, 278] on input "*" at bounding box center [562, 276] width 23 height 12
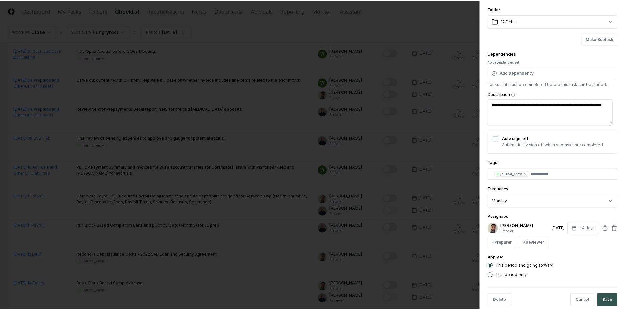
scroll to position [22, 0]
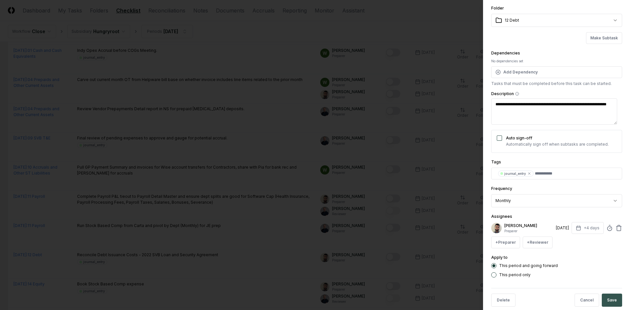
click at [607, 297] on button "Save" at bounding box center [612, 300] width 20 height 13
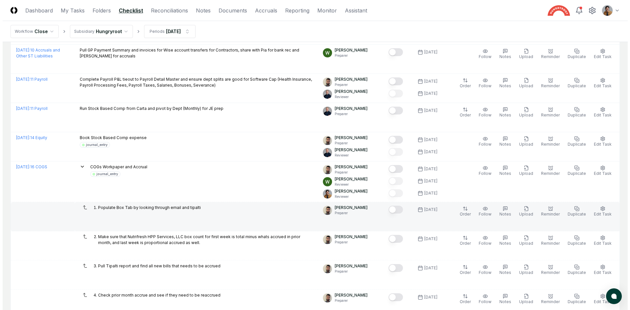
scroll to position [946, 0]
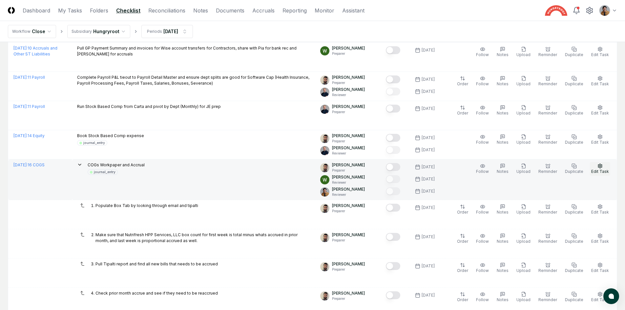
click at [597, 173] on span "Edit Task" at bounding box center [600, 171] width 18 height 5
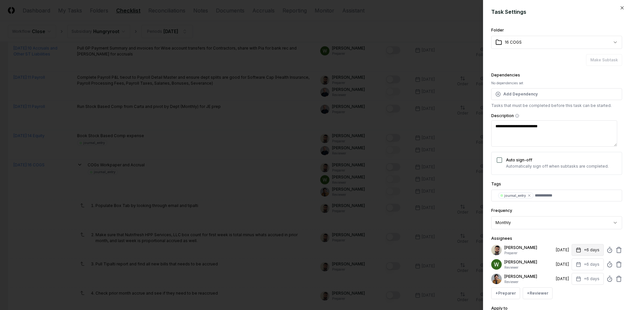
click at [578, 253] on button "+6 days" at bounding box center [587, 250] width 32 height 12
click at [579, 296] on div "+ Preparer + Reviewer" at bounding box center [556, 293] width 131 height 12
click at [579, 284] on button "+6 days" at bounding box center [587, 279] width 32 height 12
type input "*"
click at [568, 258] on input "*" at bounding box center [562, 260] width 23 height 12
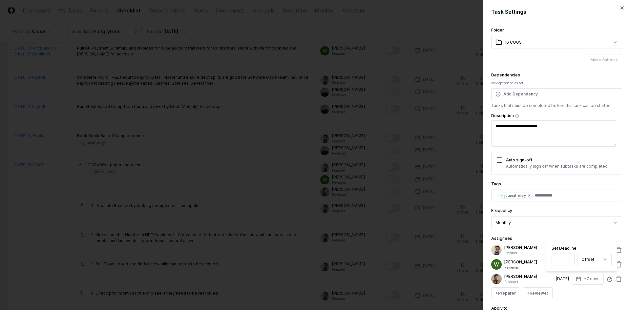
click at [575, 291] on div "+ Preparer + Reviewer" at bounding box center [556, 293] width 131 height 12
click at [588, 278] on button "+7 days" at bounding box center [587, 279] width 32 height 12
type input "*"
click at [569, 261] on input "*" at bounding box center [562, 260] width 23 height 12
click at [588, 309] on div "Apply to This period and going forward This period only" at bounding box center [556, 316] width 131 height 24
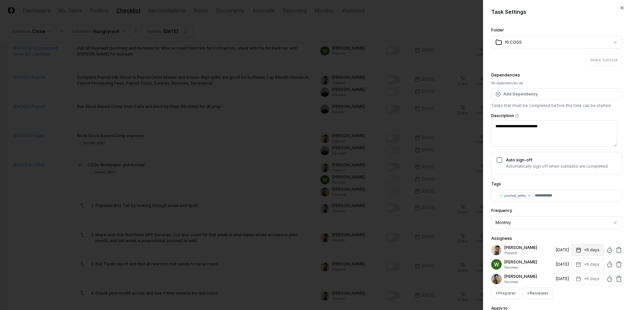
click at [586, 251] on button "+6 days" at bounding box center [587, 250] width 32 height 12
type input "*"
click at [567, 276] on input "*" at bounding box center [562, 276] width 23 height 12
click at [580, 302] on div "**********" at bounding box center [556, 177] width 131 height 302
click at [578, 268] on button "+6 days" at bounding box center [587, 264] width 32 height 12
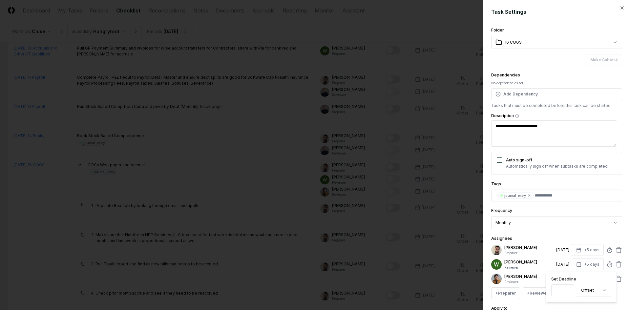
type input "*"
click at [567, 292] on input "*" at bounding box center [562, 290] width 23 height 12
click at [574, 305] on div "Apply to This period and going forward This period only" at bounding box center [556, 316] width 131 height 24
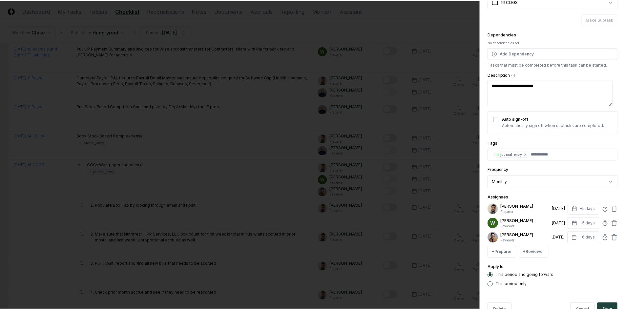
scroll to position [48, 0]
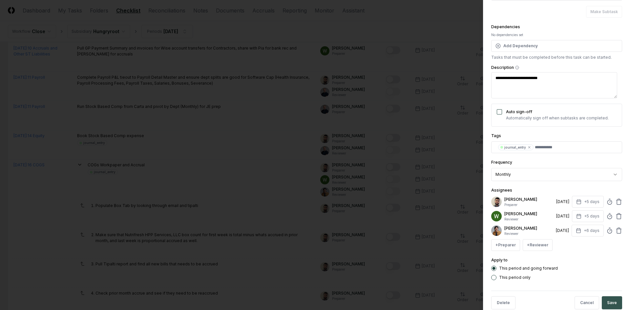
click at [610, 300] on button "Save" at bounding box center [612, 302] width 20 height 13
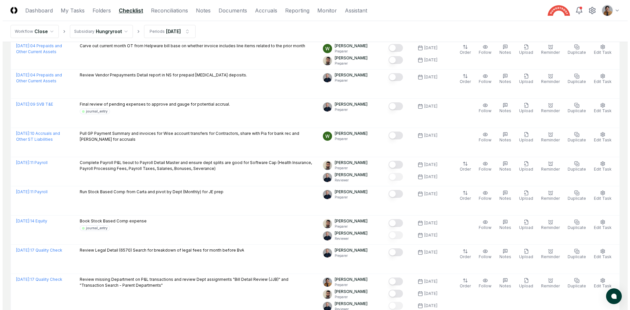
scroll to position [1171, 0]
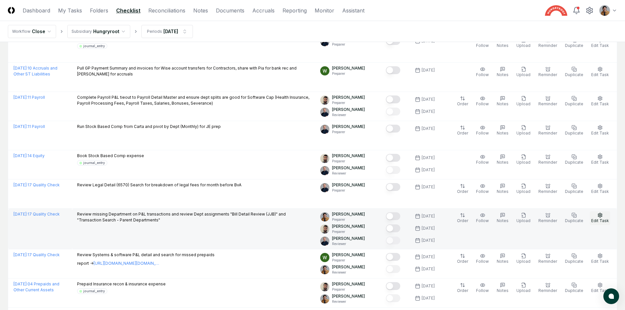
click at [602, 224] on button "Edit Task" at bounding box center [600, 218] width 20 height 14
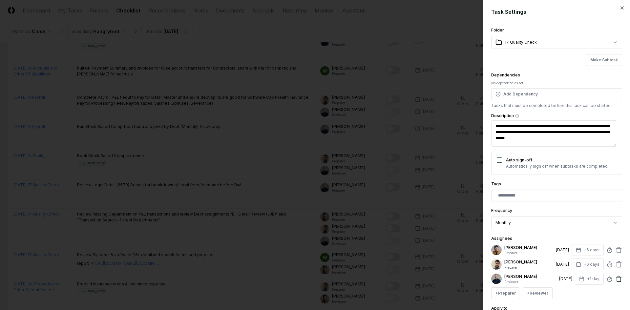
click at [615, 279] on icon at bounding box center [618, 279] width 7 height 7
click at [586, 249] on button "+6 days" at bounding box center [587, 250] width 32 height 12
type input "*"
click at [568, 278] on input "*" at bounding box center [562, 276] width 23 height 12
click at [575, 293] on div "Apply to This period and going forward This period only" at bounding box center [556, 302] width 131 height 24
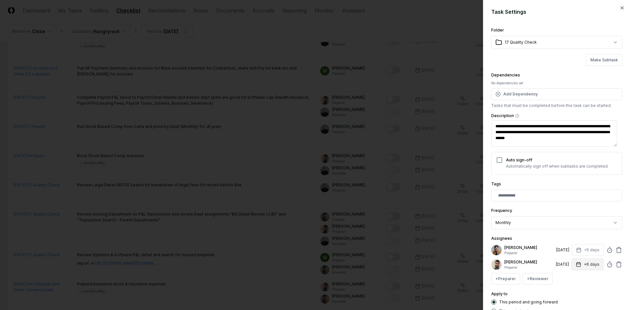
click at [576, 266] on icon "button" at bounding box center [578, 264] width 5 height 5
click at [568, 291] on input "*" at bounding box center [562, 290] width 23 height 12
type input "*"
click at [568, 291] on input "*" at bounding box center [562, 290] width 23 height 12
click at [623, 246] on div "**********" at bounding box center [556, 155] width 147 height 310
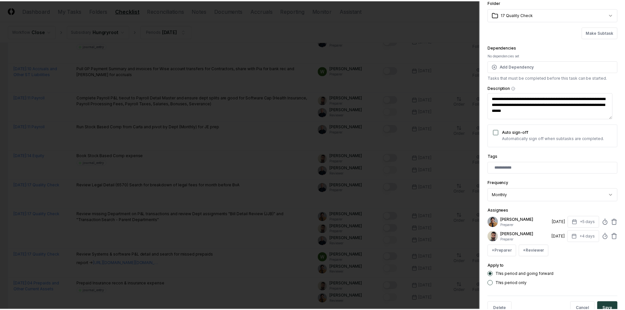
scroll to position [35, 0]
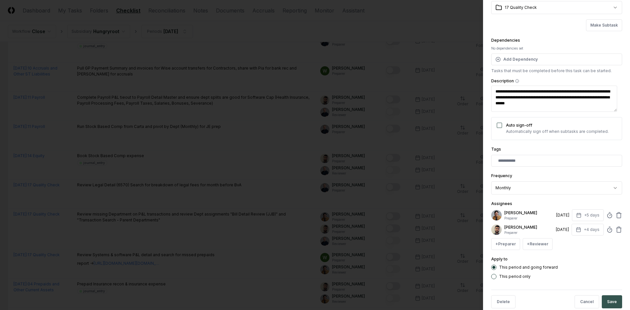
click at [611, 299] on button "Save" at bounding box center [612, 301] width 20 height 13
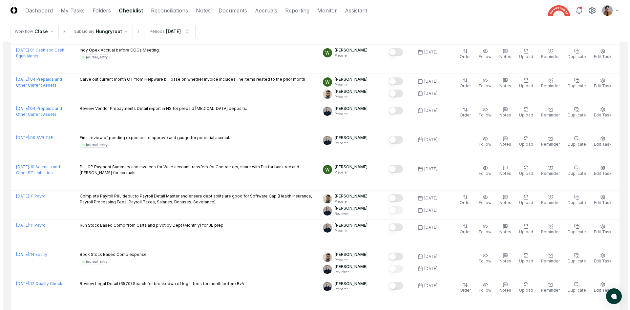
scroll to position [1334, 0]
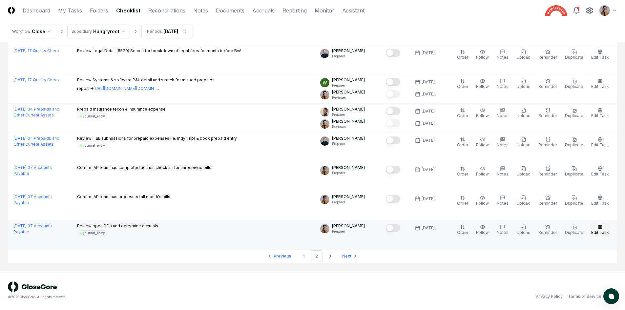
click at [605, 230] on button "Edit Task" at bounding box center [600, 230] width 20 height 14
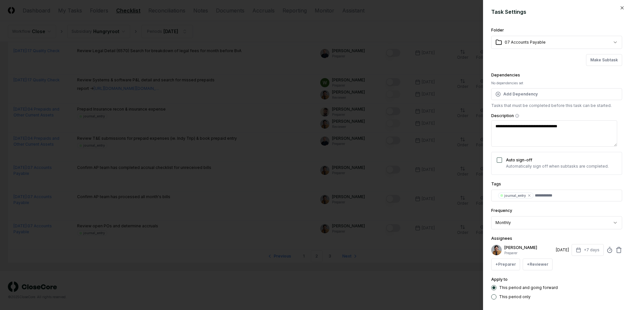
scroll to position [32, 0]
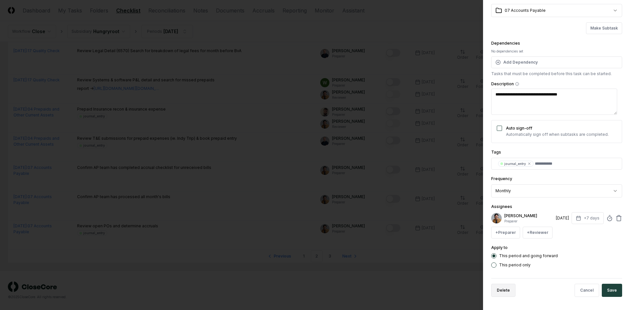
click at [501, 293] on button "Delete" at bounding box center [503, 290] width 24 height 13
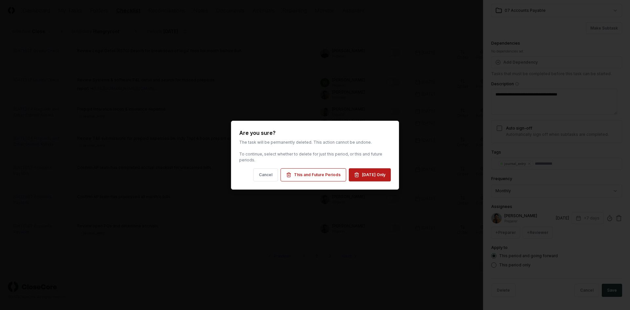
drag, startPoint x: 390, startPoint y: 174, endPoint x: 395, endPoint y: 183, distance: 10.4
click at [395, 183] on div "Are you sure? The task will be permanently deleted. This action cannot be undon…" at bounding box center [315, 155] width 168 height 69
click at [326, 174] on div "This and Future Periods" at bounding box center [317, 175] width 47 height 6
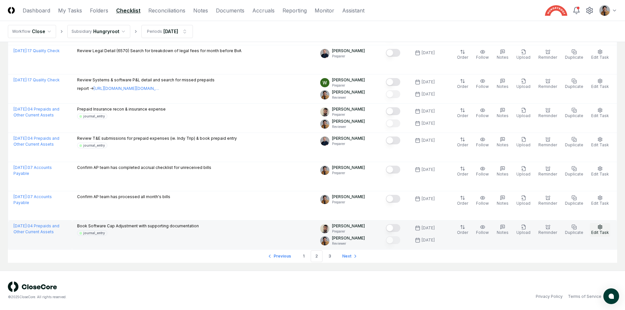
click at [596, 226] on button "Edit Task" at bounding box center [600, 230] width 20 height 14
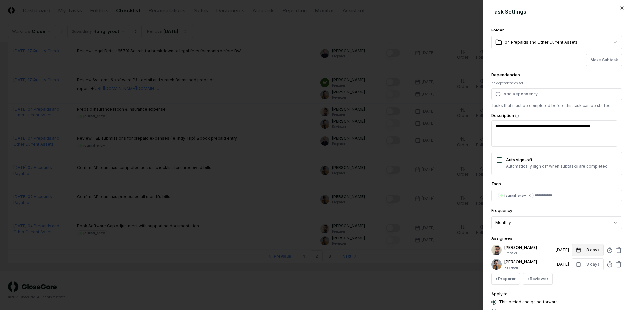
click at [585, 247] on button "+8 days" at bounding box center [587, 250] width 32 height 12
type input "*"
click at [566, 276] on input "*" at bounding box center [562, 276] width 23 height 12
click at [572, 291] on div "Apply to This period and going forward This period only" at bounding box center [556, 302] width 131 height 24
click at [582, 267] on button "+8 days" at bounding box center [587, 264] width 32 height 12
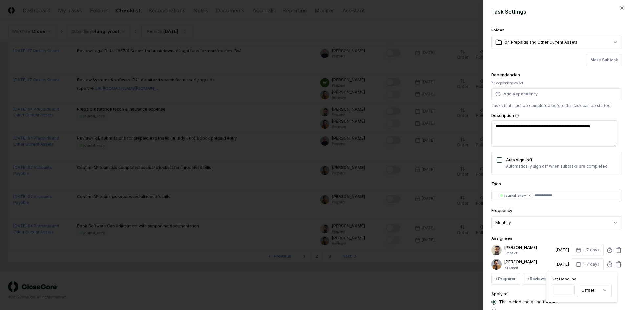
type input "*"
click at [568, 291] on input "*" at bounding box center [562, 290] width 23 height 12
click at [624, 260] on div "**********" at bounding box center [556, 155] width 147 height 310
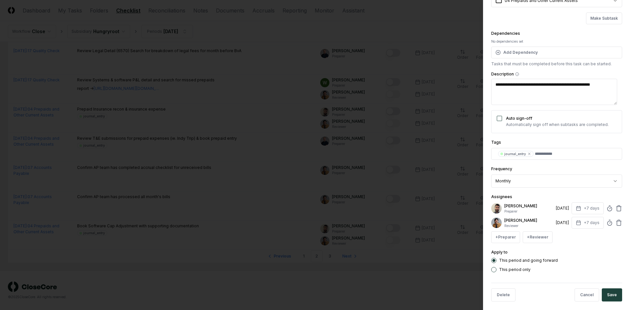
scroll to position [46, 0]
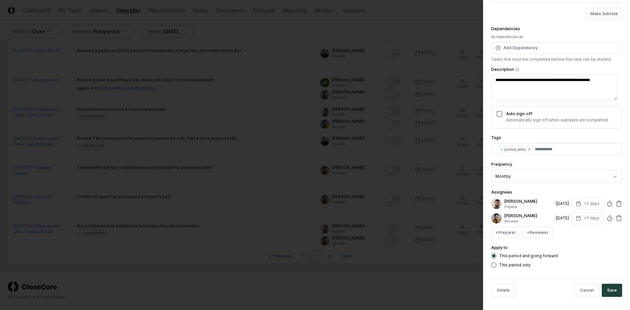
click at [616, 307] on div "**********" at bounding box center [556, 155] width 147 height 310
click at [618, 295] on div "**********" at bounding box center [556, 155] width 147 height 310
click at [613, 292] on button "Save" at bounding box center [612, 290] width 20 height 13
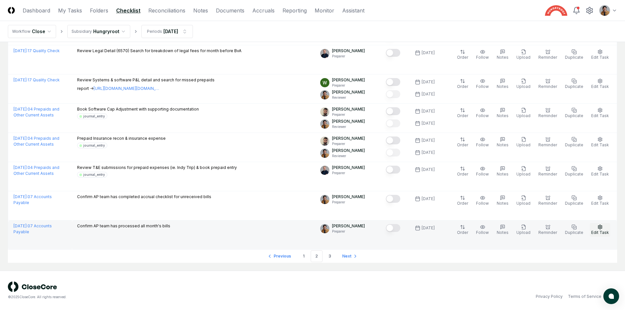
click at [607, 229] on button "Edit Task" at bounding box center [600, 230] width 20 height 14
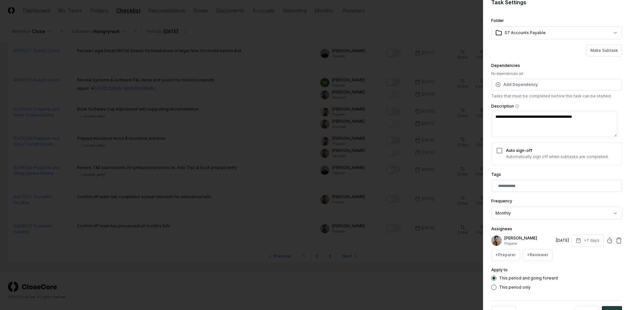
scroll to position [32, 0]
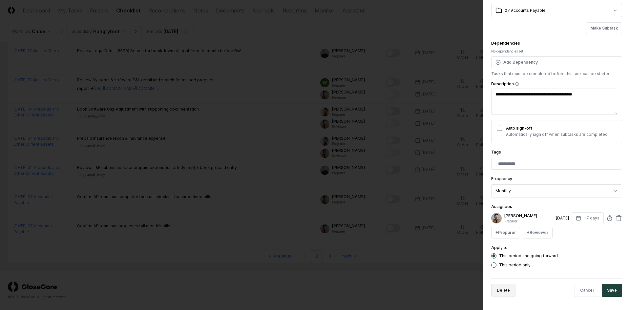
click at [496, 287] on button "Delete" at bounding box center [503, 290] width 24 height 13
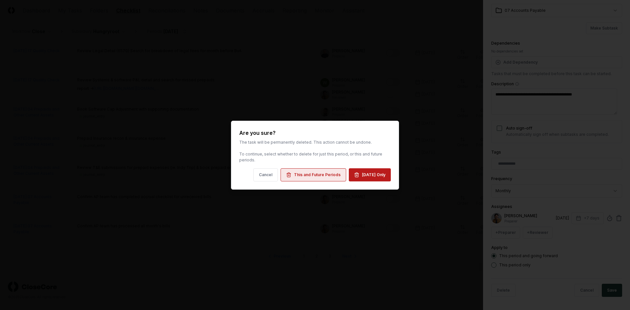
click at [327, 175] on div "This and Future Periods" at bounding box center [317, 175] width 47 height 6
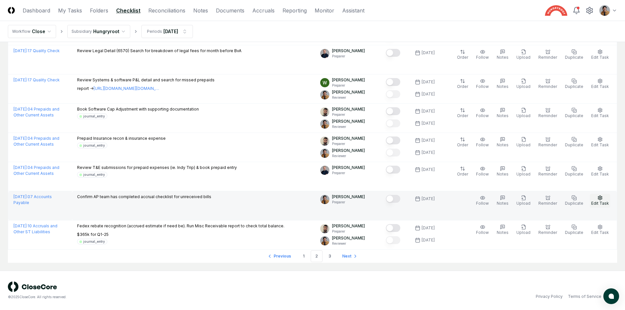
click at [597, 199] on button "Edit Task" at bounding box center [600, 201] width 20 height 14
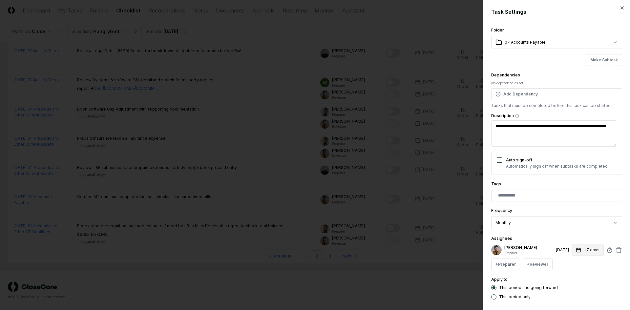
click at [590, 254] on button "+7 days" at bounding box center [587, 250] width 32 height 12
click at [567, 278] on input "*" at bounding box center [562, 276] width 23 height 12
type input "*"
click at [567, 278] on input "*" at bounding box center [562, 276] width 23 height 12
click at [576, 289] on div "This period and going forward" at bounding box center [556, 287] width 131 height 5
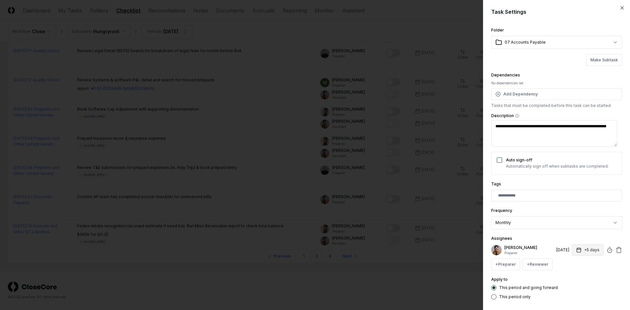
click at [581, 248] on button "+5 days" at bounding box center [588, 250] width 32 height 12
type input "*"
click at [567, 277] on input "*" at bounding box center [562, 276] width 23 height 12
click at [587, 296] on div "This period only" at bounding box center [556, 296] width 131 height 5
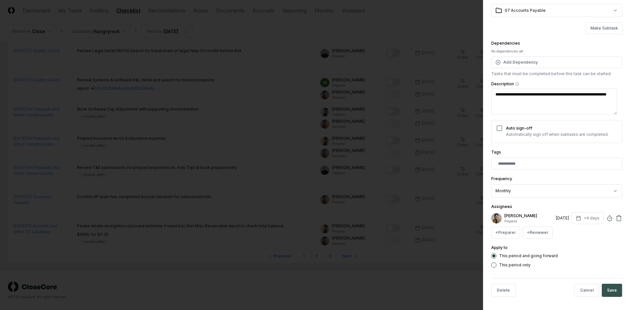
click at [612, 293] on button "Save" at bounding box center [612, 290] width 20 height 13
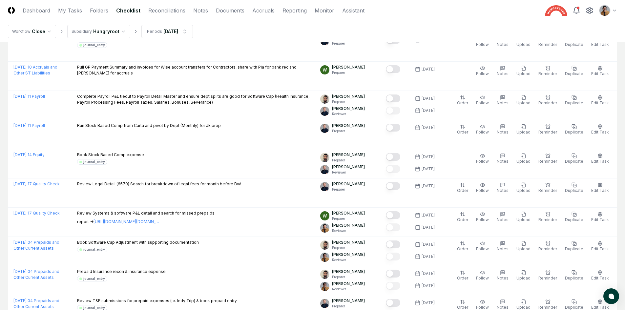
scroll to position [1334, 0]
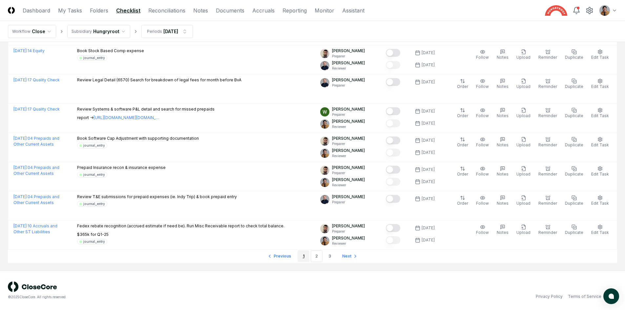
click at [305, 258] on link "1" at bounding box center [303, 256] width 12 height 12
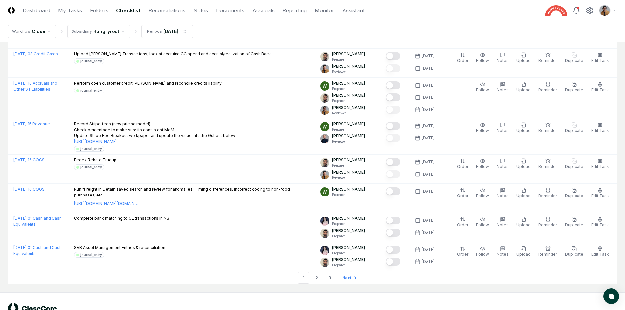
scroll to position [1411, 0]
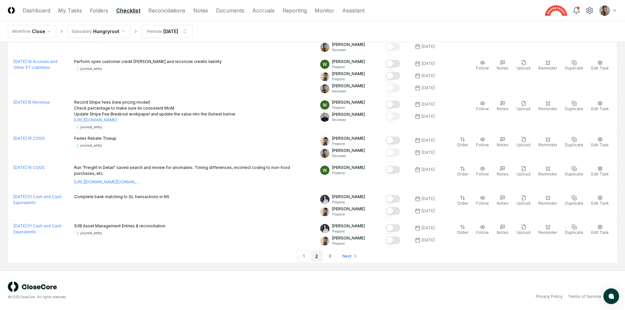
click at [317, 256] on link "2" at bounding box center [317, 256] width 12 height 12
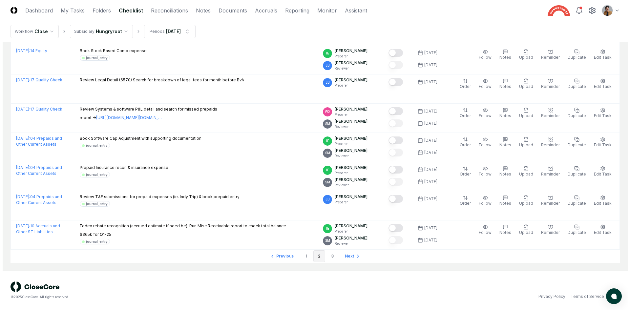
scroll to position [1334, 0]
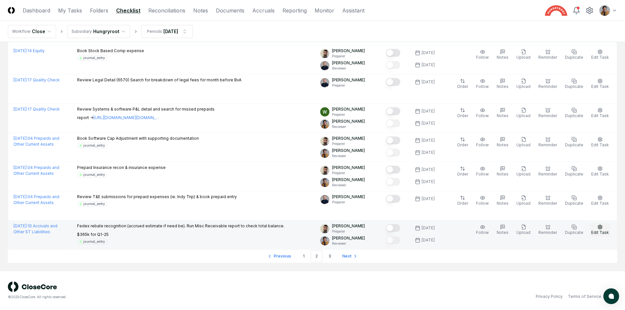
click at [600, 233] on span "Edit Task" at bounding box center [600, 232] width 18 height 5
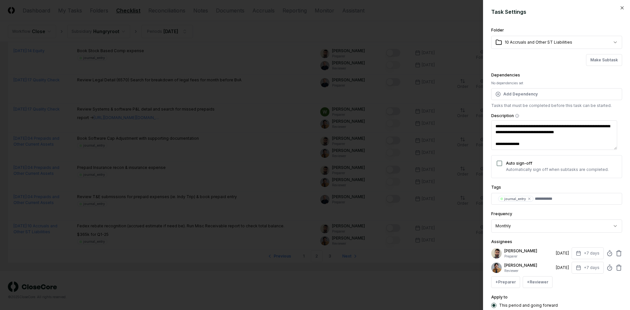
click at [345, 282] on div at bounding box center [315, 155] width 630 height 310
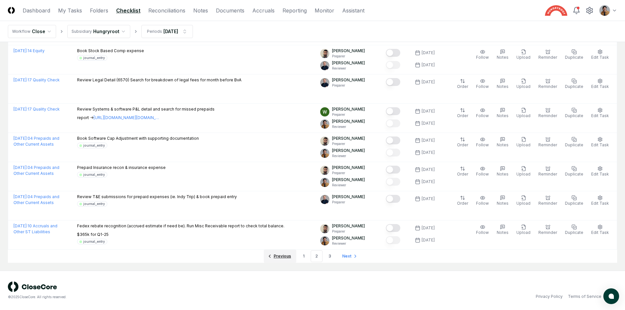
click at [283, 257] on span "Previous" at bounding box center [282, 256] width 17 height 6
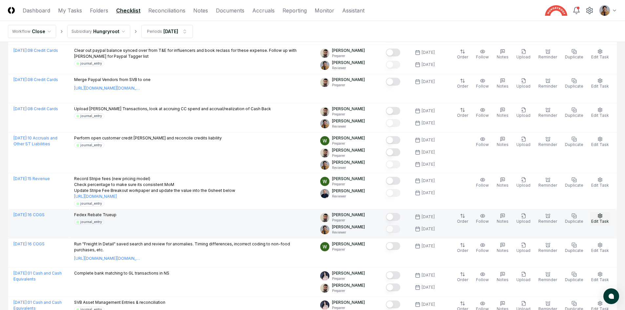
click at [602, 215] on icon "button" at bounding box center [600, 216] width 4 height 4
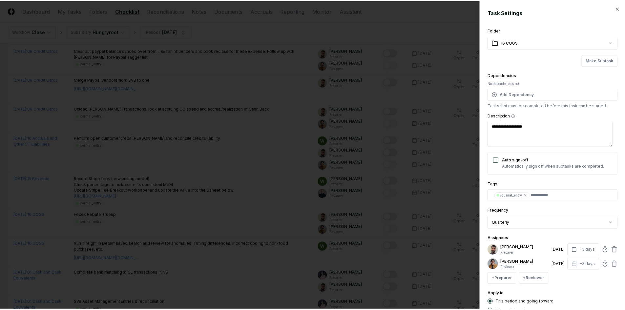
scroll to position [46, 0]
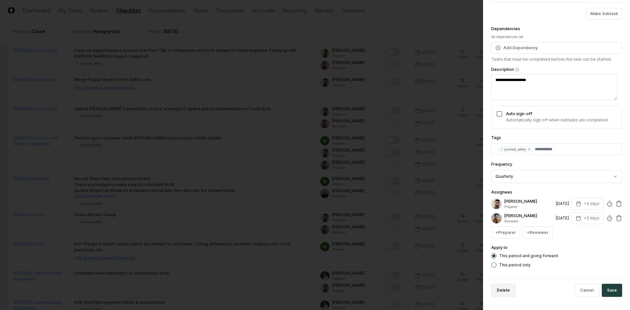
click at [501, 287] on button "Delete" at bounding box center [503, 290] width 24 height 13
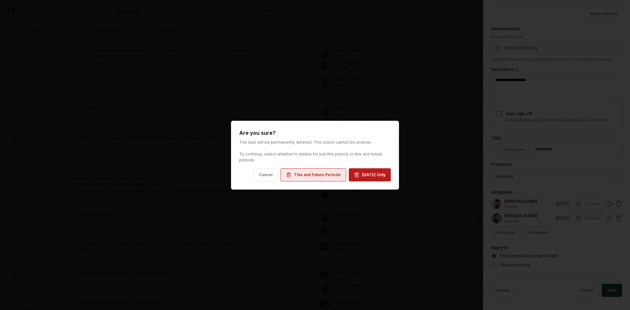
click at [328, 175] on div "This and Future Periods" at bounding box center [317, 175] width 47 height 6
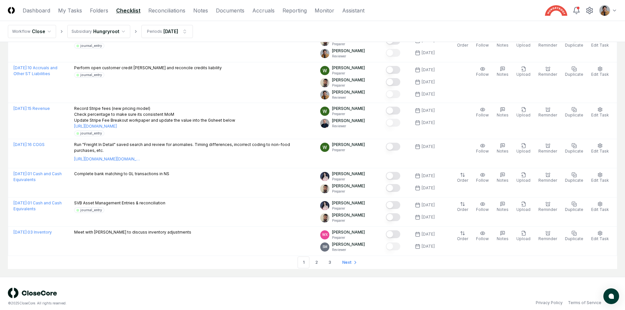
scroll to position [1411, 0]
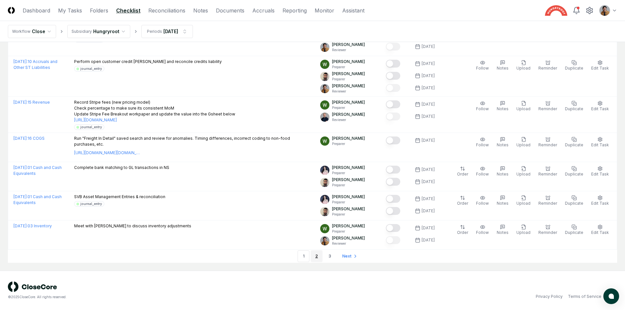
click at [314, 256] on link "2" at bounding box center [317, 256] width 12 height 12
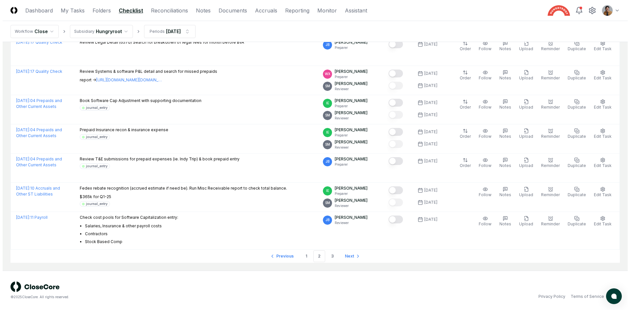
scroll to position [1343, 0]
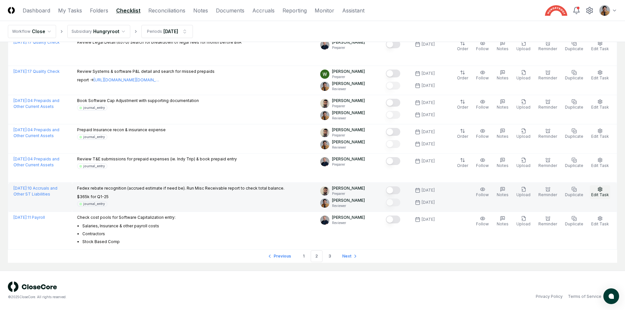
click at [599, 194] on span "Edit Task" at bounding box center [600, 194] width 18 height 5
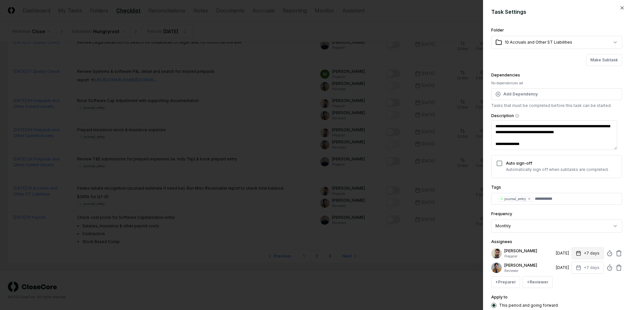
click at [583, 250] on button "+7 days" at bounding box center [587, 253] width 32 height 12
click at [567, 281] on input "*" at bounding box center [562, 279] width 23 height 12
type input "*"
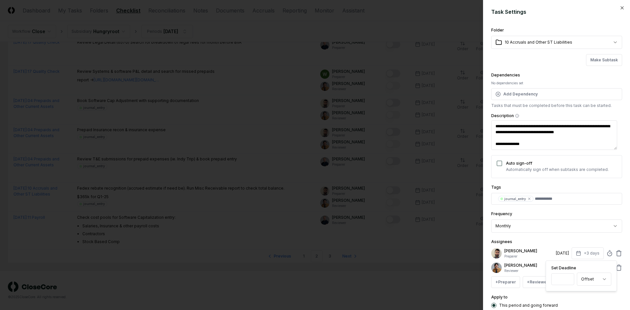
click at [567, 281] on input "*" at bounding box center [562, 279] width 23 height 12
click at [568, 237] on div "**********" at bounding box center [556, 171] width 131 height 291
click at [583, 271] on button "+7 days" at bounding box center [587, 268] width 32 height 12
click at [568, 295] on input "*" at bounding box center [562, 294] width 23 height 12
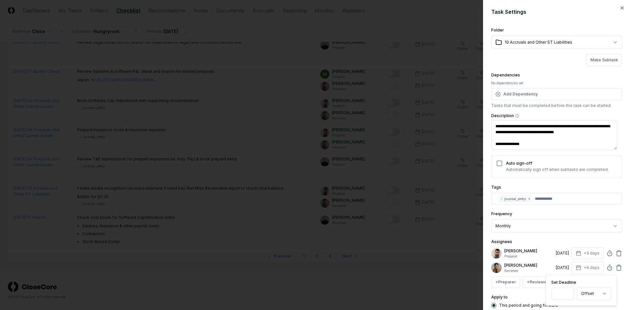
click at [568, 295] on input "*" at bounding box center [562, 294] width 23 height 12
type input "*"
click at [568, 295] on input "*" at bounding box center [562, 294] width 23 height 12
click at [567, 238] on div "Assignees [PERSON_NAME] Preparer [DATE] +3 days [PERSON_NAME] Reviewer [DATE] +…" at bounding box center [556, 263] width 131 height 50
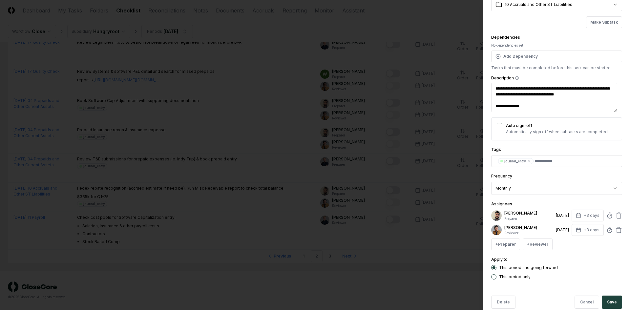
scroll to position [40, 0]
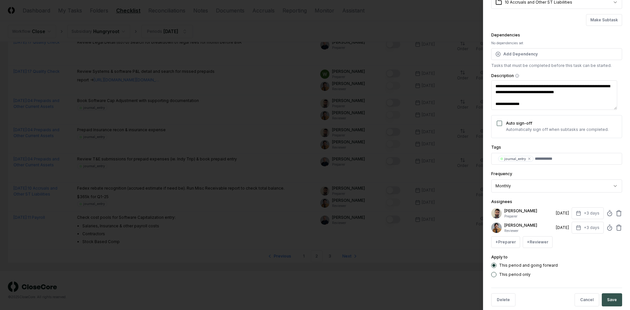
click at [613, 301] on button "Save" at bounding box center [612, 299] width 20 height 13
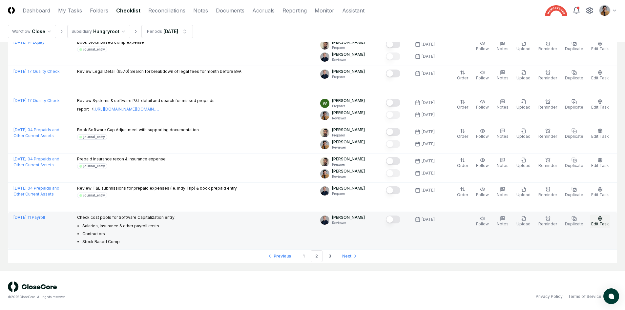
click at [595, 219] on button "Edit Task" at bounding box center [600, 222] width 20 height 14
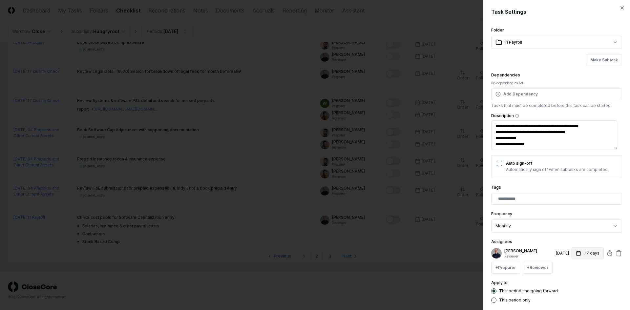
click at [584, 254] on button "+7 days" at bounding box center [587, 253] width 32 height 12
click at [568, 282] on input "*" at bounding box center [562, 279] width 23 height 12
type input "*"
click at [567, 280] on input "*" at bounding box center [562, 279] width 23 height 12
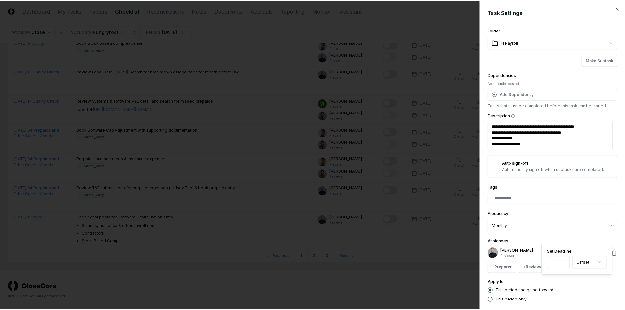
scroll to position [35, 0]
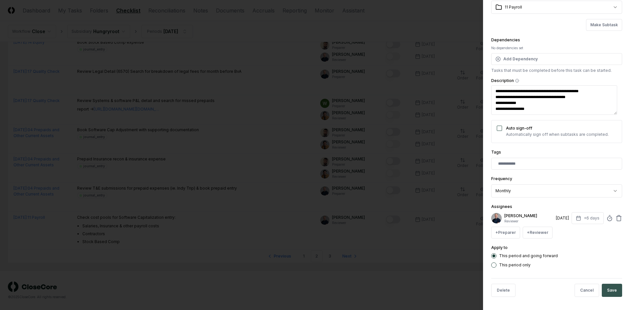
click at [605, 285] on button "Save" at bounding box center [612, 290] width 20 height 13
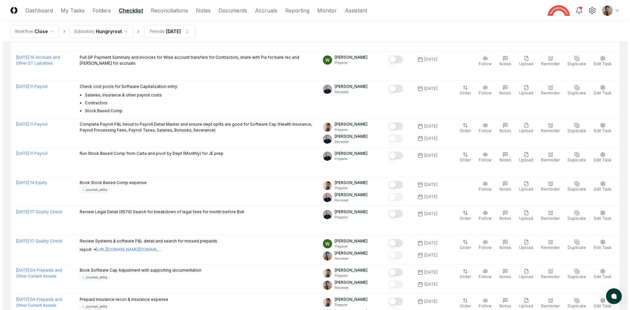
scroll to position [1343, 0]
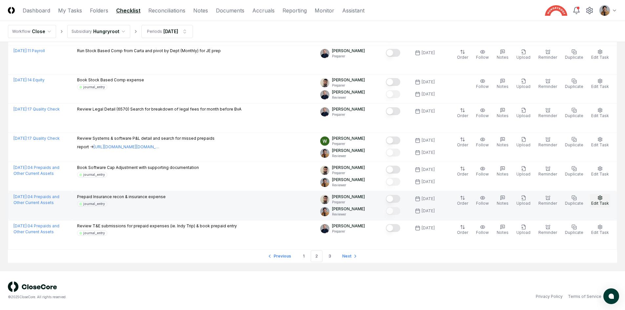
click at [601, 202] on span "Edit Task" at bounding box center [600, 203] width 18 height 5
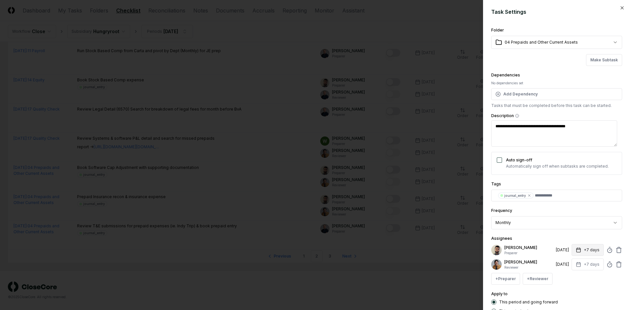
click at [581, 251] on button "+7 days" at bounding box center [587, 250] width 32 height 12
click at [568, 277] on input "*" at bounding box center [562, 276] width 23 height 12
drag, startPoint x: 568, startPoint y: 277, endPoint x: 576, endPoint y: 292, distance: 16.4
type input "*"
click at [568, 277] on input "*" at bounding box center [562, 276] width 23 height 12
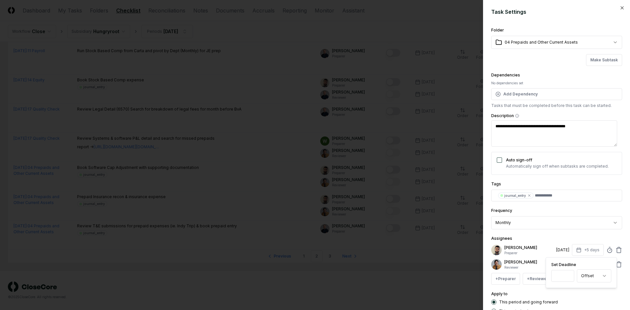
click at [577, 292] on div "Apply to This period and going forward This period only" at bounding box center [556, 302] width 131 height 24
click at [577, 258] on div "[PERSON_NAME] Preparer [DATE] +5 days [PERSON_NAME] Reviewer [DATE] +7 days + P…" at bounding box center [556, 264] width 131 height 41
click at [578, 262] on button "+7 days" at bounding box center [587, 264] width 32 height 12
click at [568, 291] on input "*" at bounding box center [562, 290] width 23 height 12
type input "*"
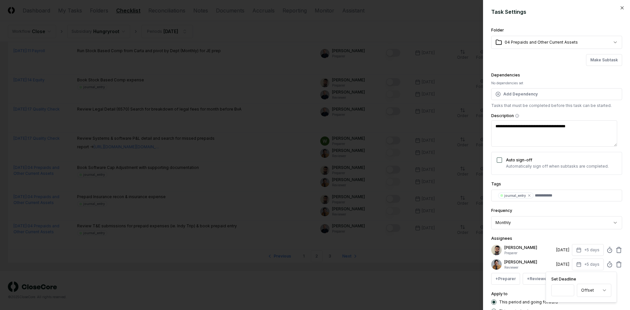
click at [568, 291] on input "*" at bounding box center [562, 290] width 23 height 12
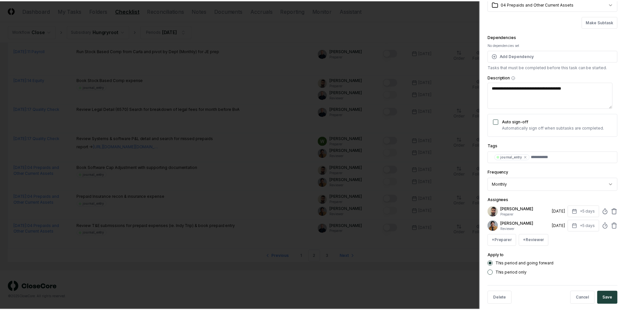
scroll to position [46, 0]
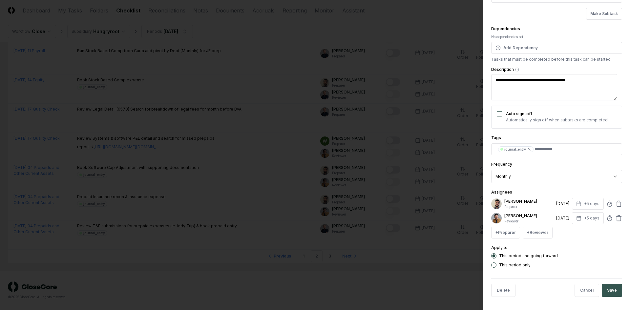
click at [608, 291] on button "Save" at bounding box center [612, 290] width 20 height 13
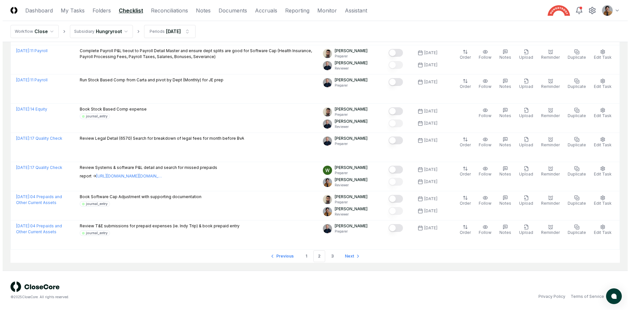
scroll to position [447, 0]
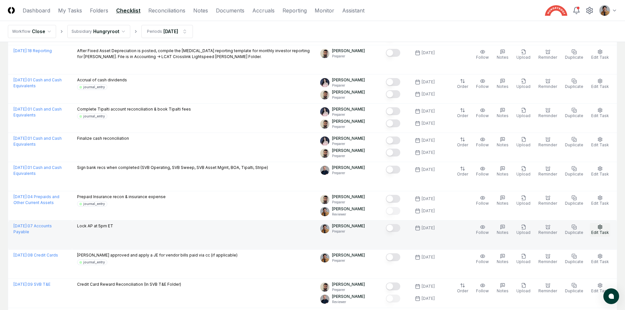
click at [600, 233] on span "Edit Task" at bounding box center [600, 232] width 18 height 5
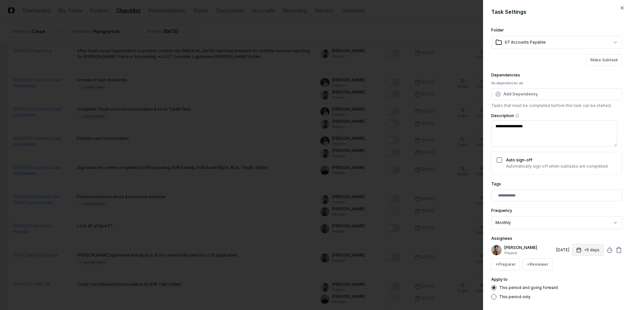
click at [580, 250] on button "+5 days" at bounding box center [588, 250] width 32 height 12
type input "*"
click at [568, 276] on input "*" at bounding box center [562, 276] width 23 height 12
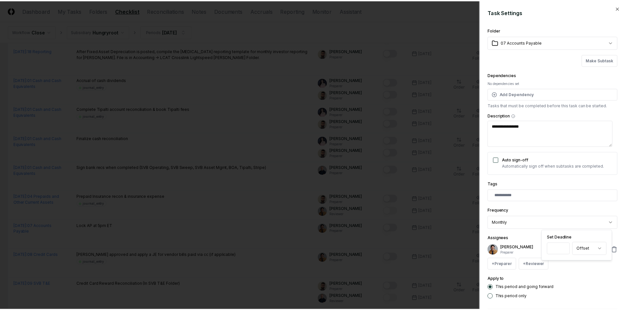
scroll to position [32, 0]
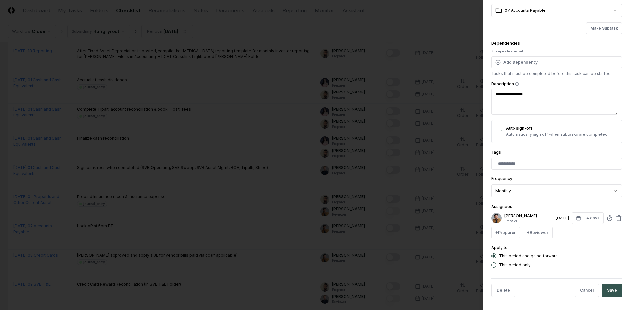
click at [607, 289] on button "Save" at bounding box center [612, 290] width 20 height 13
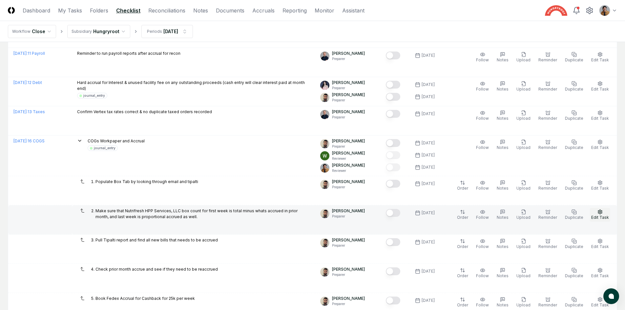
scroll to position [774, 0]
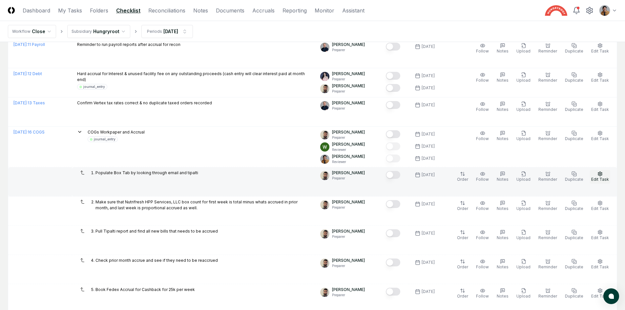
click at [607, 183] on button "Edit Task" at bounding box center [600, 177] width 20 height 14
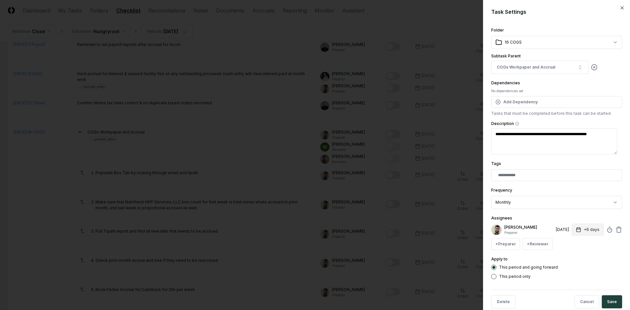
click at [583, 230] on button "+6 days" at bounding box center [587, 230] width 32 height 12
type input "*"
click at [567, 257] on input "*" at bounding box center [562, 256] width 23 height 12
click at [615, 304] on button "Save" at bounding box center [612, 301] width 20 height 13
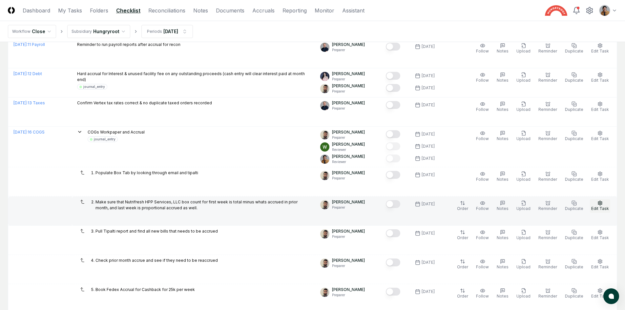
click at [603, 204] on button "Edit Task" at bounding box center [600, 206] width 20 height 14
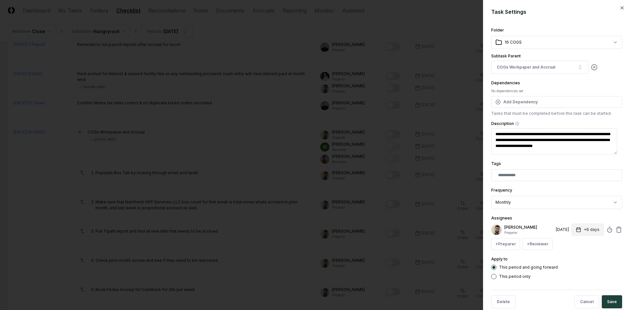
click at [581, 230] on button "+6 days" at bounding box center [587, 230] width 32 height 12
type input "*"
click at [567, 256] on input "*" at bounding box center [562, 256] width 23 height 12
click at [605, 296] on button "Save" at bounding box center [612, 301] width 20 height 13
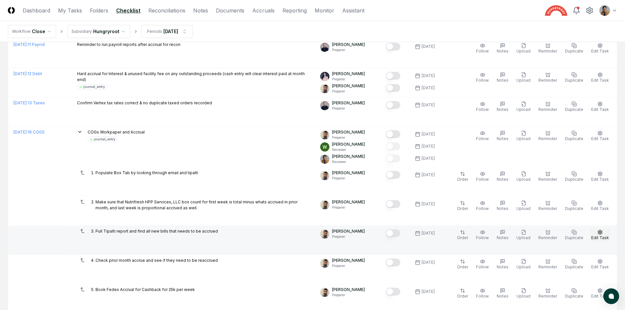
click at [603, 237] on span "Edit Task" at bounding box center [600, 237] width 18 height 5
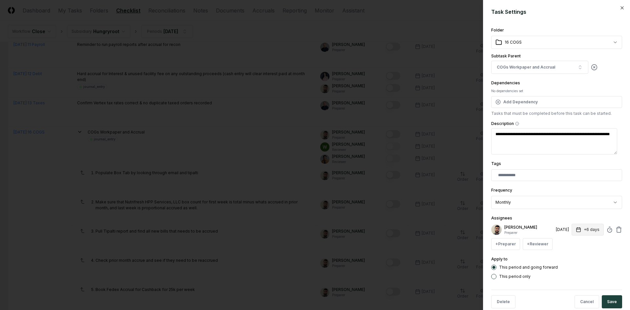
click at [586, 232] on button "+6 days" at bounding box center [587, 230] width 32 height 12
type input "*"
click at [568, 256] on input "*" at bounding box center [562, 256] width 23 height 12
click at [607, 305] on button "Save" at bounding box center [612, 301] width 20 height 13
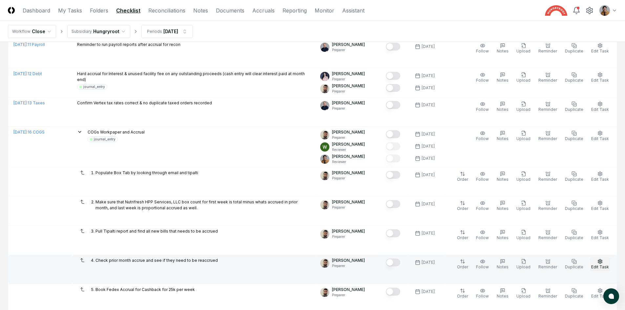
click at [602, 261] on icon "button" at bounding box center [599, 261] width 5 height 5
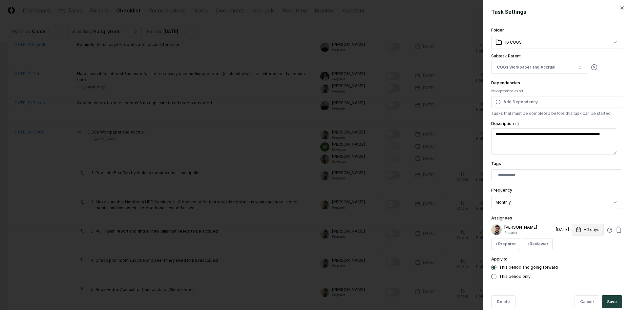
click at [586, 232] on button "+6 days" at bounding box center [587, 230] width 32 height 12
type input "*"
click at [567, 257] on input "*" at bounding box center [562, 256] width 23 height 12
click at [604, 295] on div "Delete Cancel Save" at bounding box center [556, 302] width 131 height 24
click at [606, 297] on button "Save" at bounding box center [612, 301] width 20 height 13
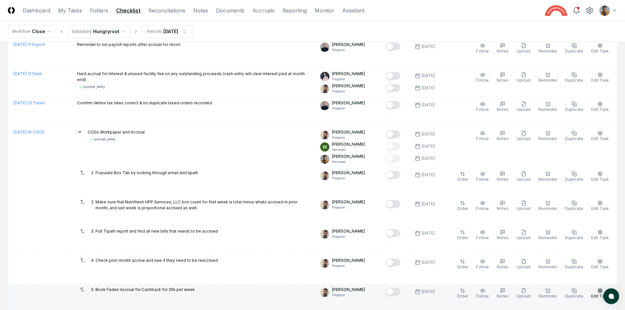
click at [599, 290] on icon "button" at bounding box center [599, 290] width 5 height 5
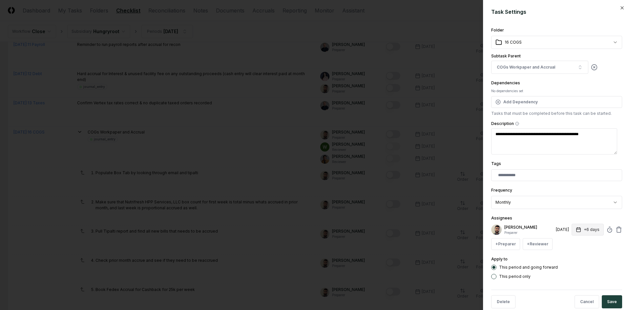
click at [585, 232] on button "+6 days" at bounding box center [587, 230] width 32 height 12
type input "*"
click at [567, 256] on input "*" at bounding box center [562, 256] width 23 height 12
click at [610, 297] on button "Save" at bounding box center [612, 301] width 20 height 13
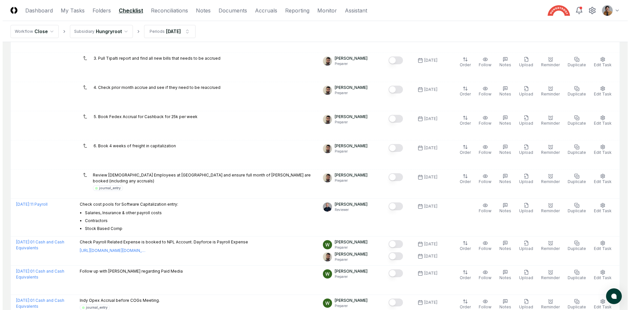
scroll to position [954, 0]
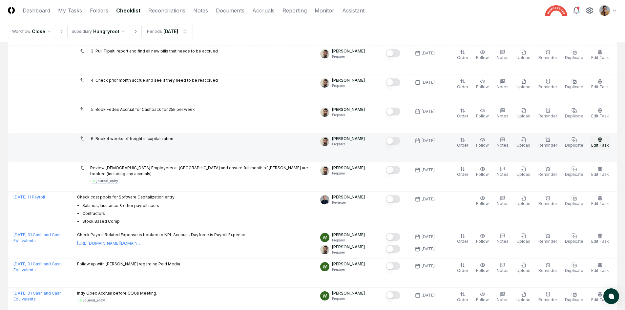
click at [598, 142] on icon "button" at bounding box center [599, 139] width 5 height 5
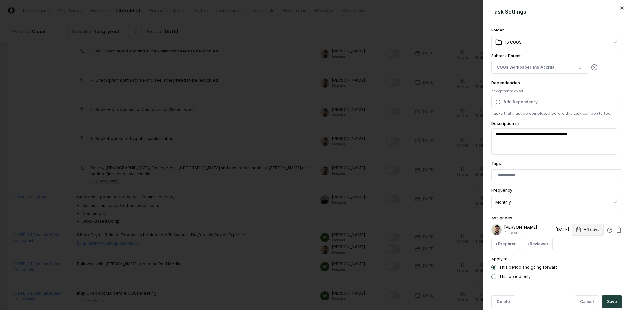
click at [581, 226] on button "+6 days" at bounding box center [587, 230] width 32 height 12
type input "*"
click at [567, 256] on input "*" at bounding box center [562, 256] width 23 height 12
click at [604, 298] on button "Save" at bounding box center [612, 301] width 20 height 13
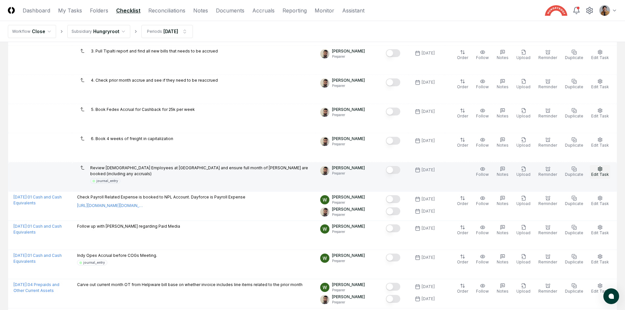
click at [595, 170] on button "Edit Task" at bounding box center [600, 172] width 20 height 14
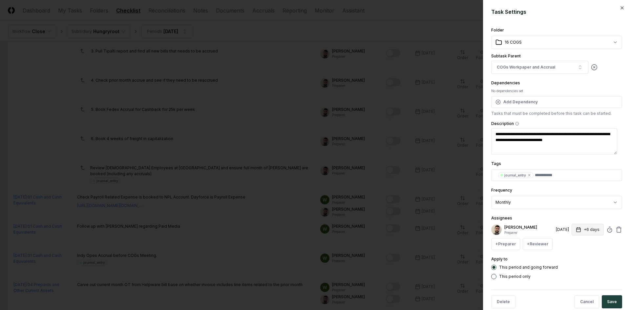
click at [581, 230] on button "+6 days" at bounding box center [587, 230] width 32 height 12
type input "*"
click at [566, 257] on input "*" at bounding box center [562, 256] width 23 height 12
click at [612, 304] on button "Save" at bounding box center [612, 301] width 20 height 13
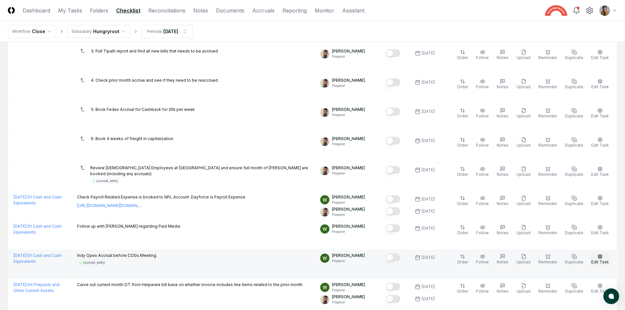
click at [602, 258] on icon "button" at bounding box center [599, 256] width 5 height 5
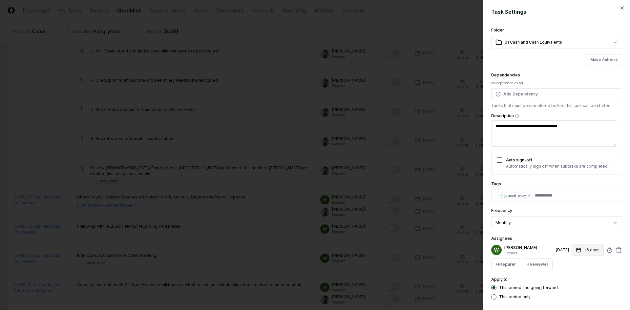
click at [590, 253] on button "+6 days" at bounding box center [587, 250] width 32 height 12
type input "*"
click at [567, 277] on input "*" at bounding box center [562, 276] width 23 height 12
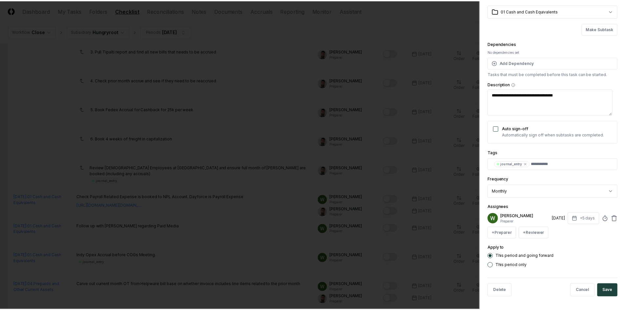
scroll to position [32, 0]
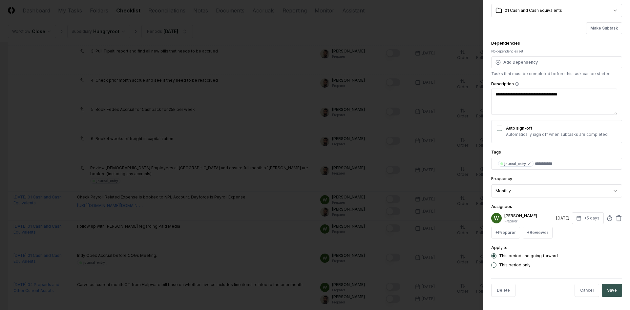
click at [613, 289] on button "Save" at bounding box center [612, 290] width 20 height 13
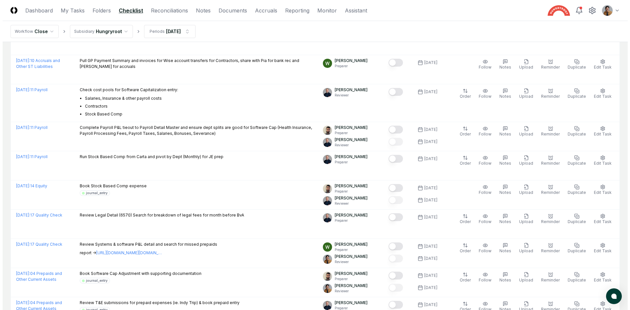
scroll to position [1306, 0]
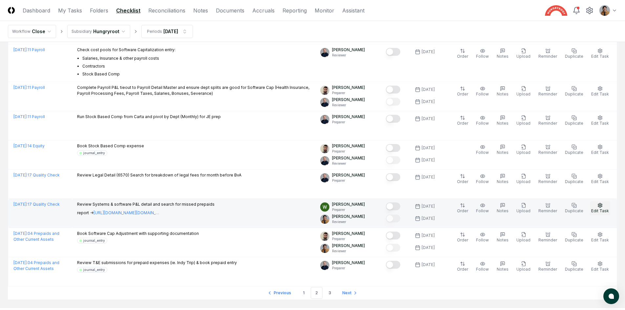
click at [602, 208] on button "Edit Task" at bounding box center [600, 208] width 20 height 14
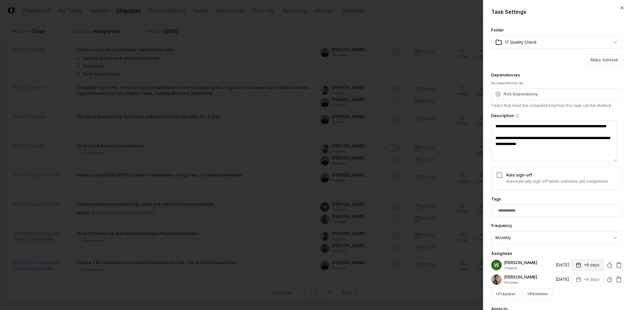
click at [582, 262] on button "+6 days" at bounding box center [587, 265] width 32 height 12
type input "*"
click at [567, 292] on input "*" at bounding box center [562, 291] width 23 height 12
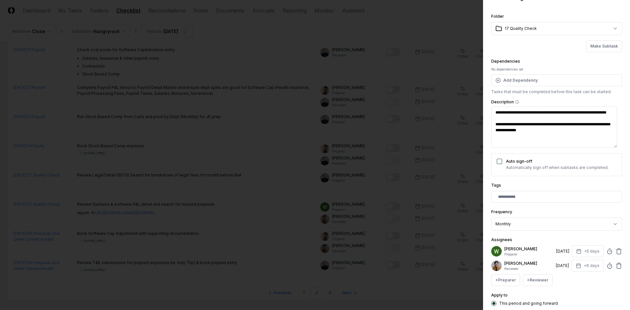
scroll to position [18, 0]
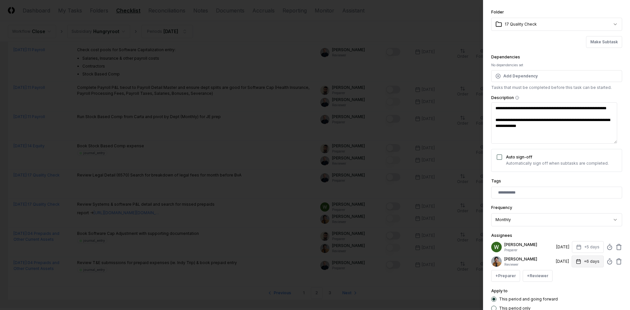
click at [587, 262] on button "+6 days" at bounding box center [587, 261] width 32 height 12
type input "*"
click at [568, 288] on input "*" at bounding box center [562, 287] width 23 height 12
drag, startPoint x: 581, startPoint y: 256, endPoint x: 581, endPoint y: 252, distance: 3.7
click at [581, 253] on div "[PERSON_NAME] Preparer [DATE] +5 days [PERSON_NAME] Reviewer [DATE] +5 days Set…" at bounding box center [556, 261] width 131 height 41
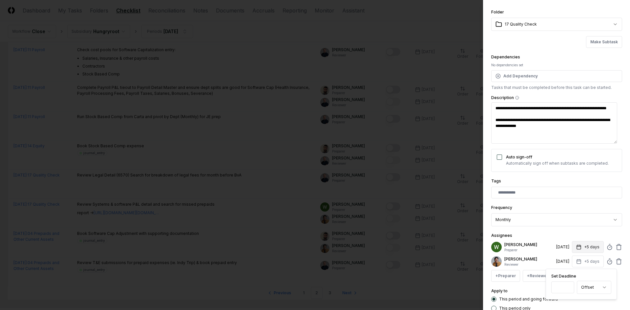
click at [581, 251] on button "+5 days" at bounding box center [588, 247] width 32 height 12
type input "*"
click at [568, 275] on input "*" at bounding box center [562, 273] width 23 height 12
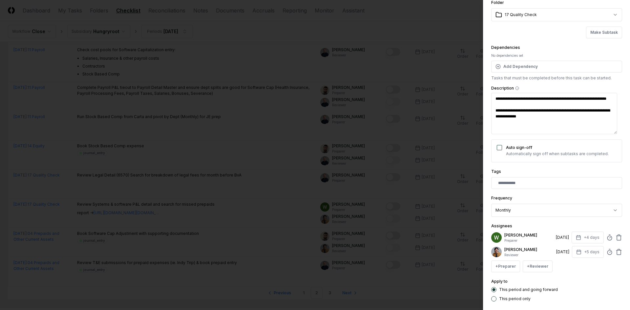
scroll to position [33, 0]
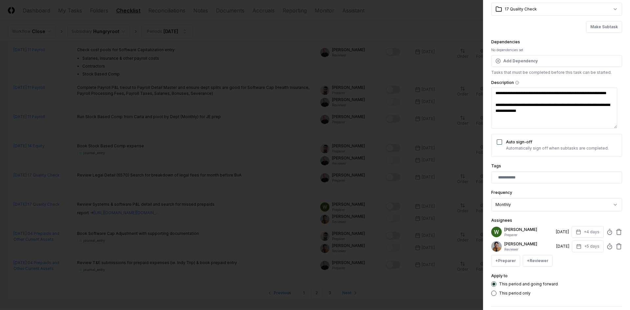
drag, startPoint x: 587, startPoint y: 246, endPoint x: 583, endPoint y: 253, distance: 7.4
click at [587, 246] on button "+5 days" at bounding box center [588, 246] width 32 height 12
type input "*"
click at [568, 273] on input "*" at bounding box center [562, 272] width 23 height 12
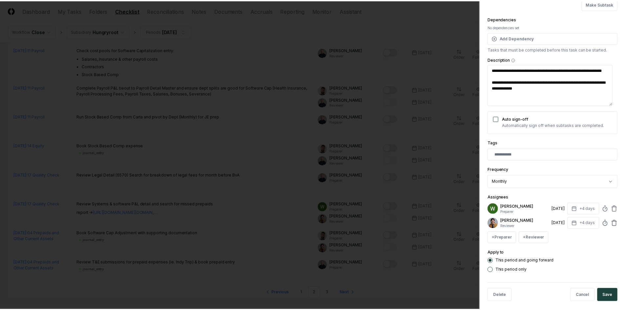
scroll to position [61, 0]
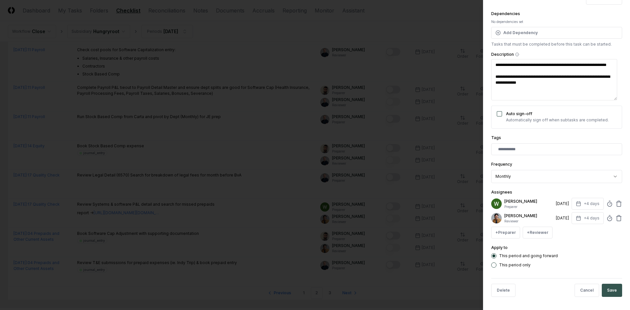
click at [609, 291] on button "Save" at bounding box center [612, 290] width 20 height 13
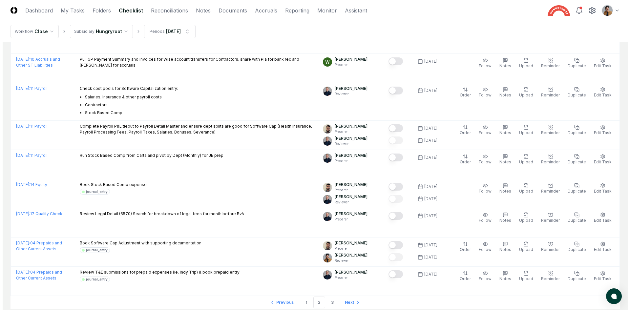
scroll to position [1343, 0]
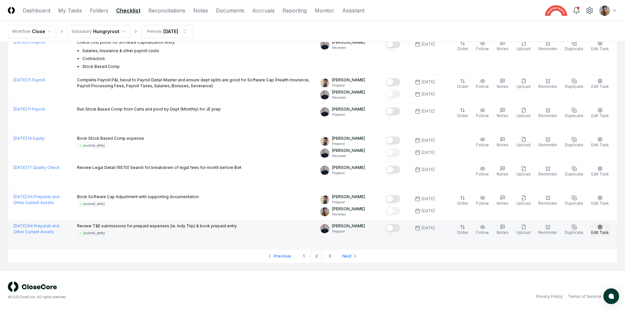
click at [604, 229] on button "Edit Task" at bounding box center [600, 230] width 20 height 14
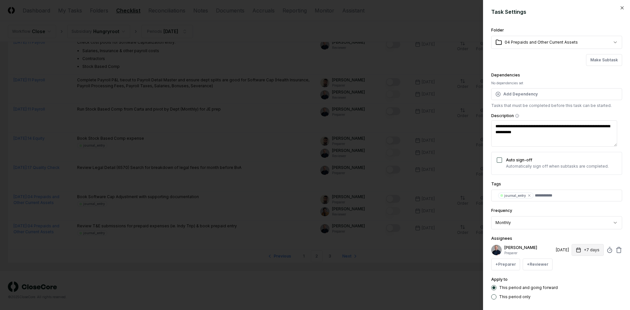
click at [585, 251] on button "+7 days" at bounding box center [587, 250] width 32 height 12
click at [567, 277] on input "*" at bounding box center [562, 276] width 23 height 12
type input "*"
click at [567, 277] on input "*" at bounding box center [562, 276] width 23 height 12
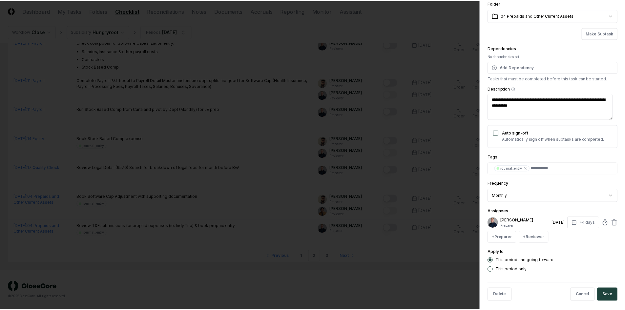
scroll to position [30, 0]
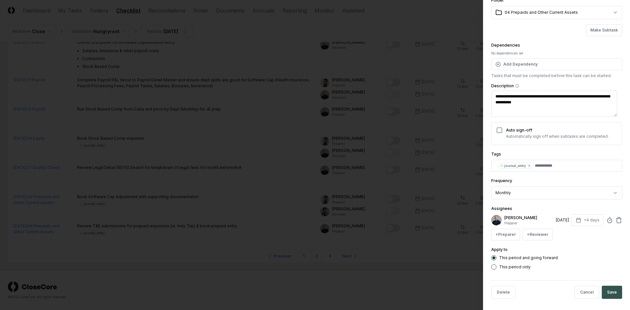
click at [609, 288] on button "Save" at bounding box center [612, 292] width 20 height 13
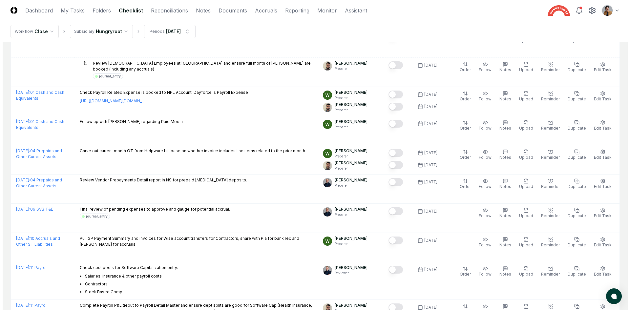
scroll to position [1343, 0]
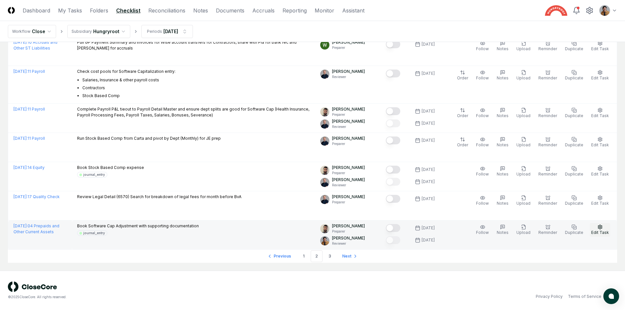
click at [606, 231] on span "Edit Task" at bounding box center [600, 232] width 18 height 5
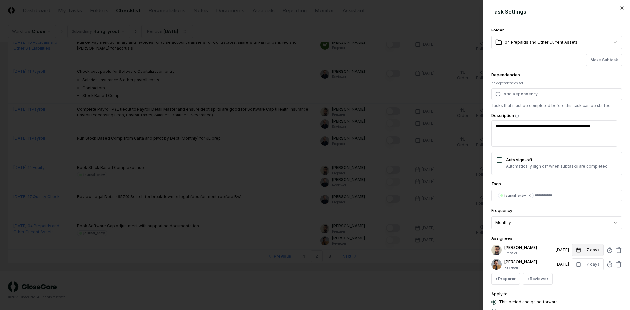
click at [589, 251] on button "+7 days" at bounding box center [587, 250] width 32 height 12
type input "*"
click at [567, 277] on input "*" at bounding box center [562, 276] width 23 height 12
click at [583, 293] on div "Apply to This period and going forward This period only" at bounding box center [556, 302] width 131 height 24
click at [586, 264] on button "+7 days" at bounding box center [587, 264] width 32 height 12
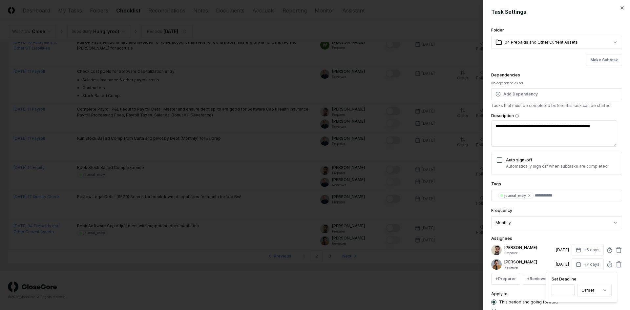
type input "*"
click at [568, 291] on input "*" at bounding box center [562, 290] width 23 height 12
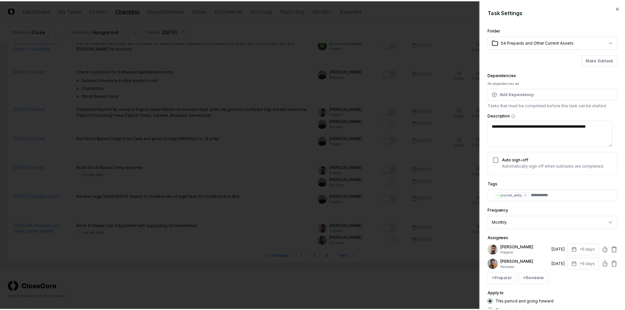
scroll to position [39, 0]
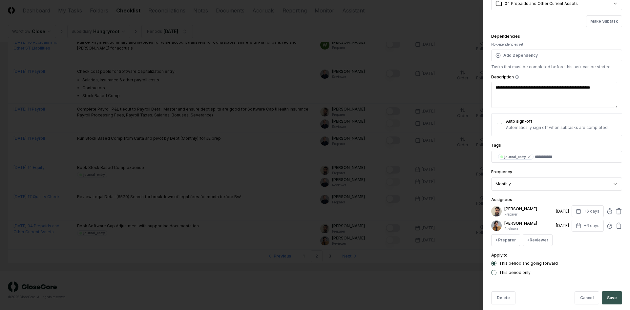
click at [613, 298] on button "Save" at bounding box center [612, 297] width 20 height 13
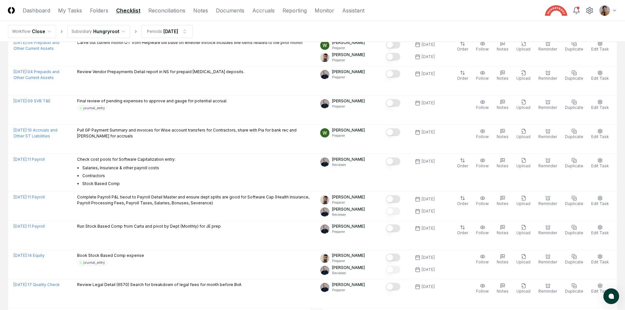
scroll to position [1343, 0]
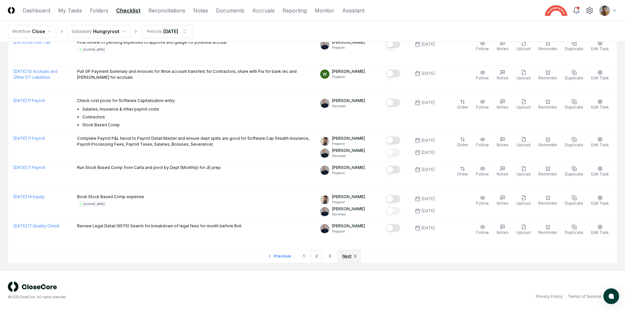
click at [357, 254] on icon "Go to next page" at bounding box center [355, 256] width 5 height 5
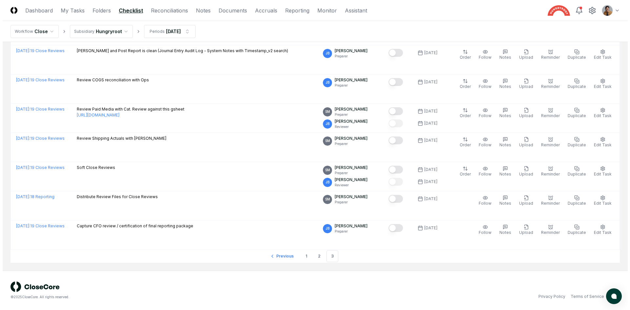
scroll to position [1238, 0]
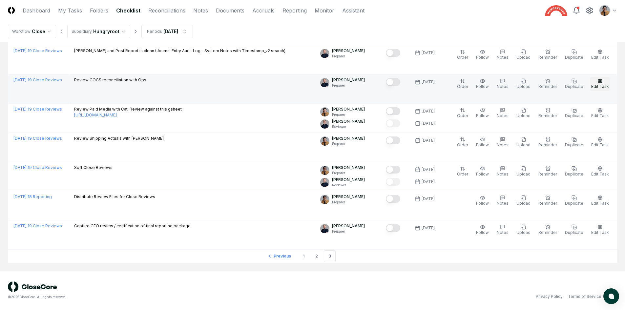
click at [595, 85] on span "Edit Task" at bounding box center [600, 86] width 18 height 5
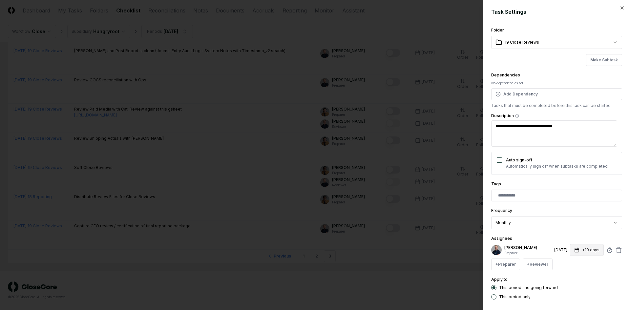
click at [589, 251] on button "+10 days" at bounding box center [587, 250] width 34 height 12
click at [567, 276] on input "*" at bounding box center [562, 276] width 23 height 12
click at [567, 277] on input "*" at bounding box center [562, 276] width 23 height 12
type input "*"
click at [567, 277] on input "*" at bounding box center [562, 276] width 23 height 12
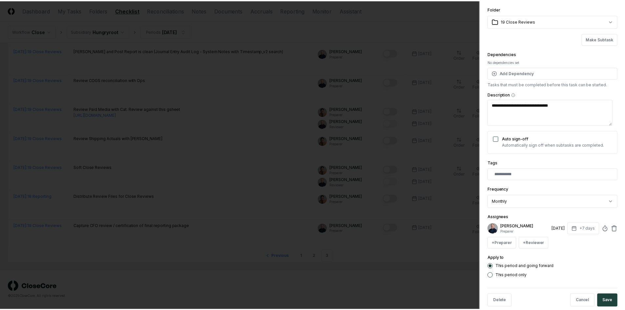
scroll to position [22, 0]
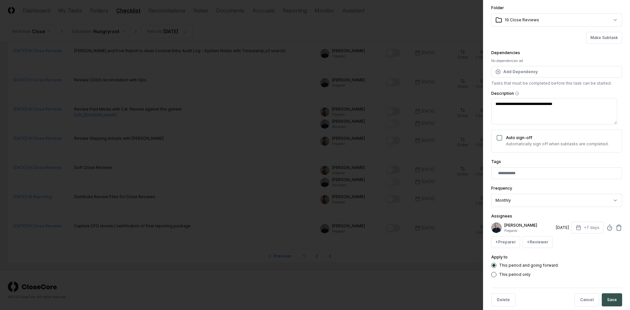
click at [608, 295] on button "Save" at bounding box center [612, 299] width 20 height 13
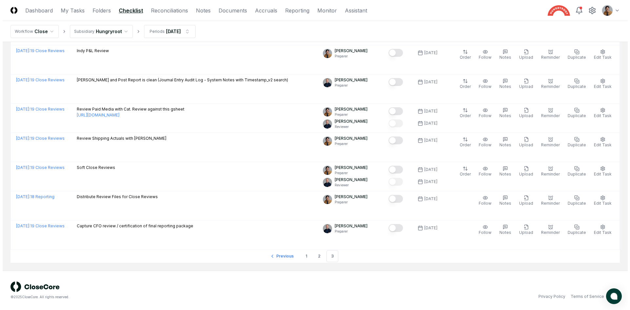
scroll to position [38, 0]
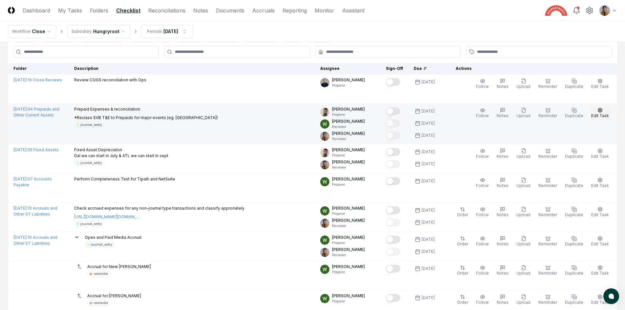
click at [604, 108] on button "Edit Task" at bounding box center [600, 113] width 20 height 14
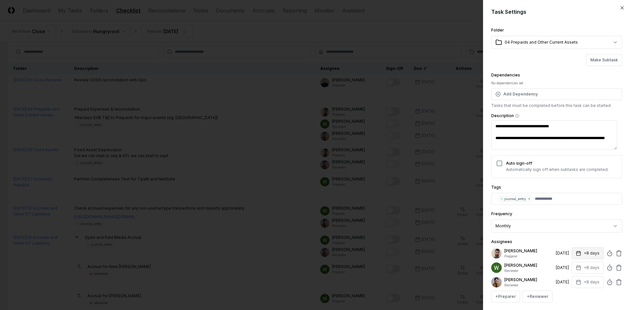
click at [587, 250] on button "+8 days" at bounding box center [587, 253] width 32 height 12
click at [568, 280] on input "*" at bounding box center [562, 279] width 23 height 12
type input "*"
click at [568, 280] on input "*" at bounding box center [562, 279] width 23 height 12
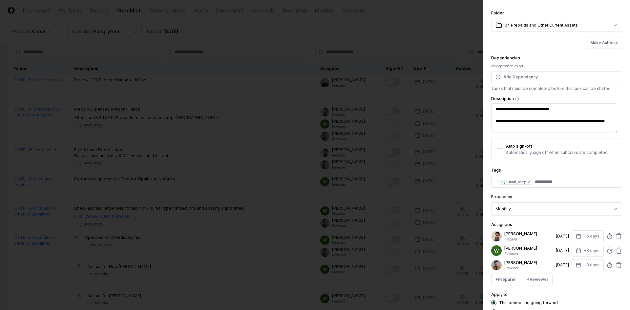
scroll to position [17, 0]
click at [580, 251] on button "+8 days" at bounding box center [587, 250] width 32 height 12
click at [566, 276] on input "*" at bounding box center [562, 276] width 23 height 12
click at [566, 276] on input "**" at bounding box center [561, 276] width 23 height 12
click at [566, 276] on input "**" at bounding box center [562, 276] width 23 height 12
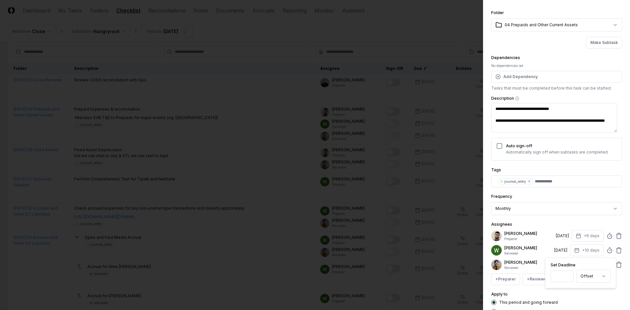
click at [568, 277] on input "**" at bounding box center [561, 276] width 23 height 12
click at [568, 277] on input "*" at bounding box center [561, 276] width 23 height 12
click at [568, 277] on input "*" at bounding box center [562, 276] width 23 height 12
type input "*"
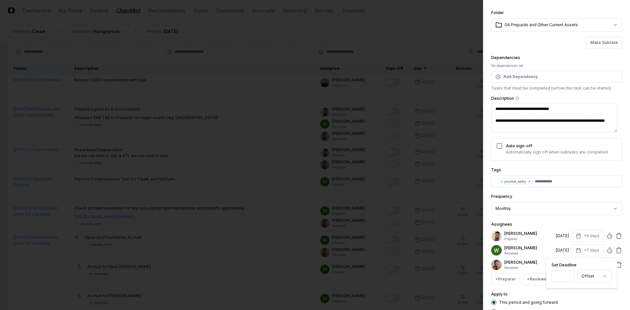
click at [568, 277] on input "*" at bounding box center [562, 276] width 23 height 12
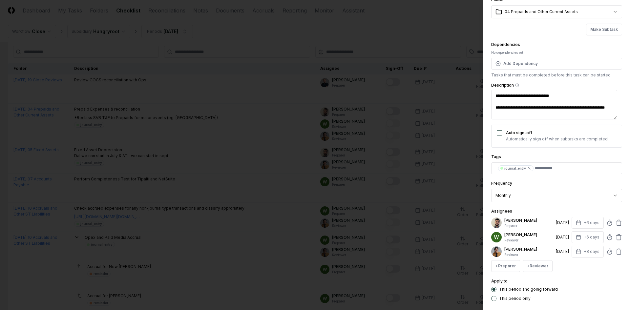
scroll to position [31, 0]
click at [590, 255] on button "+8 days" at bounding box center [587, 251] width 32 height 12
click at [568, 278] on input "*" at bounding box center [562, 277] width 23 height 12
type input "*"
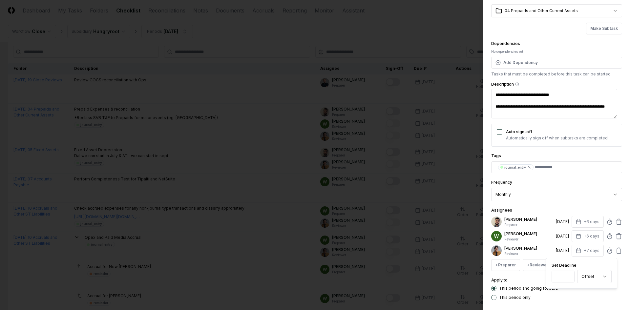
click at [568, 275] on input "*" at bounding box center [562, 277] width 23 height 12
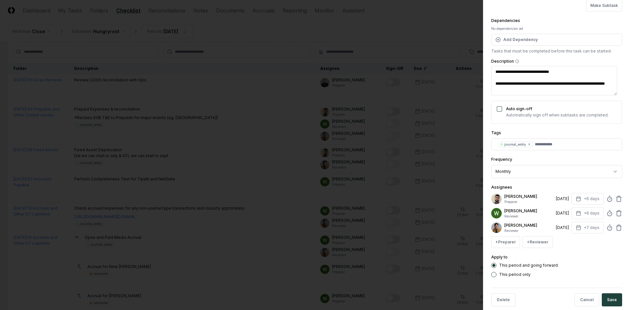
scroll to position [58, 0]
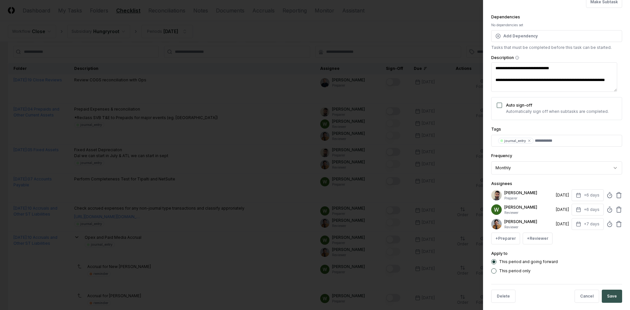
click at [609, 293] on button "Save" at bounding box center [612, 296] width 20 height 13
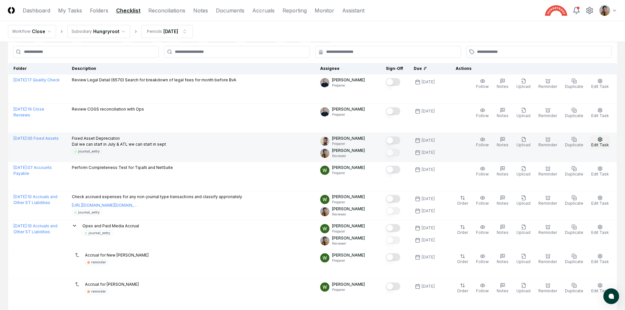
click at [606, 147] on span "Edit Task" at bounding box center [600, 144] width 18 height 5
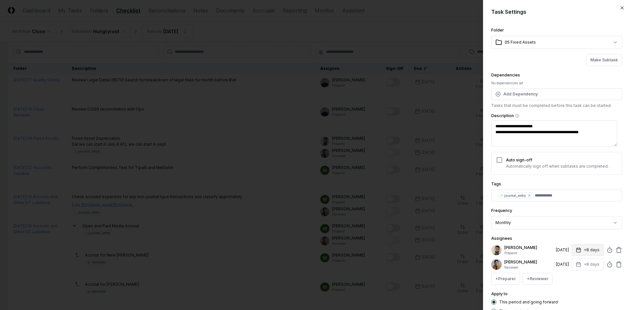
click at [585, 246] on button "+8 days" at bounding box center [587, 250] width 32 height 12
type input "*"
click at [567, 277] on input "*" at bounding box center [562, 276] width 23 height 12
click at [582, 291] on div "Apply to This period and going forward This period only" at bounding box center [556, 302] width 131 height 24
click at [585, 268] on button "+8 days" at bounding box center [587, 264] width 32 height 12
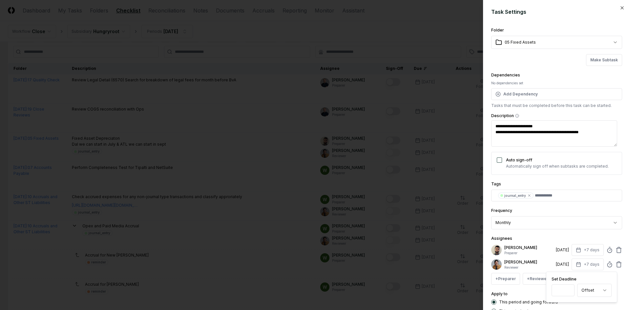
type input "*"
click at [569, 293] on input "*" at bounding box center [562, 290] width 23 height 12
click at [584, 250] on button "+7 days" at bounding box center [587, 250] width 32 height 12
type input "*"
click at [569, 278] on input "*" at bounding box center [562, 276] width 23 height 12
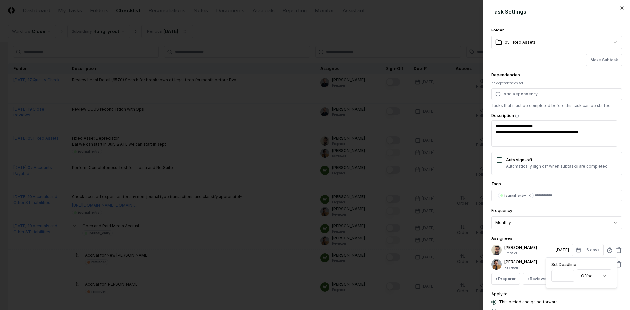
click at [580, 296] on div "Apply to This period and going forward This period only" at bounding box center [556, 302] width 131 height 24
click at [581, 265] on button "+7 days" at bounding box center [587, 264] width 32 height 12
drag, startPoint x: 568, startPoint y: 292, endPoint x: 575, endPoint y: 289, distance: 7.5
type input "*"
click at [568, 292] on input "*" at bounding box center [562, 290] width 23 height 12
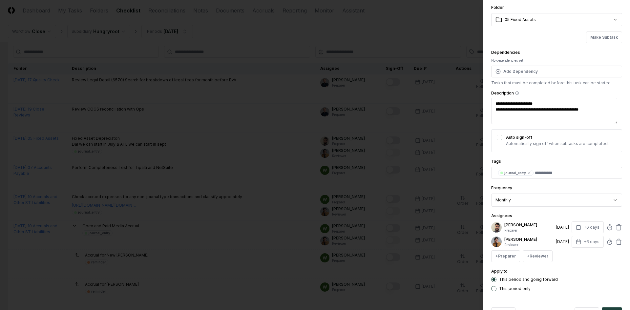
scroll to position [31, 0]
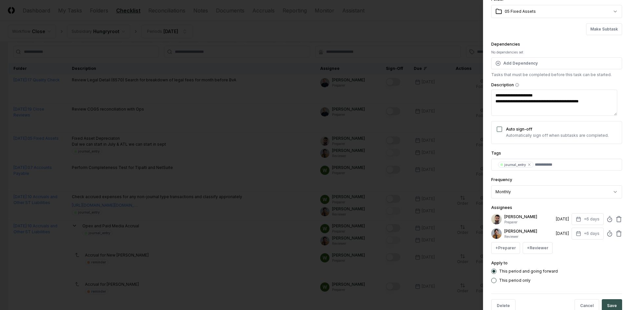
click at [610, 302] on button "Save" at bounding box center [612, 305] width 20 height 13
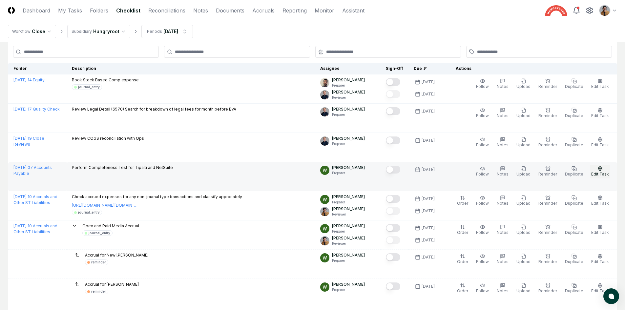
click at [598, 174] on span "Edit Task" at bounding box center [600, 174] width 18 height 5
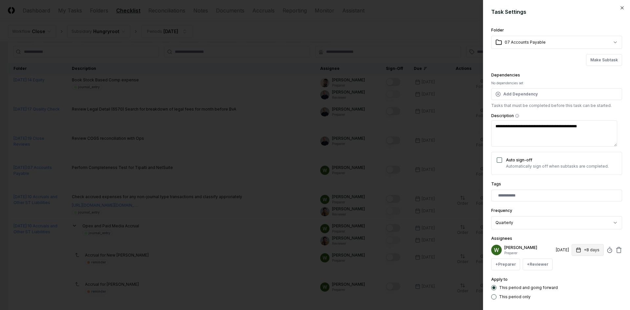
click at [593, 249] on button "+8 days" at bounding box center [587, 250] width 32 height 12
type input "*"
click at [568, 276] on input "*" at bounding box center [562, 276] width 23 height 12
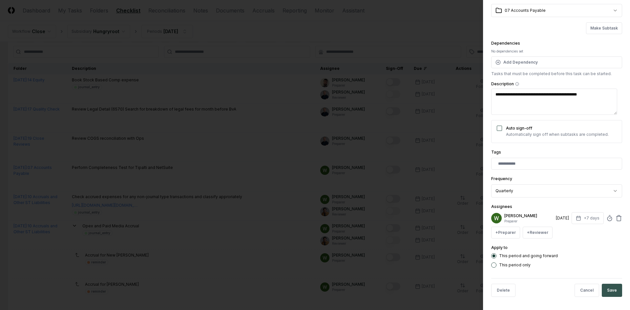
click at [611, 284] on div "Delete Cancel Save" at bounding box center [556, 290] width 131 height 24
click at [610, 287] on button "Save" at bounding box center [612, 290] width 20 height 13
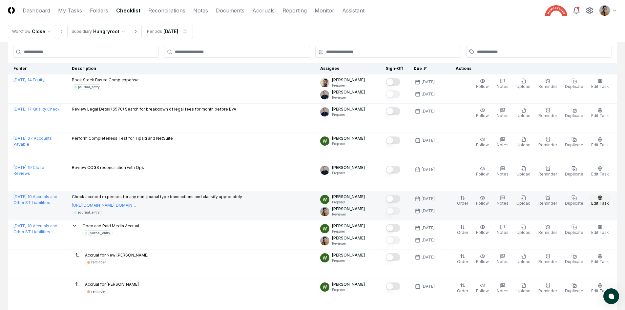
click at [600, 199] on icon "button" at bounding box center [599, 197] width 5 height 5
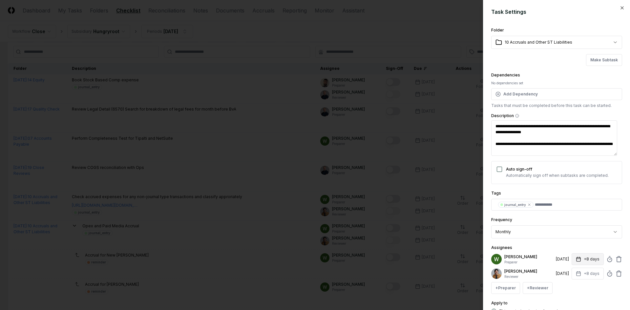
drag, startPoint x: 588, startPoint y: 255, endPoint x: 587, endPoint y: 260, distance: 4.5
click at [588, 256] on button "+8 days" at bounding box center [587, 259] width 32 height 12
click at [567, 288] on input "*" at bounding box center [562, 285] width 23 height 12
click at [567, 287] on input "*" at bounding box center [562, 285] width 23 height 12
type input "*"
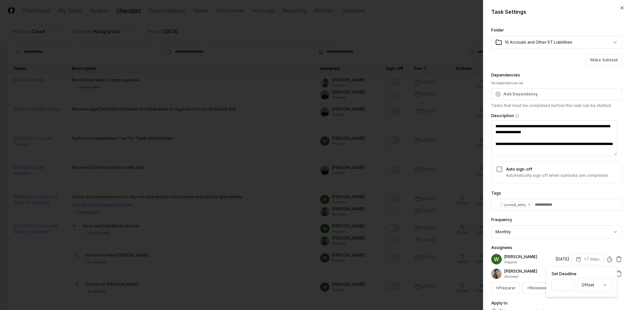
click at [567, 287] on input "*" at bounding box center [562, 285] width 23 height 12
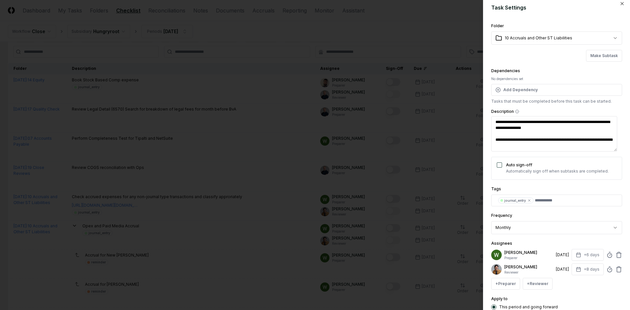
scroll to position [15, 0]
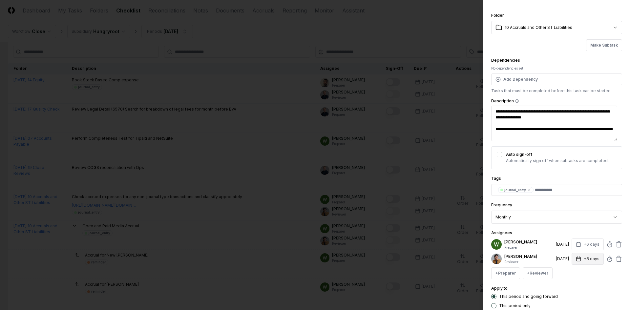
click at [591, 260] on button "+8 days" at bounding box center [587, 259] width 32 height 12
click at [567, 286] on input "*" at bounding box center [562, 285] width 23 height 12
type input "*"
click at [567, 286] on input "*" at bounding box center [562, 285] width 23 height 12
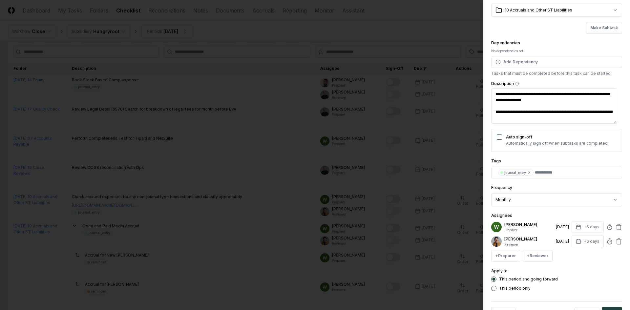
scroll to position [37, 0]
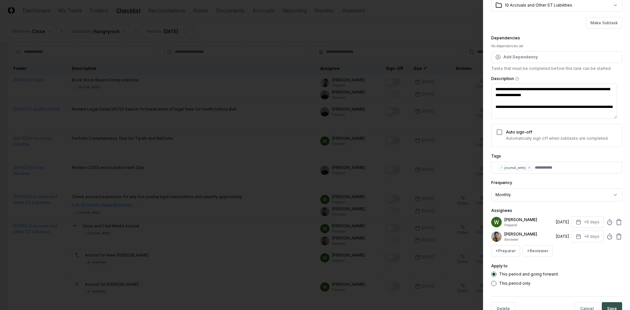
click at [606, 302] on button "Save" at bounding box center [612, 308] width 20 height 13
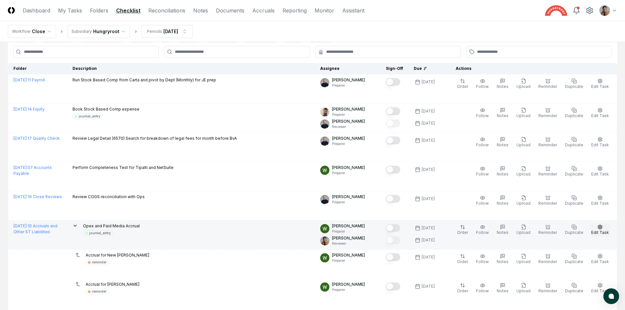
click at [597, 228] on button "Edit Task" at bounding box center [600, 230] width 20 height 14
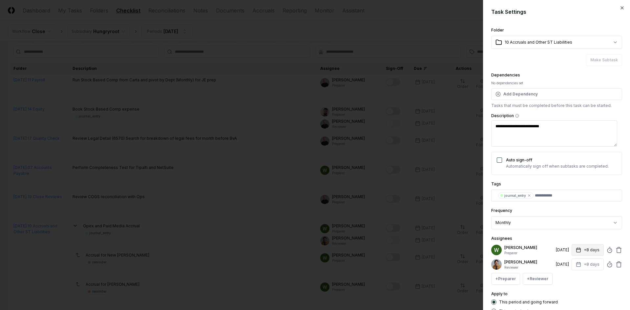
click at [588, 251] on button "+8 days" at bounding box center [587, 250] width 32 height 12
type input "*"
click at [566, 276] on input "*" at bounding box center [562, 276] width 23 height 12
drag, startPoint x: 580, startPoint y: 292, endPoint x: 580, endPoint y: 287, distance: 4.6
click at [580, 292] on div "Apply to This period and going forward This period only" at bounding box center [556, 302] width 131 height 24
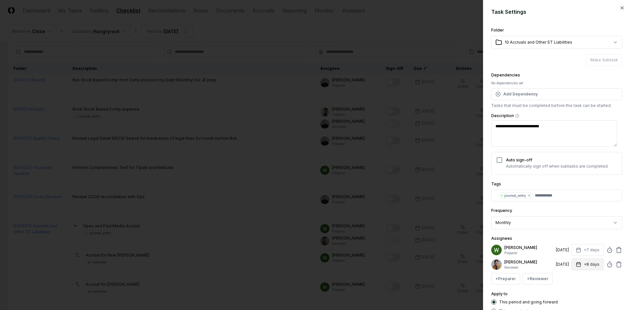
click at [584, 270] on button "+8 days" at bounding box center [587, 264] width 32 height 12
type input "*"
click at [569, 293] on input "*" at bounding box center [562, 290] width 23 height 12
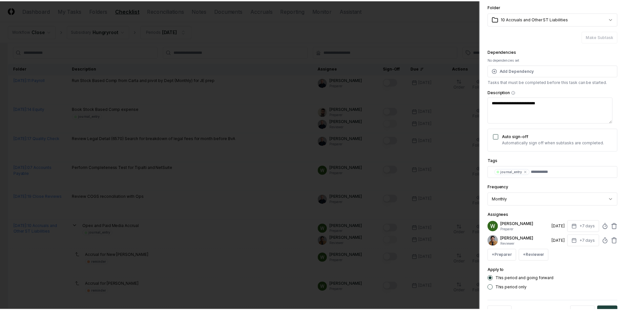
scroll to position [32, 0]
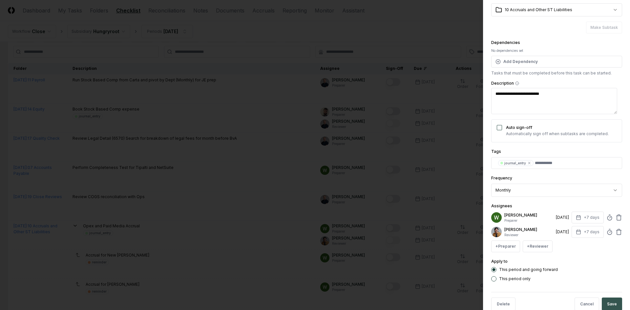
click at [607, 299] on div "Delete Cancel Save" at bounding box center [556, 304] width 131 height 24
click at [606, 299] on button "Save" at bounding box center [612, 303] width 20 height 13
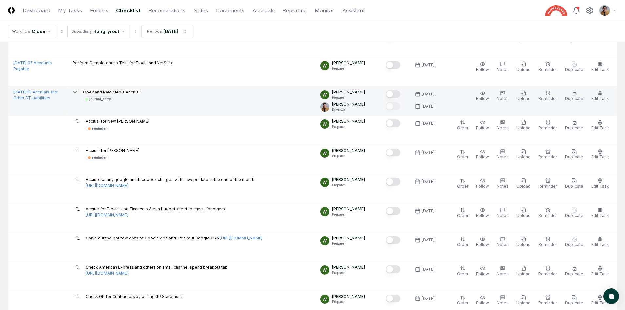
scroll to position [147, 0]
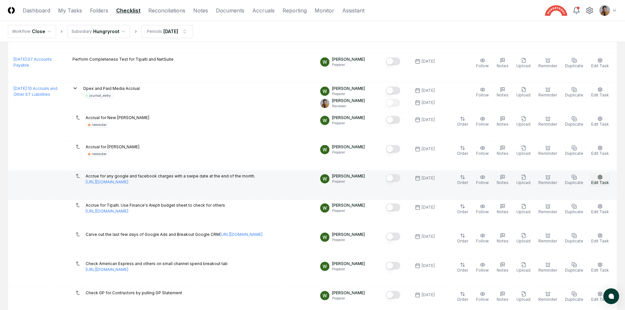
click at [600, 179] on icon "button" at bounding box center [600, 177] width 4 height 4
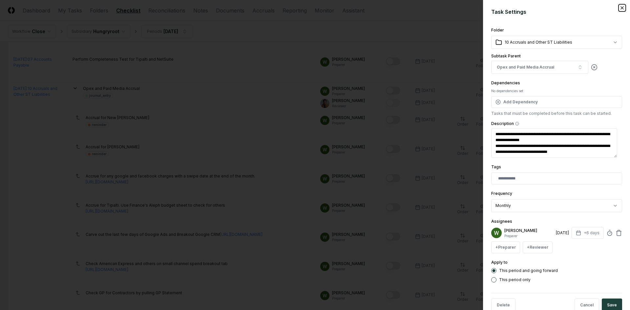
click at [619, 7] on icon "button" at bounding box center [621, 7] width 5 height 5
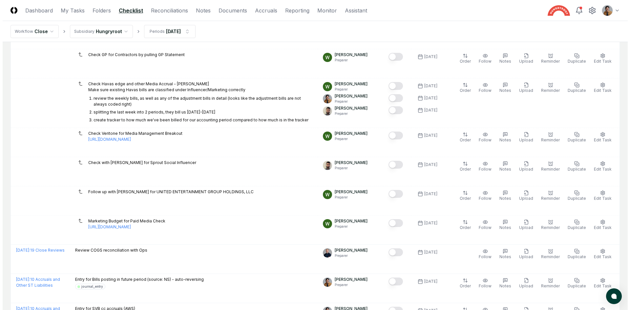
scroll to position [386, 0]
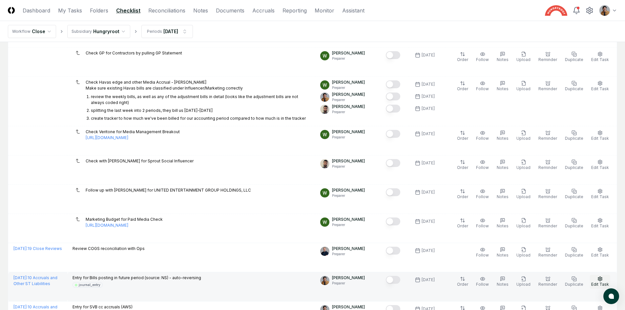
click at [598, 281] on button "Edit Task" at bounding box center [600, 282] width 20 height 14
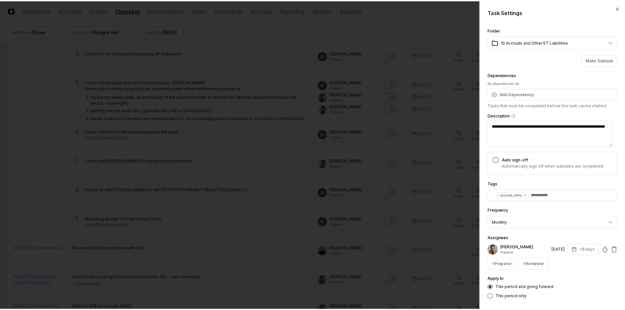
scroll to position [32, 0]
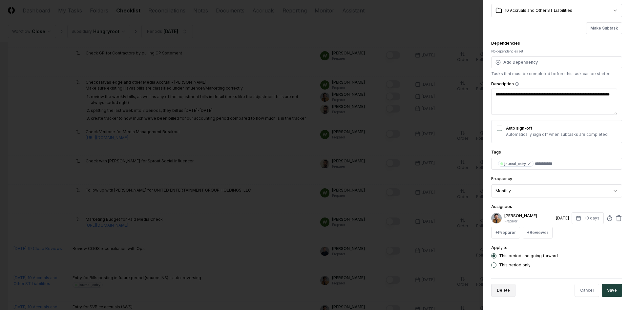
click at [504, 288] on button "Delete" at bounding box center [503, 290] width 24 height 13
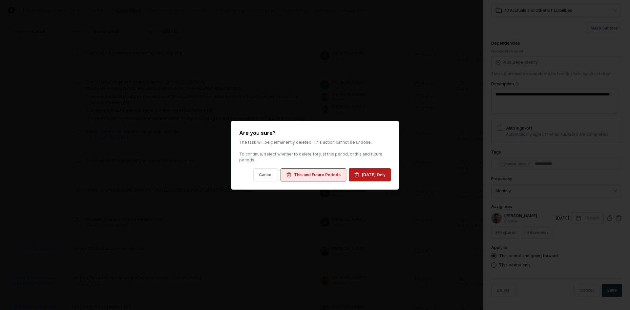
click at [317, 178] on button "This and Future Periods" at bounding box center [313, 174] width 66 height 13
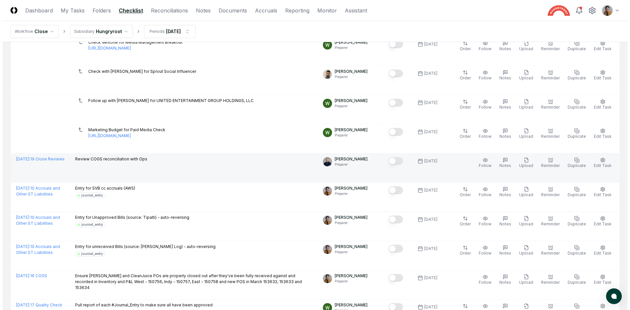
scroll to position [478, 0]
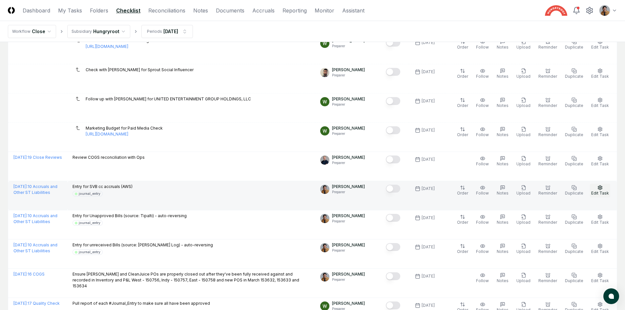
click at [598, 191] on span "Edit Task" at bounding box center [600, 193] width 18 height 5
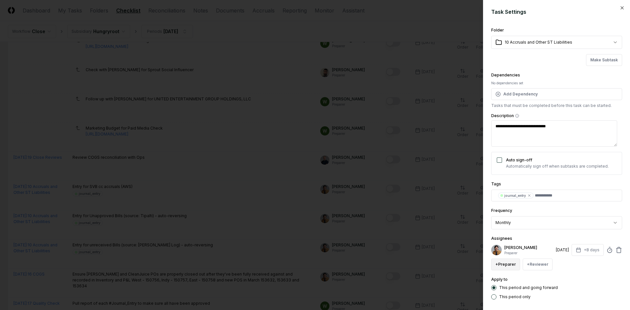
click at [516, 266] on button "+ Preparer" at bounding box center [505, 264] width 29 height 12
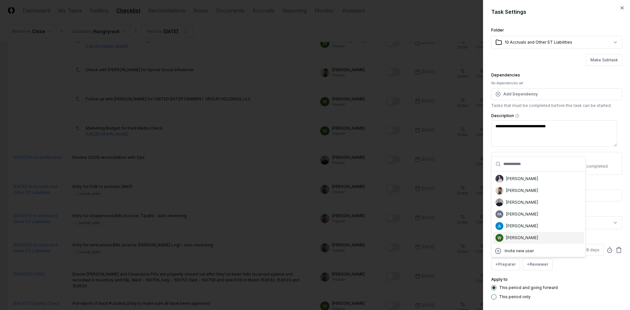
click at [523, 235] on div "[PERSON_NAME]" at bounding box center [538, 238] width 91 height 12
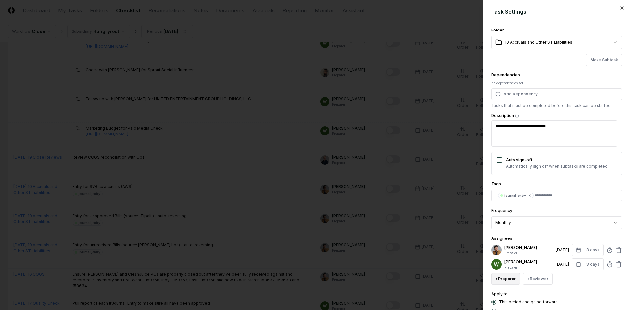
click at [511, 276] on button "+ Preparer" at bounding box center [505, 279] width 29 height 12
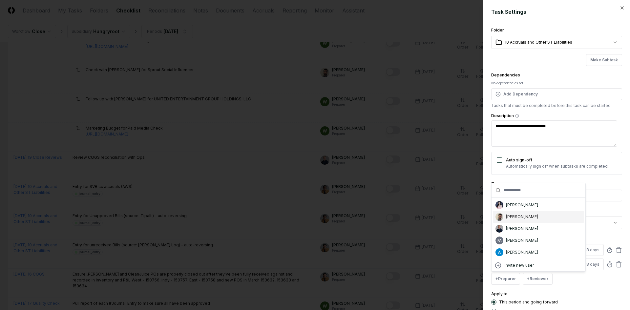
click at [525, 217] on div "[PERSON_NAME]" at bounding box center [522, 217] width 32 height 6
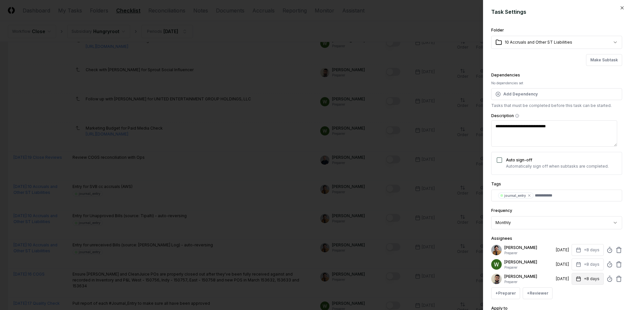
click at [585, 280] on button "+8 days" at bounding box center [587, 279] width 32 height 12
type input "*"
click at [568, 260] on input "*" at bounding box center [562, 260] width 23 height 12
click at [580, 295] on div "+ Preparer + Reviewer" at bounding box center [556, 293] width 131 height 12
click at [583, 265] on button "+8 days" at bounding box center [587, 264] width 32 height 12
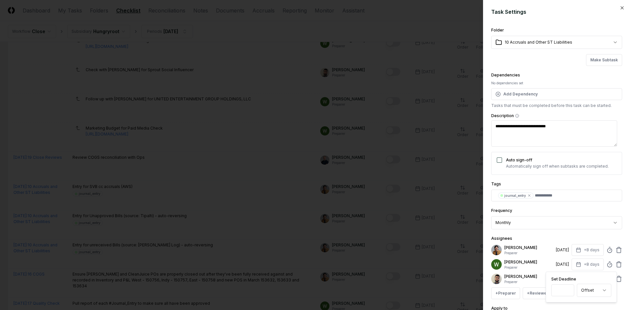
type input "*"
click at [568, 291] on input "*" at bounding box center [562, 290] width 23 height 12
click at [583, 253] on button "+8 days" at bounding box center [587, 250] width 32 height 12
type input "*"
click at [566, 277] on input "*" at bounding box center [562, 276] width 23 height 12
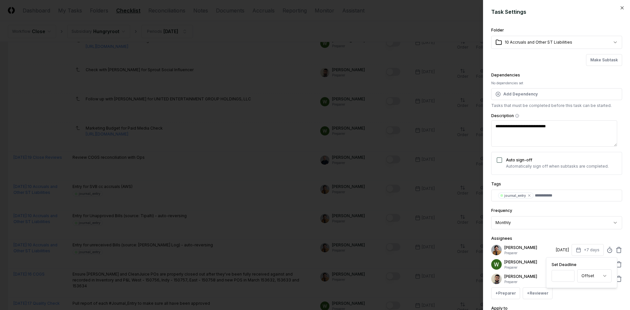
click at [580, 297] on div "+ Preparer + Reviewer" at bounding box center [556, 293] width 131 height 12
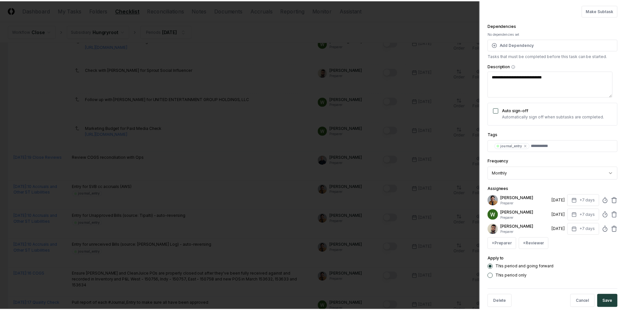
scroll to position [61, 0]
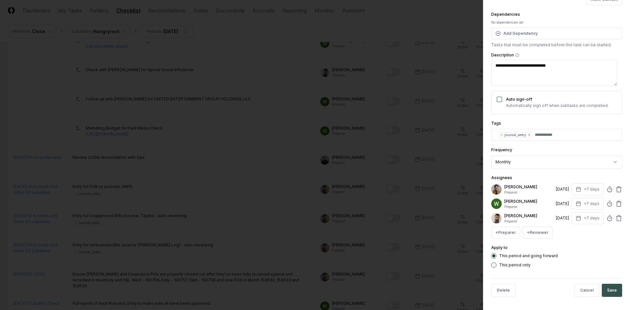
click at [605, 291] on button "Save" at bounding box center [612, 290] width 20 height 13
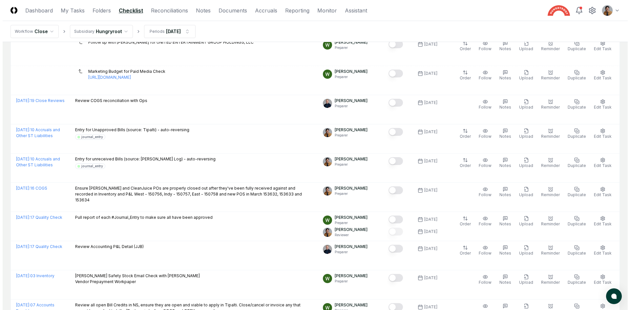
scroll to position [590, 0]
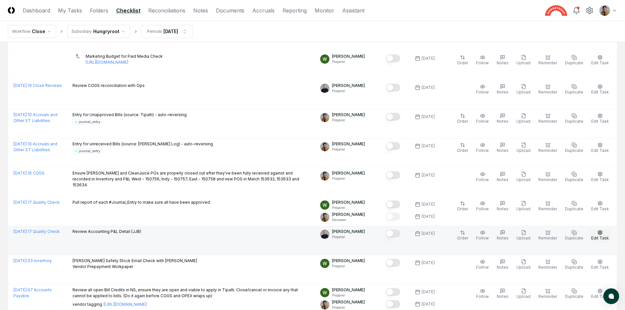
click at [601, 237] on span "Edit Task" at bounding box center [600, 237] width 18 height 5
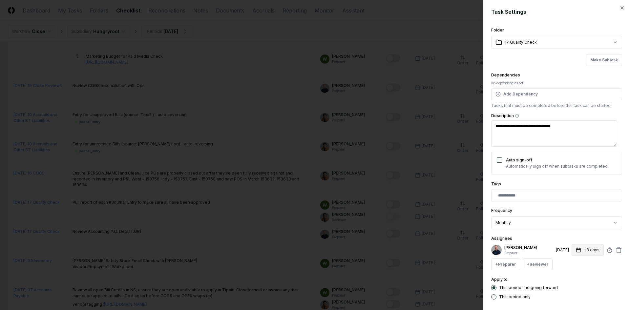
click at [588, 255] on button "+8 days" at bounding box center [587, 250] width 32 height 12
type input "*"
click at [568, 277] on input "*" at bounding box center [562, 276] width 23 height 12
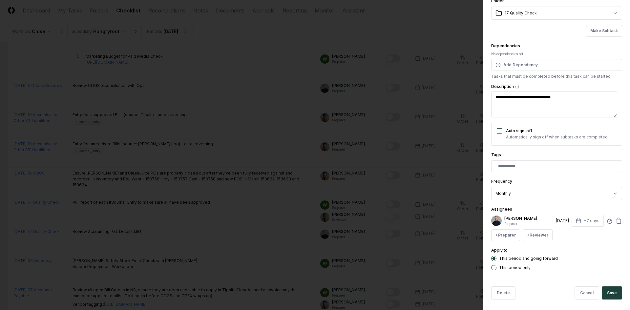
scroll to position [30, 0]
click at [608, 289] on button "Save" at bounding box center [612, 292] width 20 height 13
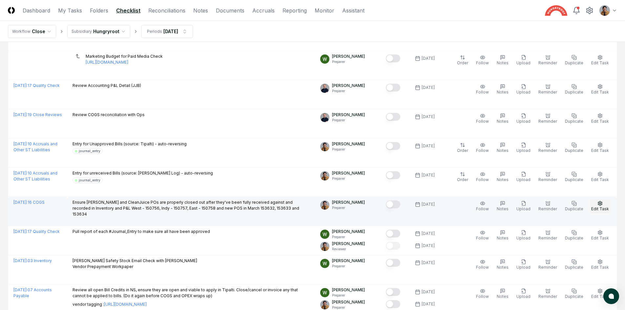
click at [605, 206] on button "Edit Task" at bounding box center [600, 206] width 20 height 14
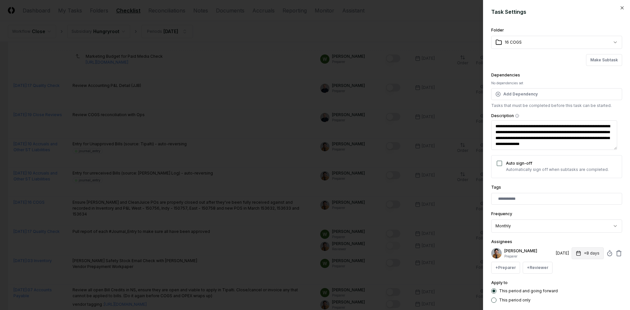
click at [583, 255] on button "+8 days" at bounding box center [587, 253] width 32 height 12
click at [567, 281] on input "*" at bounding box center [562, 279] width 23 height 12
click at [567, 280] on input "*" at bounding box center [562, 279] width 23 height 12
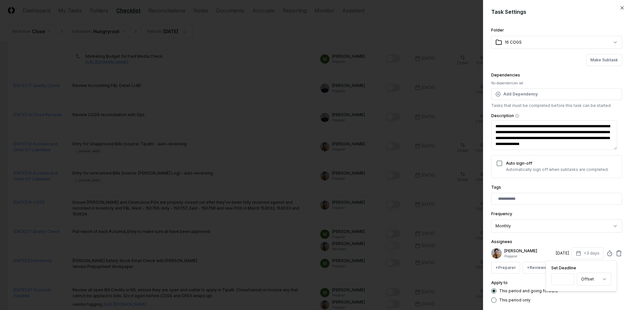
type input "*"
click at [567, 280] on input "*" at bounding box center [562, 279] width 23 height 12
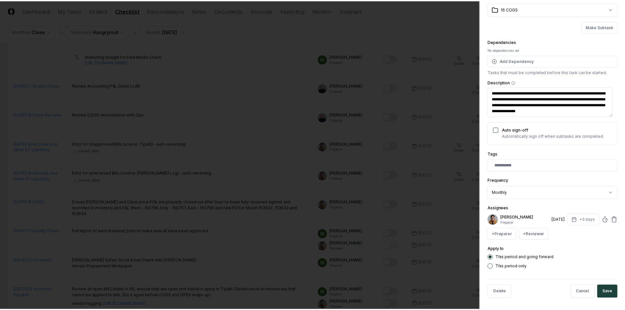
scroll to position [35, 0]
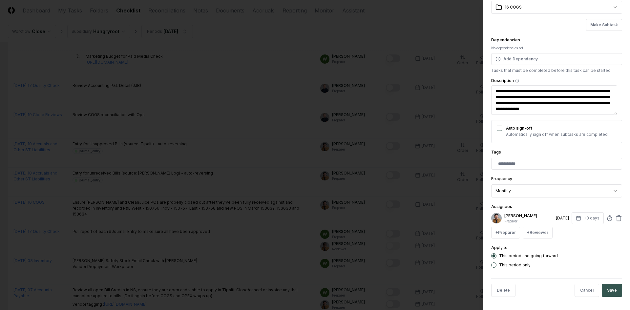
click at [607, 287] on button "Save" at bounding box center [612, 290] width 20 height 13
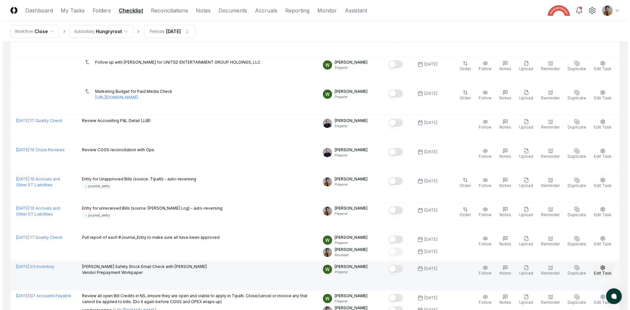
scroll to position [619, 0]
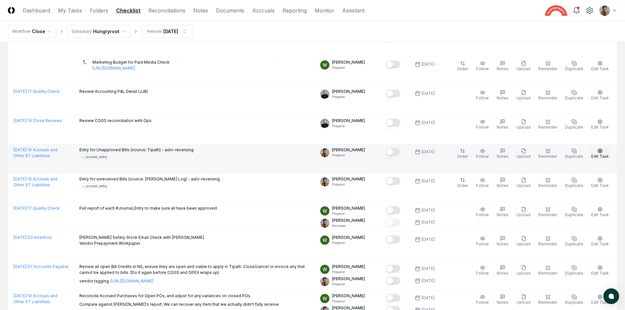
click at [598, 148] on icon "button" at bounding box center [599, 150] width 5 height 5
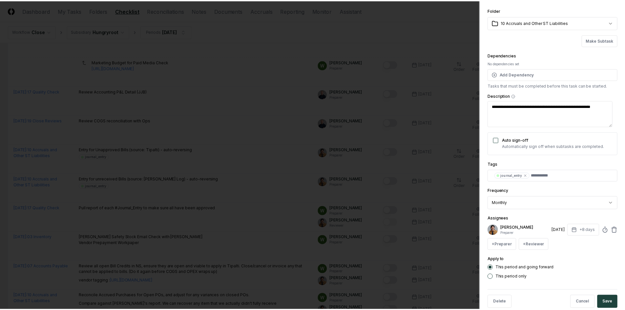
scroll to position [32, 0]
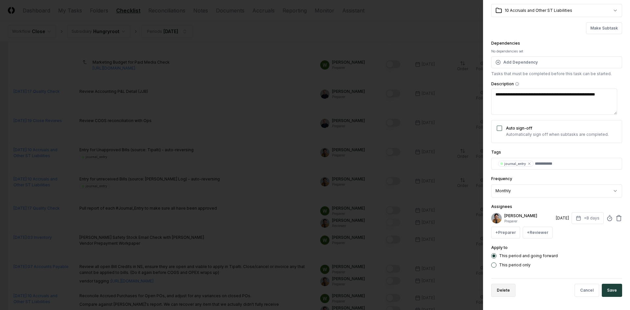
click at [510, 290] on button "Delete" at bounding box center [503, 290] width 24 height 13
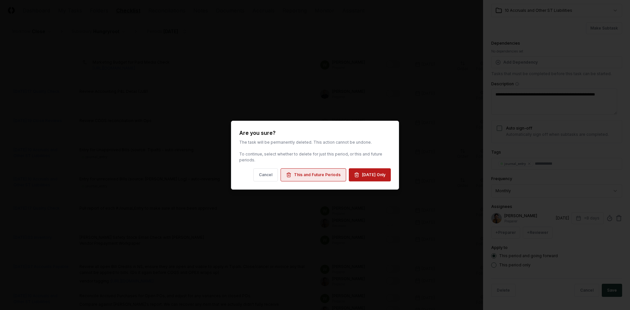
click at [322, 175] on div "This and Future Periods" at bounding box center [317, 175] width 47 height 6
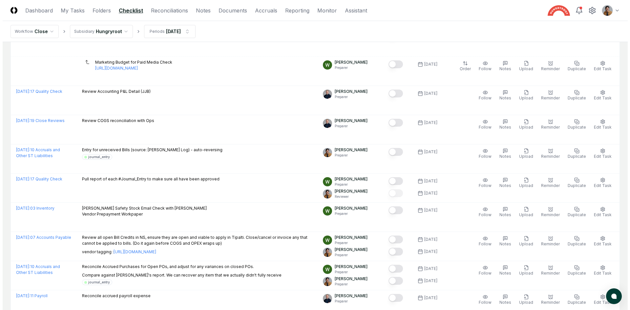
scroll to position [532, 0]
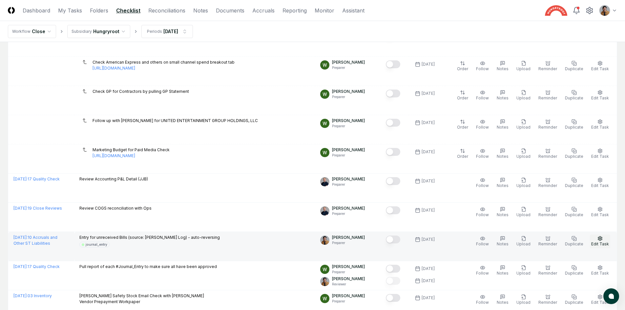
click at [595, 241] on span "Edit Task" at bounding box center [600, 243] width 18 height 5
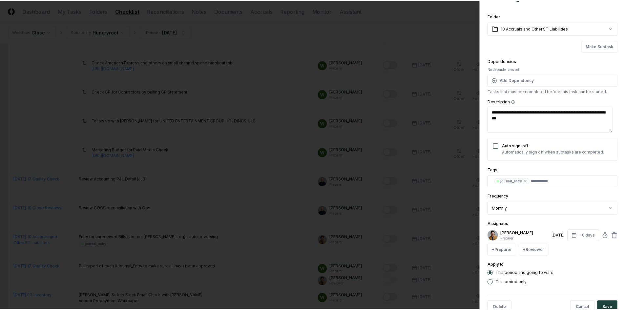
scroll to position [32, 0]
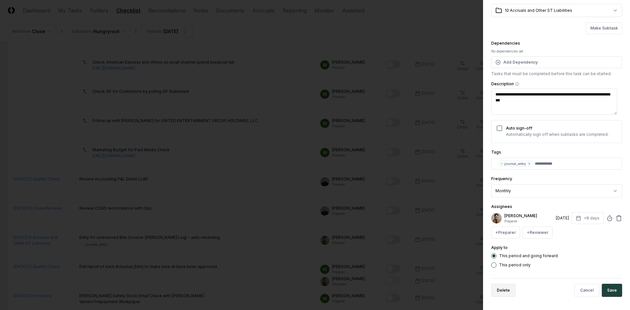
click at [506, 291] on button "Delete" at bounding box center [503, 290] width 24 height 13
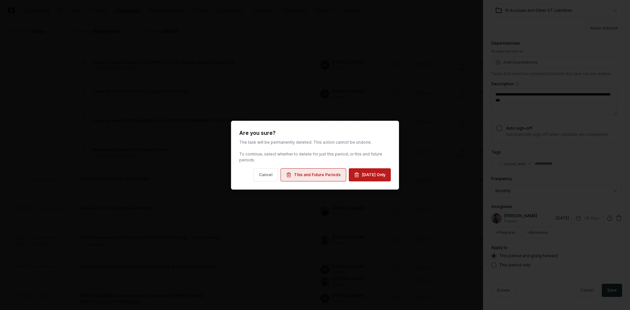
click at [320, 176] on div "This and Future Periods" at bounding box center [317, 175] width 47 height 6
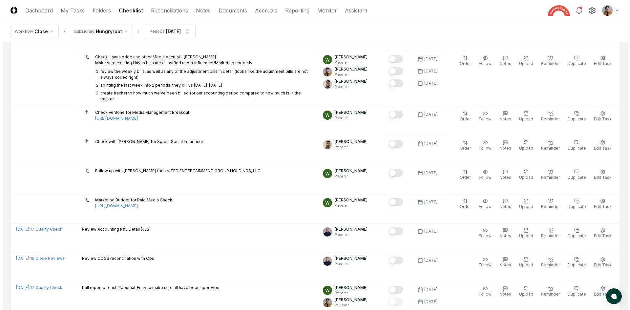
scroll to position [632, 0]
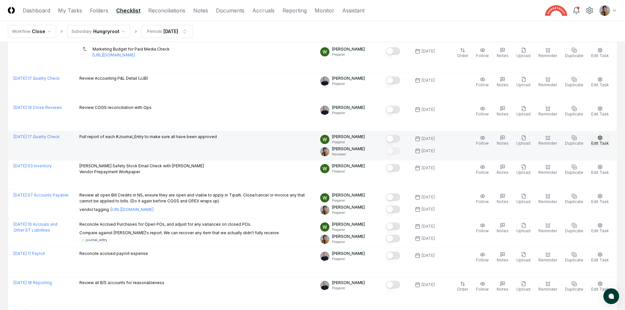
click at [603, 141] on span "Edit Task" at bounding box center [600, 143] width 18 height 5
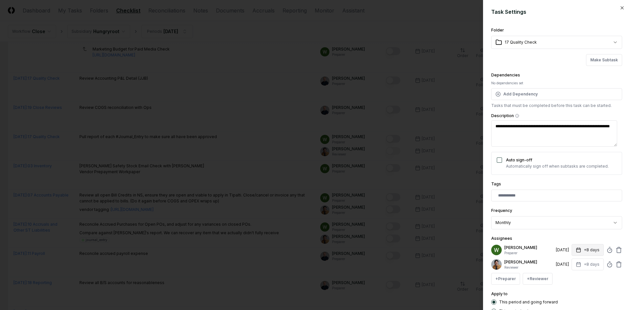
click at [590, 252] on button "+8 days" at bounding box center [587, 250] width 32 height 12
type input "*"
click at [567, 276] on input "*" at bounding box center [562, 276] width 23 height 12
click at [576, 289] on div "**********" at bounding box center [556, 170] width 131 height 288
click at [583, 264] on button "+8 days" at bounding box center [587, 264] width 32 height 12
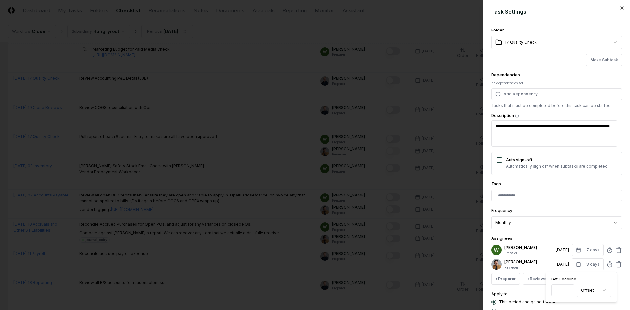
type input "*"
click at [568, 292] on input "*" at bounding box center [562, 290] width 23 height 12
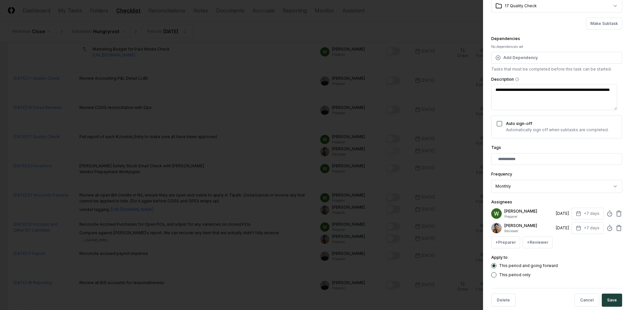
scroll to position [37, 0]
click at [608, 302] on button "Save" at bounding box center [612, 299] width 20 height 13
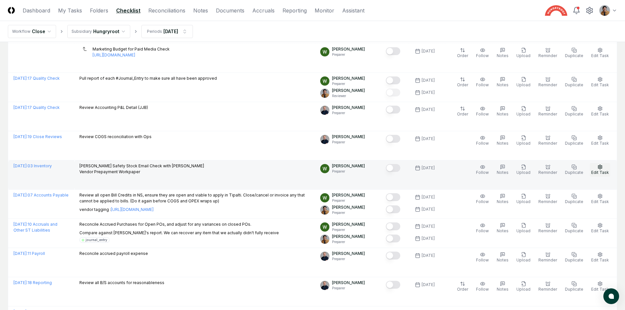
click at [597, 169] on button "Edit Task" at bounding box center [600, 170] width 20 height 14
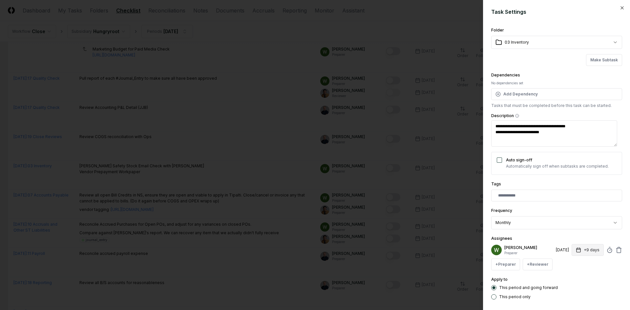
click at [579, 245] on button "+9 days" at bounding box center [587, 250] width 32 height 12
click at [567, 277] on input "*" at bounding box center [562, 276] width 23 height 12
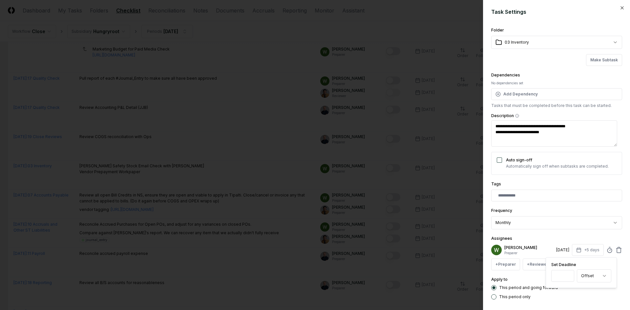
click at [567, 277] on input "*" at bounding box center [562, 276] width 23 height 12
type input "*"
click at [567, 277] on input "*" at bounding box center [562, 276] width 23 height 12
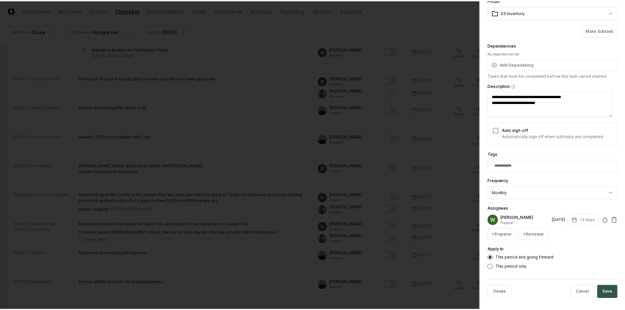
scroll to position [32, 0]
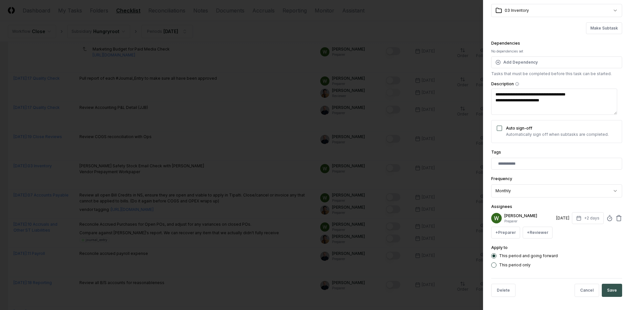
click at [608, 289] on button "Save" at bounding box center [612, 290] width 20 height 13
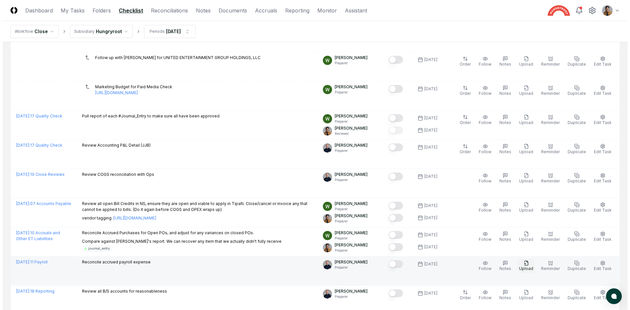
scroll to position [670, 0]
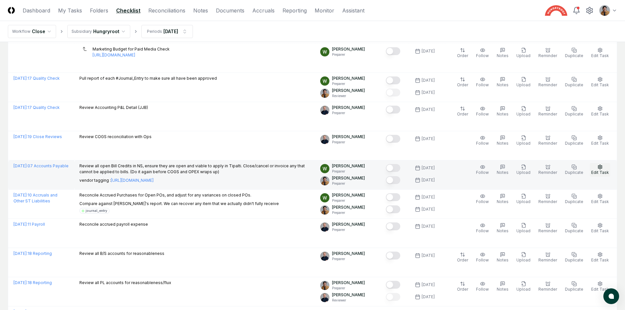
click at [600, 164] on icon "button" at bounding box center [599, 166] width 5 height 5
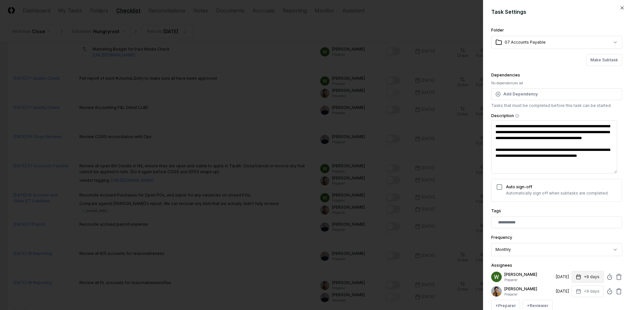
click at [586, 276] on button "+9 days" at bounding box center [587, 277] width 32 height 12
click at [566, 258] on input "*" at bounding box center [562, 258] width 23 height 12
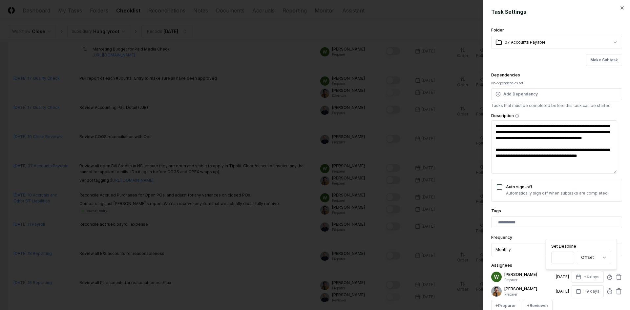
type input "*"
click at [566, 258] on input "*" at bounding box center [562, 258] width 23 height 12
click at [586, 285] on div "[PERSON_NAME] Preparer [DATE] +4 days Set Deadline * Offset ****** **** [PERSON…" at bounding box center [556, 291] width 131 height 41
click at [587, 289] on button "+9 days" at bounding box center [587, 291] width 32 height 12
click at [566, 274] on input "*" at bounding box center [562, 272] width 23 height 12
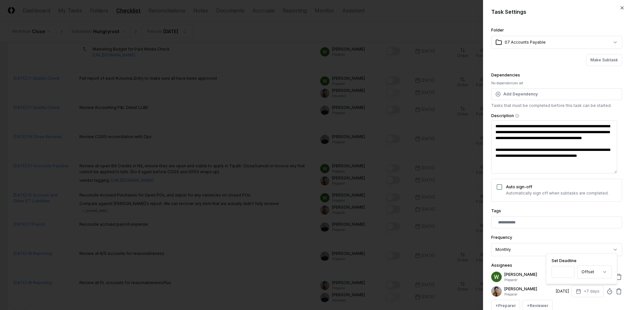
click at [566, 274] on input "*" at bounding box center [562, 272] width 23 height 12
type input "*"
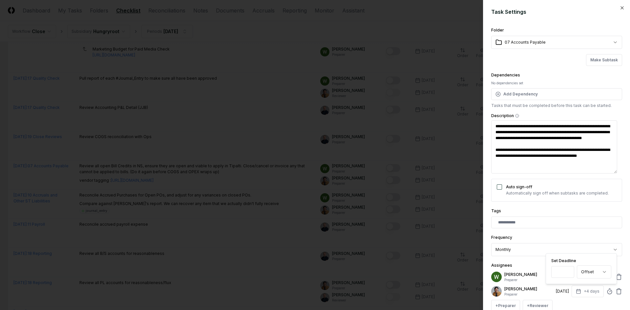
click at [566, 274] on input "*" at bounding box center [562, 272] width 23 height 12
click at [579, 304] on div "+ Preparer + Reviewer" at bounding box center [556, 306] width 131 height 12
click at [581, 284] on div "[PERSON_NAME] Preparer [DATE] +4 days [PERSON_NAME] Preparer [DATE] +3 days + P…" at bounding box center [556, 291] width 131 height 41
click at [581, 279] on button "+4 days" at bounding box center [587, 277] width 32 height 12
type input "*"
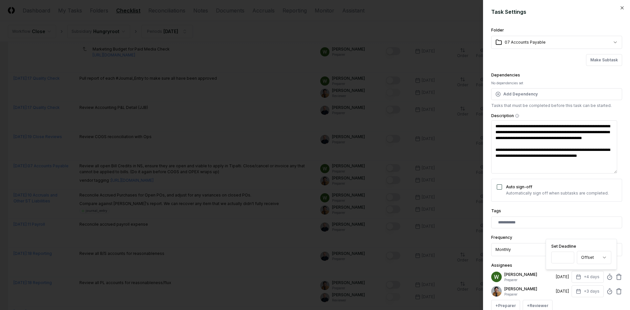
click at [568, 258] on input "*" at bounding box center [562, 258] width 23 height 12
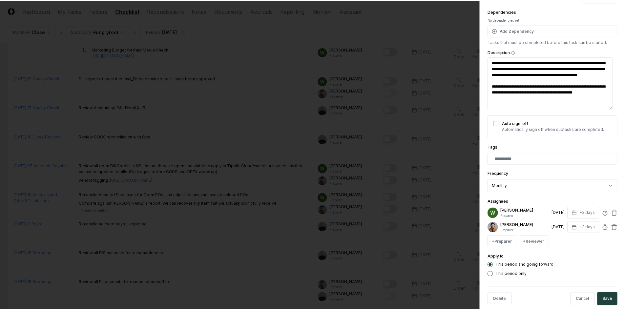
scroll to position [69, 0]
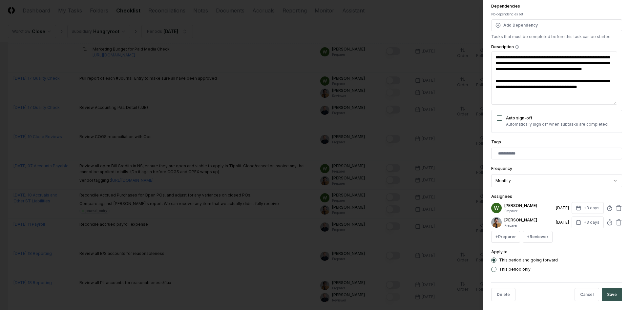
drag, startPoint x: 619, startPoint y: 293, endPoint x: 613, endPoint y: 293, distance: 5.6
click at [615, 293] on div "**********" at bounding box center [556, 155] width 147 height 310
click at [613, 293] on button "Save" at bounding box center [612, 294] width 20 height 13
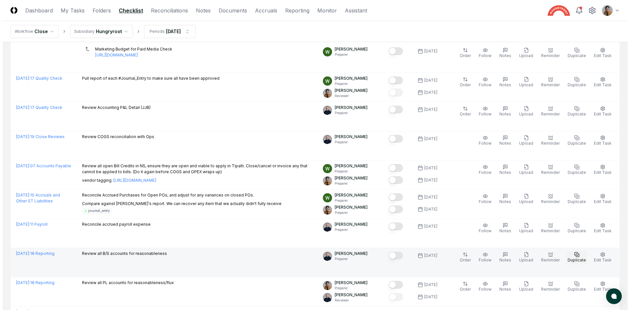
scroll to position [699, 0]
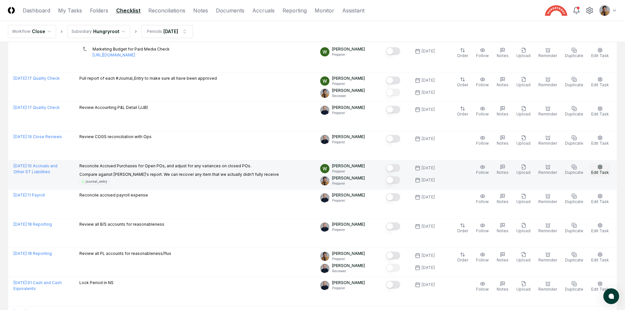
click at [599, 165] on icon "button" at bounding box center [600, 167] width 4 height 4
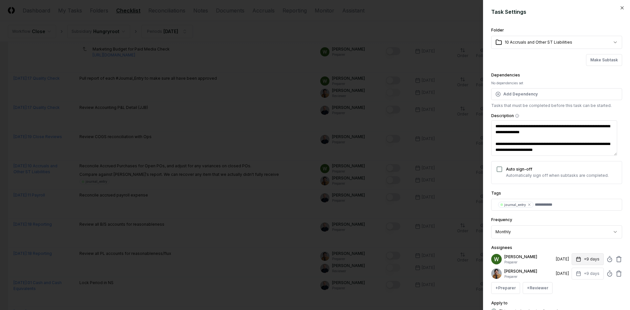
click at [593, 256] on button "+9 days" at bounding box center [587, 259] width 32 height 12
click at [568, 287] on input "*" at bounding box center [562, 285] width 23 height 12
type input "*"
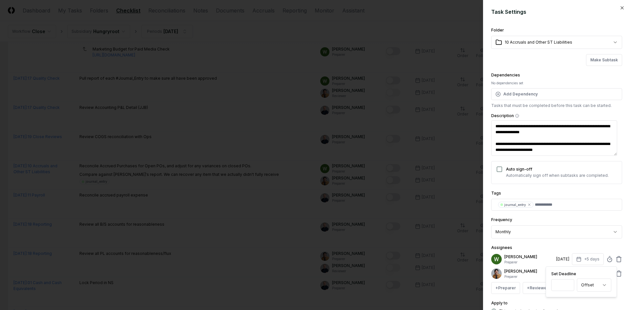
click at [568, 287] on input "*" at bounding box center [562, 285] width 23 height 12
click at [572, 301] on div "Apply to This period and going forward This period only" at bounding box center [556, 311] width 131 height 24
drag, startPoint x: 582, startPoint y: 280, endPoint x: 580, endPoint y: 276, distance: 4.4
click at [582, 280] on div "[PERSON_NAME] Preparer [DATE] +5 days [PERSON_NAME] Preparer [DATE] +9 days + P…" at bounding box center [556, 273] width 131 height 41
click at [580, 276] on button "+9 days" at bounding box center [587, 274] width 32 height 12
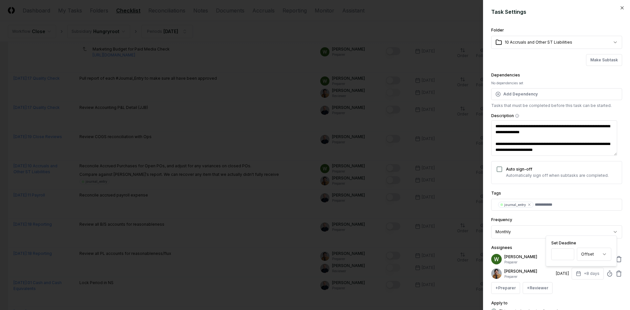
click at [566, 255] on input "*" at bounding box center [562, 254] width 23 height 12
type input "*"
click at [566, 255] on input "*" at bounding box center [562, 254] width 23 height 12
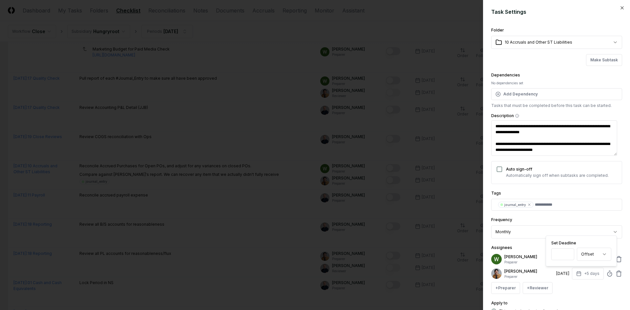
click at [575, 295] on div "**********" at bounding box center [556, 174] width 131 height 297
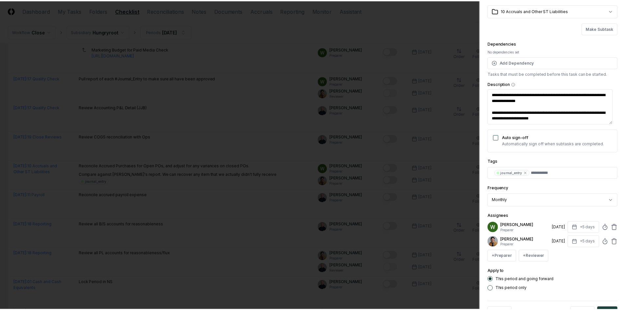
scroll to position [39, 0]
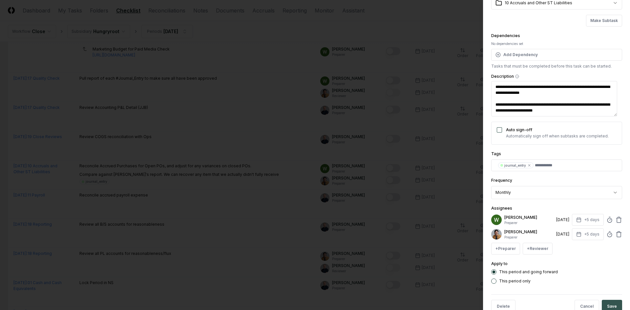
click at [607, 303] on button "Save" at bounding box center [612, 306] width 20 height 13
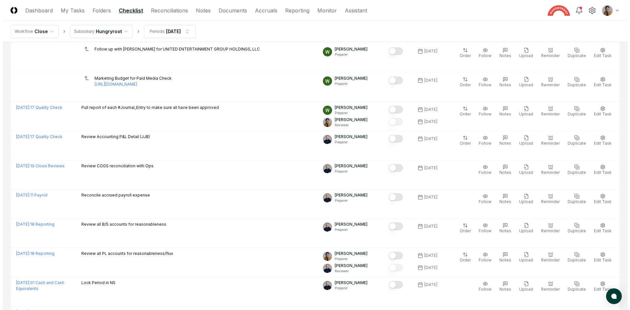
scroll to position [728, 0]
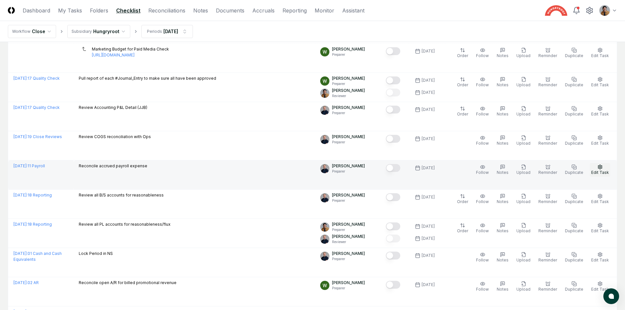
click at [598, 170] on span "Edit Task" at bounding box center [600, 172] width 18 height 5
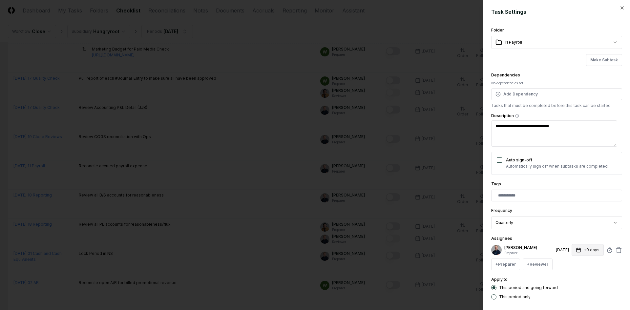
click at [577, 247] on button "+9 days" at bounding box center [587, 250] width 32 height 12
click at [568, 277] on input "*" at bounding box center [562, 276] width 23 height 12
type input "*"
click at [568, 277] on input "*" at bounding box center [562, 276] width 23 height 12
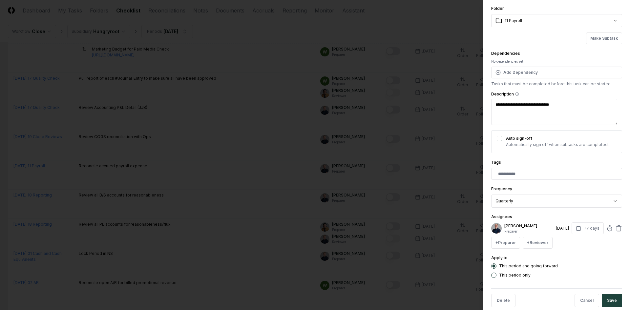
scroll to position [31, 0]
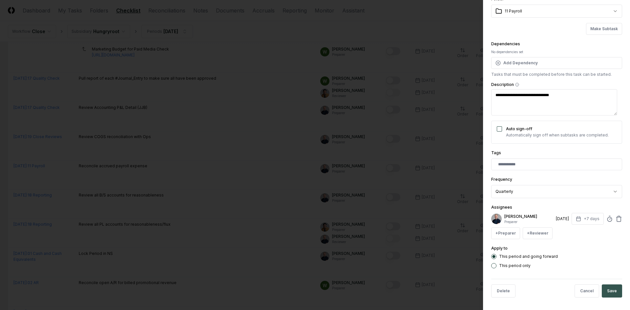
click at [611, 289] on button "Save" at bounding box center [612, 290] width 20 height 13
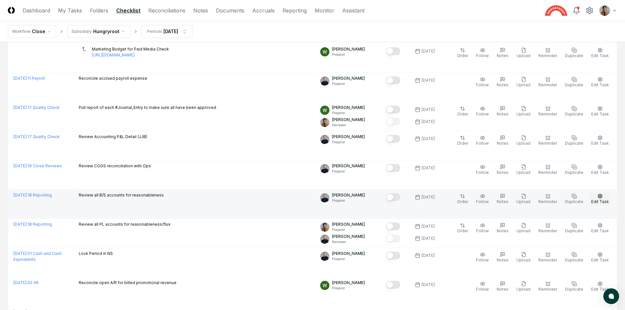
click at [603, 199] on span "Edit Task" at bounding box center [600, 201] width 18 height 5
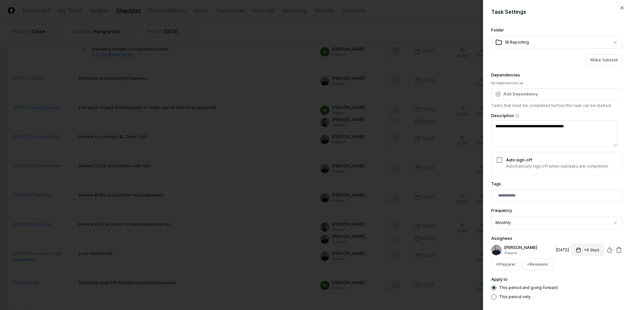
click at [576, 250] on icon "button" at bounding box center [578, 249] width 5 height 5
type input "*"
click at [568, 277] on input "*" at bounding box center [562, 276] width 23 height 12
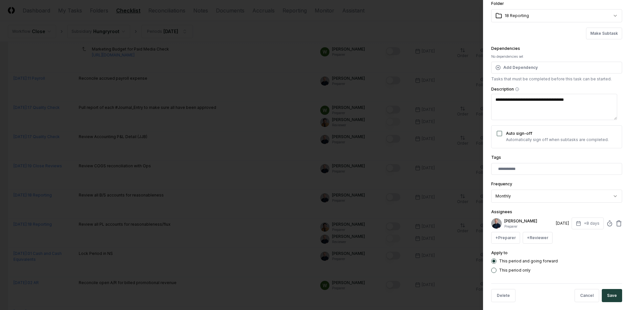
scroll to position [32, 0]
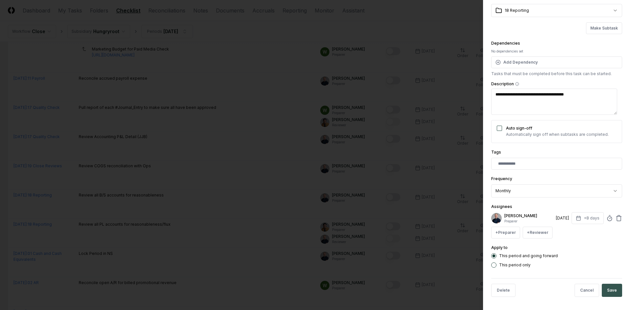
click at [611, 292] on button "Save" at bounding box center [612, 290] width 20 height 13
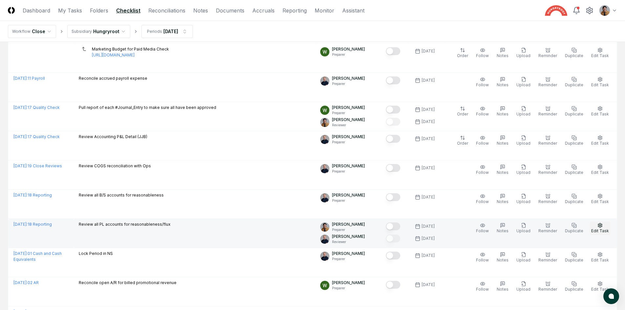
click at [594, 221] on button "Edit Task" at bounding box center [600, 228] width 20 height 14
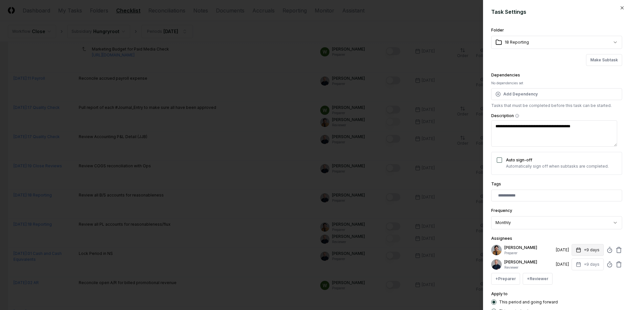
click at [582, 253] on button "+9 days" at bounding box center [587, 250] width 32 height 12
type input "*"
click at [566, 278] on input "*" at bounding box center [562, 276] width 23 height 12
click at [581, 294] on div "Apply to This period and going forward This period only" at bounding box center [556, 302] width 131 height 24
click at [580, 263] on button "+9 days" at bounding box center [587, 264] width 32 height 12
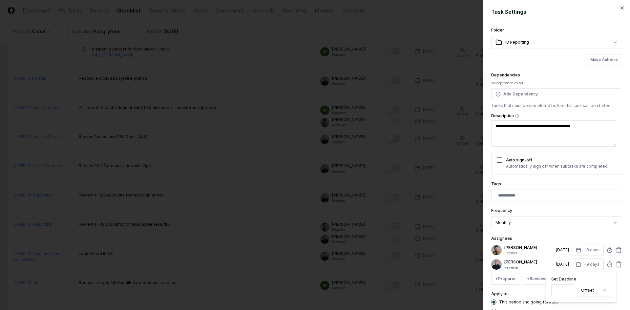
click at [569, 293] on input "*" at bounding box center [562, 290] width 23 height 12
type input "*"
click at [567, 292] on input "*" at bounding box center [562, 290] width 23 height 12
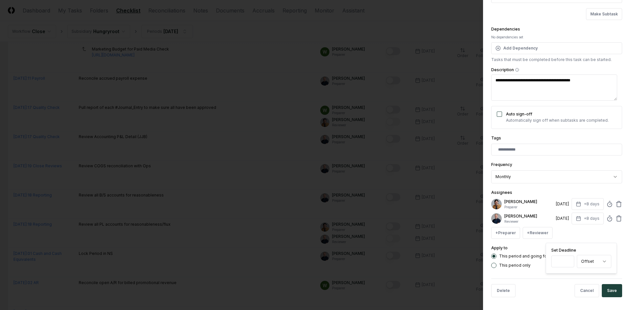
scroll to position [46, 0]
click at [608, 290] on button "Save" at bounding box center [612, 290] width 20 height 13
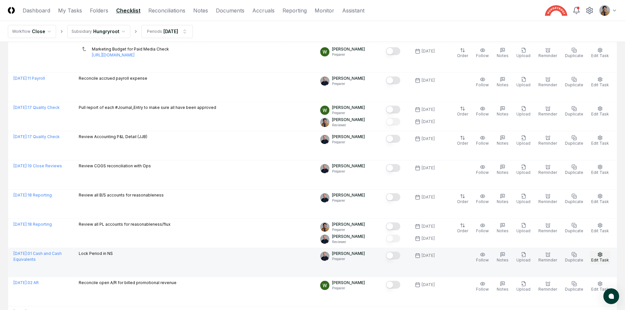
click at [604, 251] on button "Edit Task" at bounding box center [600, 258] width 20 height 14
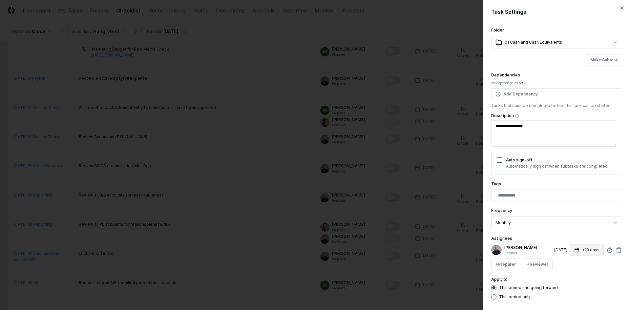
click at [589, 255] on button "+10 days" at bounding box center [587, 250] width 34 height 12
click at [567, 278] on input "*" at bounding box center [561, 276] width 23 height 12
type input "*"
click at [567, 278] on input "*" at bounding box center [562, 276] width 23 height 12
click at [577, 293] on div "This period and going forward This period only" at bounding box center [556, 292] width 131 height 14
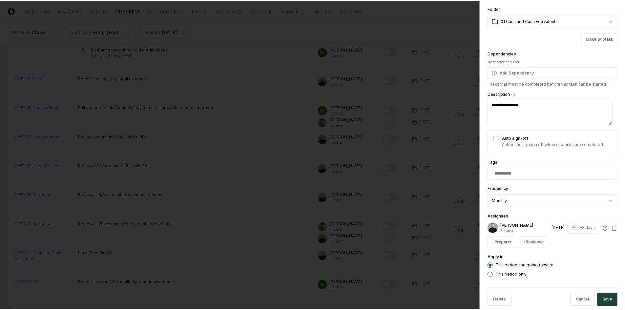
scroll to position [32, 0]
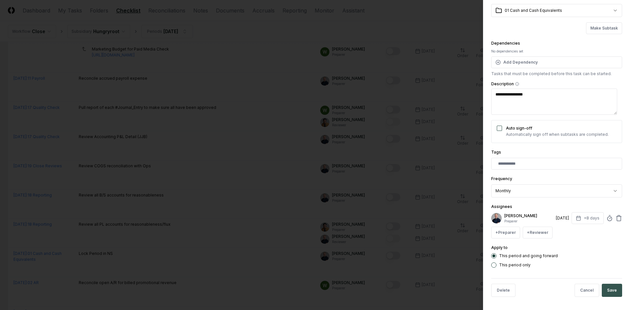
click at [602, 290] on button "Save" at bounding box center [612, 290] width 20 height 13
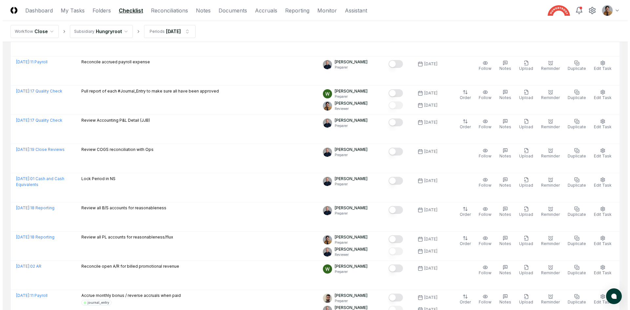
scroll to position [748, 0]
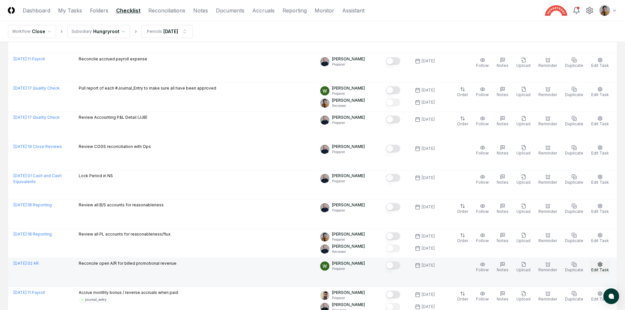
click at [601, 260] on button "Edit Task" at bounding box center [600, 267] width 20 height 14
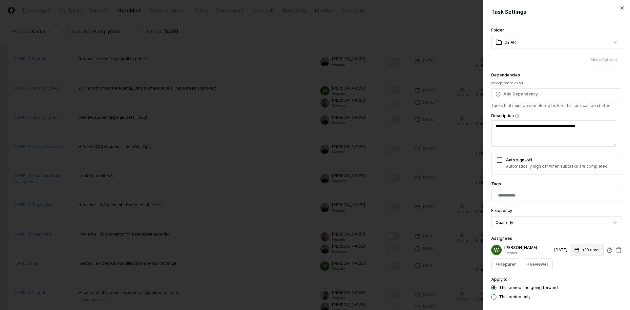
click at [584, 249] on button "+10 days" at bounding box center [587, 250] width 34 height 12
click at [567, 277] on input "*" at bounding box center [561, 276] width 23 height 12
click at [567, 277] on input "*" at bounding box center [562, 276] width 23 height 12
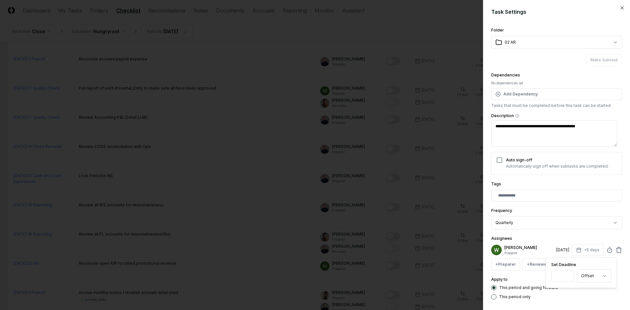
click at [567, 277] on input "*" at bounding box center [562, 276] width 23 height 12
type input "*"
click at [567, 277] on input "*" at bounding box center [562, 276] width 23 height 12
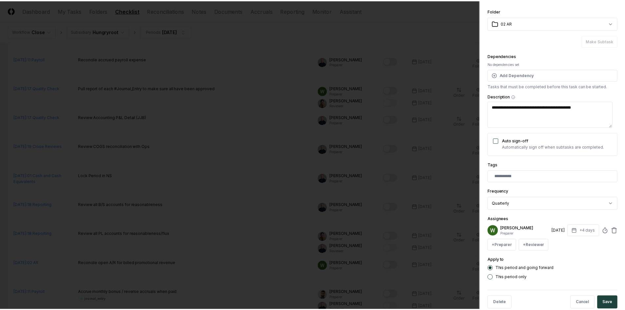
scroll to position [24, 0]
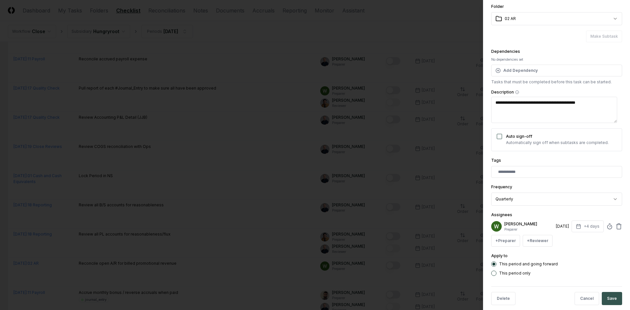
click at [611, 294] on button "Save" at bounding box center [612, 298] width 20 height 13
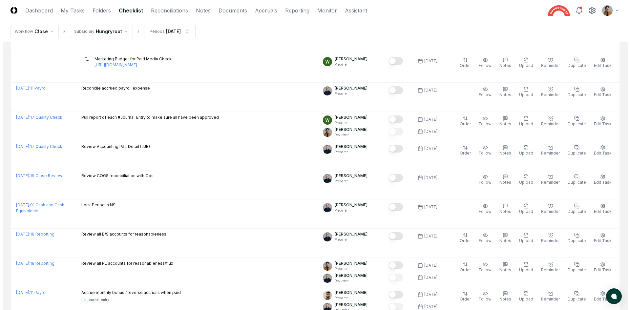
scroll to position [777, 0]
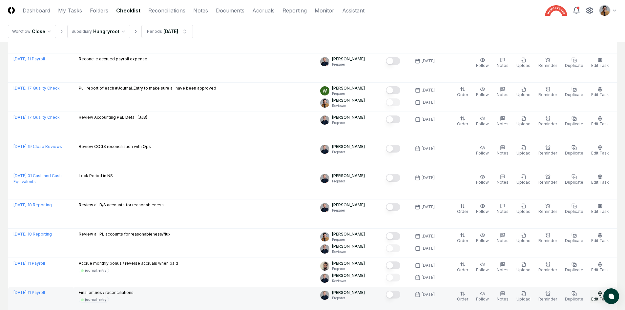
click at [598, 291] on icon "button" at bounding box center [599, 293] width 5 height 5
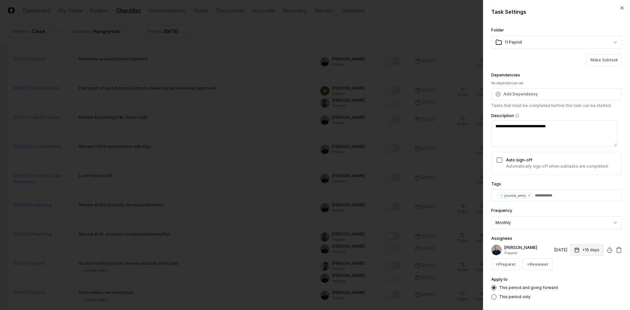
click at [582, 255] on button "+10 days" at bounding box center [587, 250] width 34 height 12
click at [567, 276] on input "*" at bounding box center [561, 276] width 23 height 12
type input "*"
click at [567, 276] on input "*" at bounding box center [562, 276] width 23 height 12
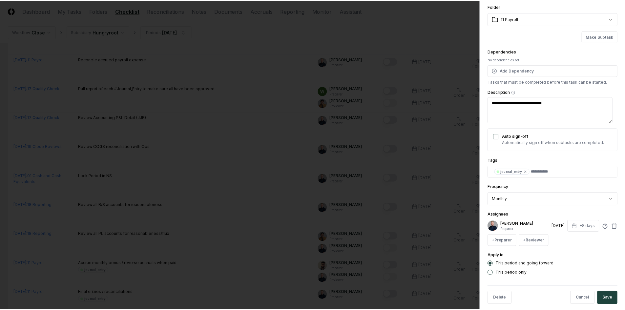
scroll to position [32, 0]
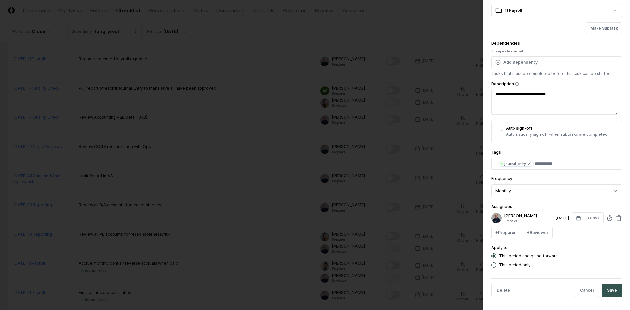
click at [608, 286] on button "Save" at bounding box center [612, 290] width 20 height 13
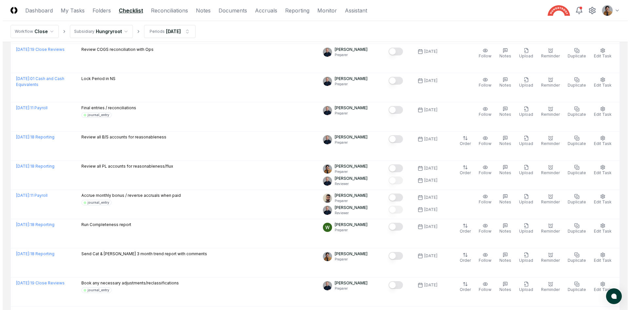
scroll to position [893, 0]
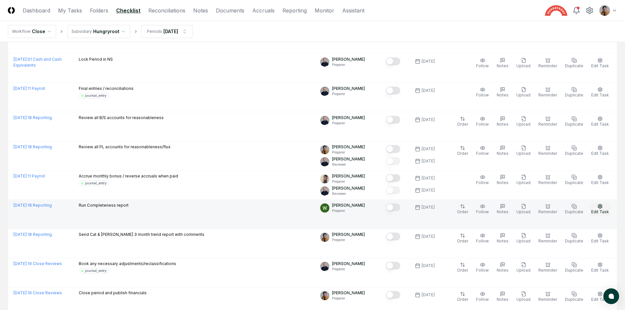
click at [597, 209] on span "Edit Task" at bounding box center [600, 211] width 18 height 5
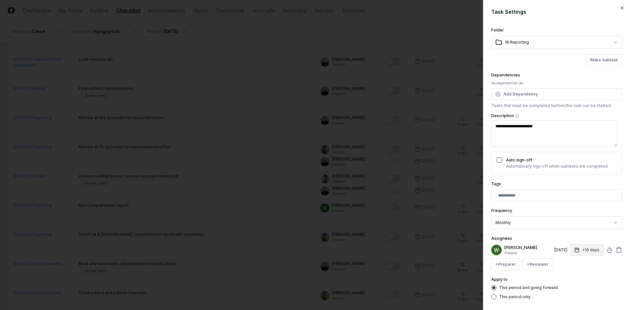
click at [578, 255] on div "[PERSON_NAME] Preparer [DATE] +10 days + Preparer + Reviewer" at bounding box center [556, 257] width 131 height 26
click at [577, 252] on button "+10 days" at bounding box center [587, 250] width 34 height 12
click at [568, 277] on input "*" at bounding box center [561, 276] width 23 height 12
type input "*"
click at [568, 277] on input "*" at bounding box center [562, 276] width 23 height 12
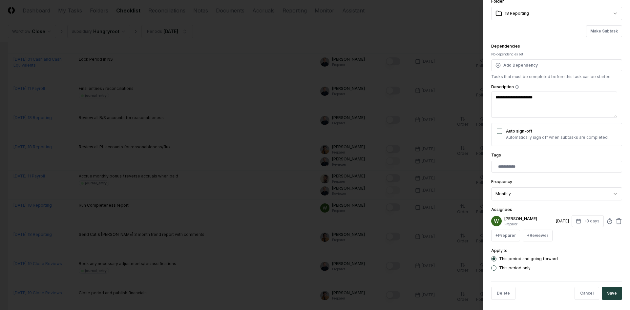
scroll to position [32, 0]
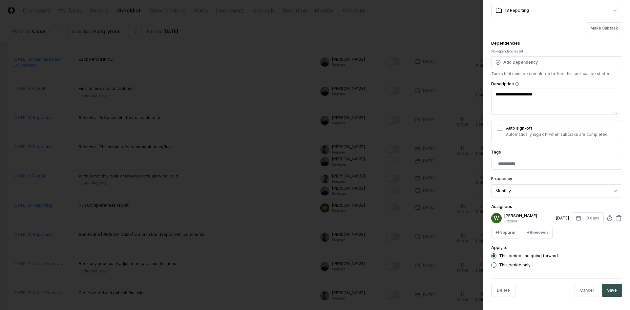
click at [612, 284] on button "Save" at bounding box center [612, 290] width 20 height 13
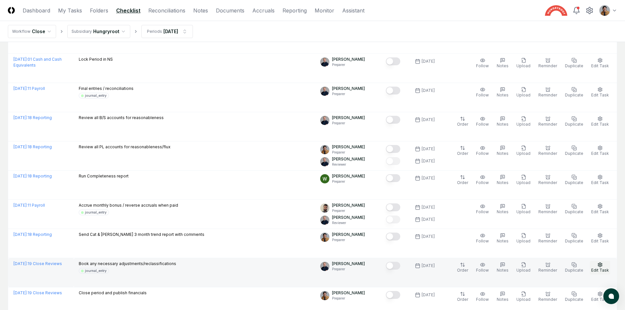
click at [606, 268] on span "Edit Task" at bounding box center [600, 270] width 18 height 5
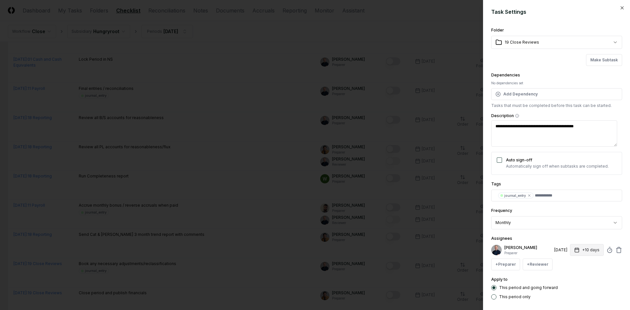
click at [581, 251] on button "+10 days" at bounding box center [587, 250] width 34 height 12
click at [567, 277] on input "*" at bounding box center [562, 276] width 23 height 12
type input "*"
click at [567, 277] on input "*" at bounding box center [562, 276] width 23 height 12
drag, startPoint x: 624, startPoint y: 255, endPoint x: 622, endPoint y: 276, distance: 22.2
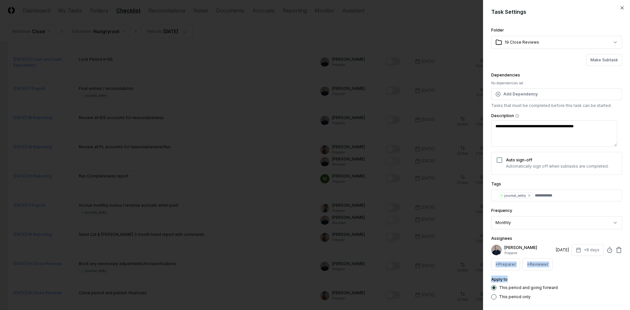
click at [622, 276] on div "**********" at bounding box center [556, 155] width 147 height 310
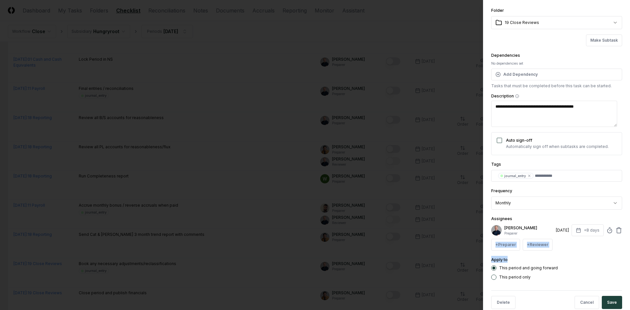
scroll to position [27, 0]
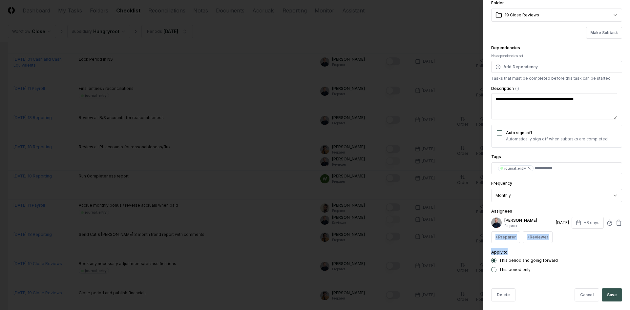
click at [606, 292] on button "Save" at bounding box center [612, 294] width 20 height 13
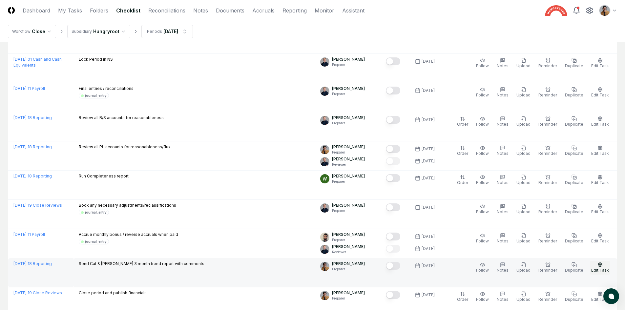
click at [595, 268] on span "Edit Task" at bounding box center [600, 270] width 18 height 5
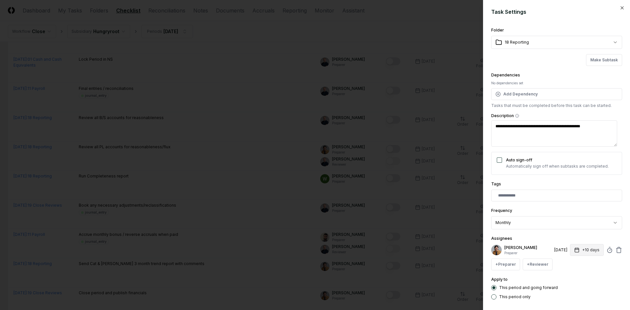
click at [583, 255] on button "+10 days" at bounding box center [587, 250] width 34 height 12
click at [567, 278] on input "*" at bounding box center [562, 276] width 23 height 12
type input "*"
click at [567, 278] on input "*" at bounding box center [562, 276] width 23 height 12
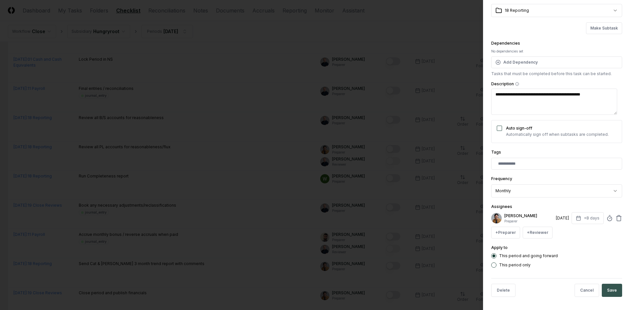
click at [608, 285] on button "Save" at bounding box center [612, 290] width 20 height 13
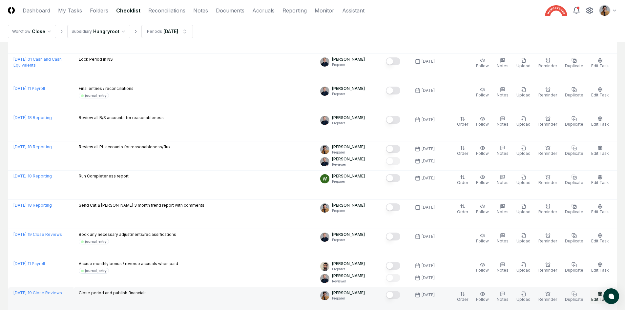
click at [603, 290] on button "Edit Task" at bounding box center [600, 297] width 20 height 14
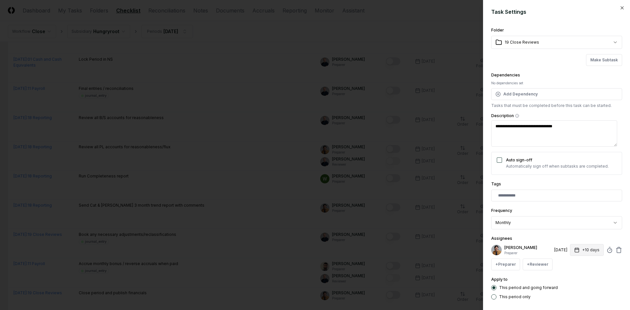
click at [582, 255] on button "+10 days" at bounding box center [587, 250] width 34 height 12
click at [568, 277] on input "*" at bounding box center [562, 276] width 23 height 12
type input "*"
click at [568, 277] on input "*" at bounding box center [562, 276] width 23 height 12
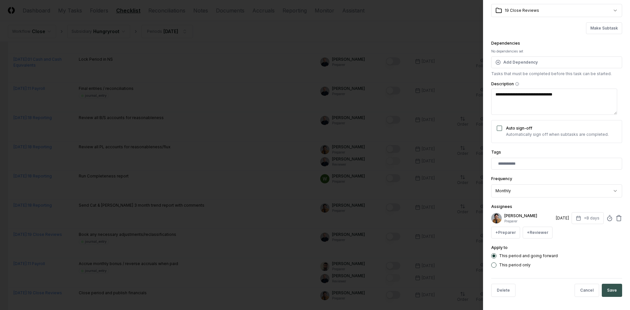
click at [607, 288] on button "Save" at bounding box center [612, 290] width 20 height 13
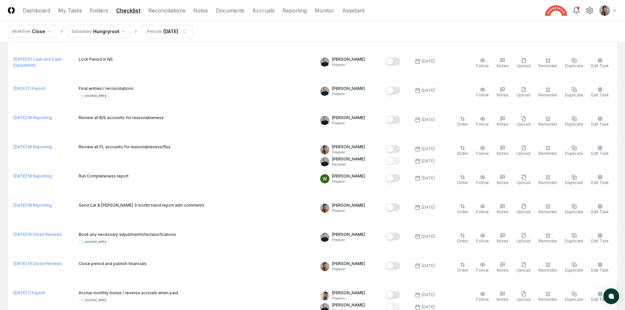
drag, startPoint x: 624, startPoint y: 222, endPoint x: 624, endPoint y: 251, distance: 29.2
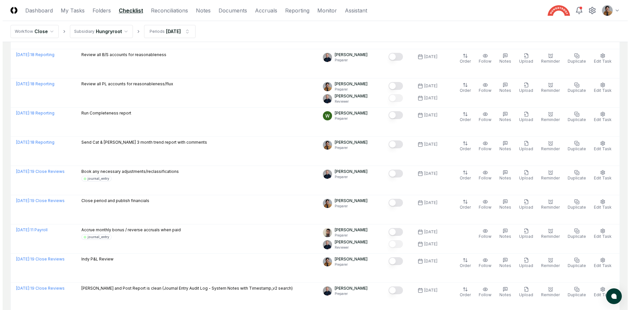
scroll to position [974, 0]
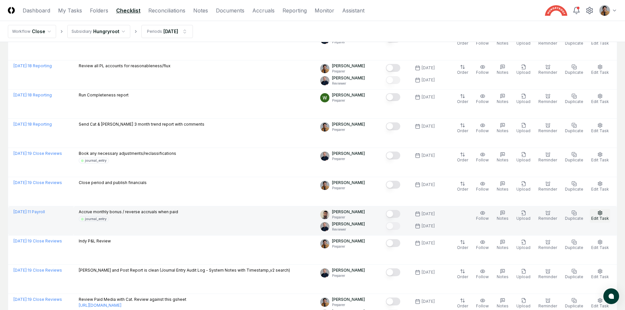
click at [600, 216] on span "Edit Task" at bounding box center [600, 218] width 18 height 5
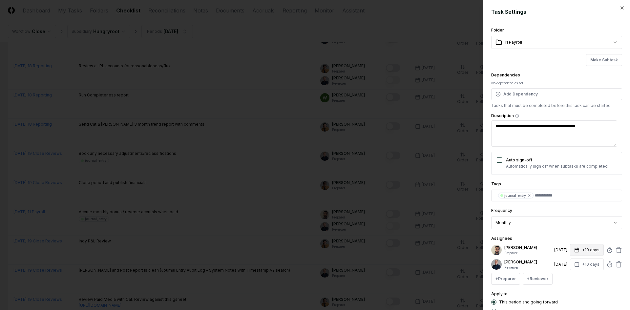
click at [587, 252] on button "+10 days" at bounding box center [587, 250] width 34 height 12
click at [566, 277] on input "*" at bounding box center [562, 276] width 23 height 12
type input "*"
click at [567, 277] on input "*" at bounding box center [562, 276] width 23 height 12
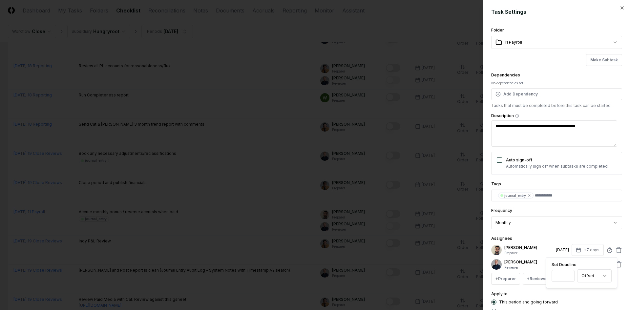
click at [577, 296] on div "Apply to This period and going forward This period only" at bounding box center [556, 302] width 131 height 24
click at [580, 267] on button "+10 days" at bounding box center [587, 264] width 34 height 12
click at [568, 291] on input "*" at bounding box center [561, 290] width 23 height 12
click at [568, 291] on input "*" at bounding box center [562, 290] width 23 height 12
type input "*"
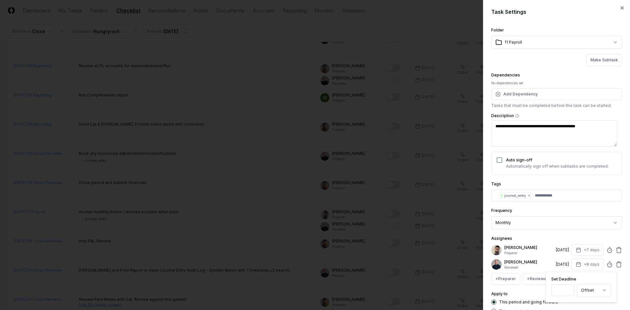
click at [568, 291] on input "*" at bounding box center [562, 290] width 23 height 12
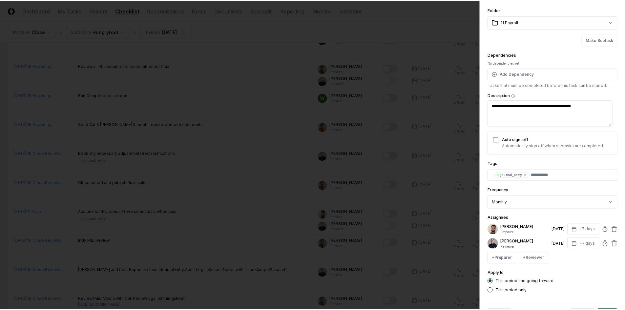
scroll to position [31, 0]
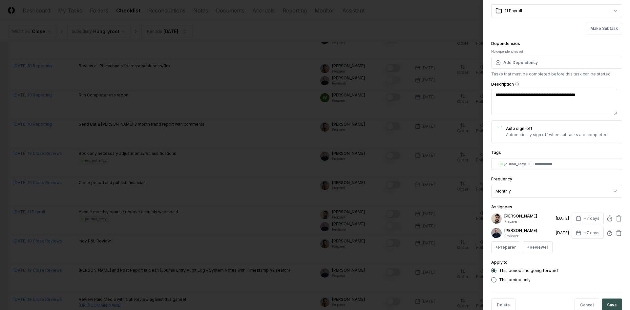
click at [608, 301] on button "Save" at bounding box center [612, 304] width 20 height 13
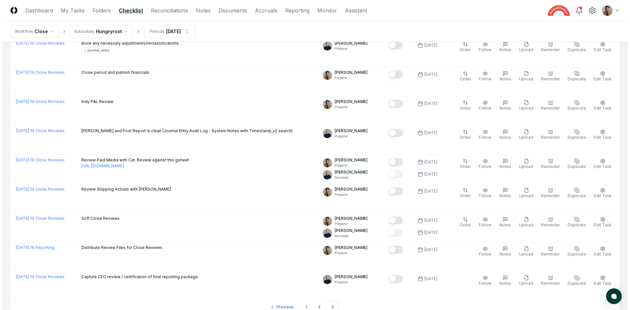
scroll to position [1096, 0]
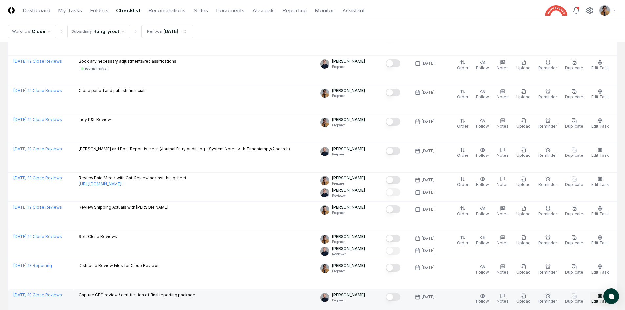
click at [596, 292] on button "Edit Task" at bounding box center [600, 299] width 20 height 14
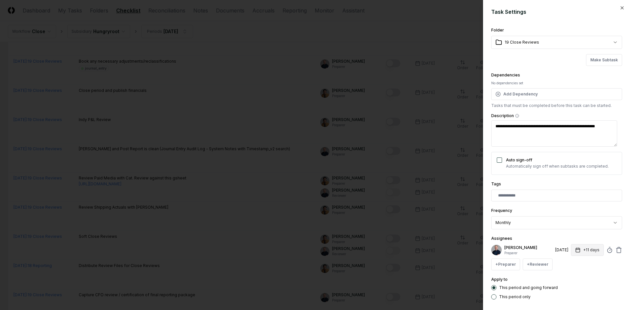
click at [583, 254] on button "+11 days" at bounding box center [587, 250] width 33 height 12
click at [568, 278] on input "**" at bounding box center [562, 276] width 23 height 12
type input "*"
click at [568, 278] on input "*" at bounding box center [561, 276] width 23 height 12
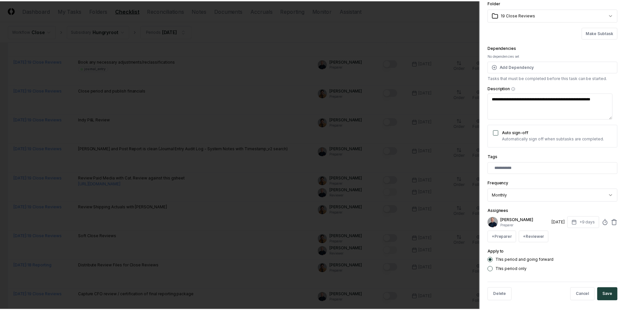
scroll to position [32, 0]
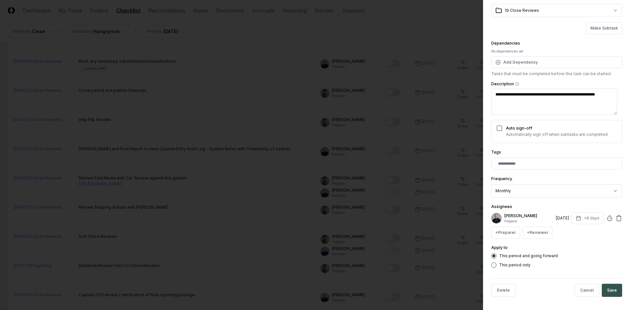
click at [608, 288] on button "Save" at bounding box center [612, 290] width 20 height 13
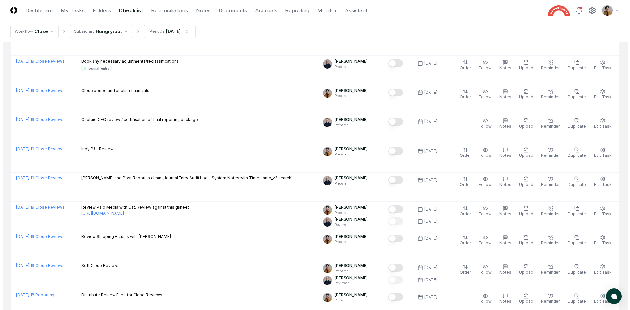
scroll to position [1159, 0]
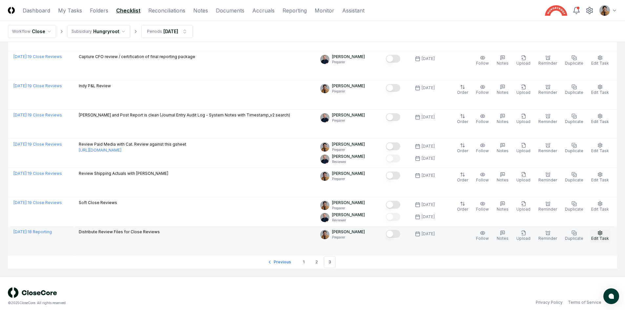
click at [598, 236] on span "Edit Task" at bounding box center [600, 238] width 18 height 5
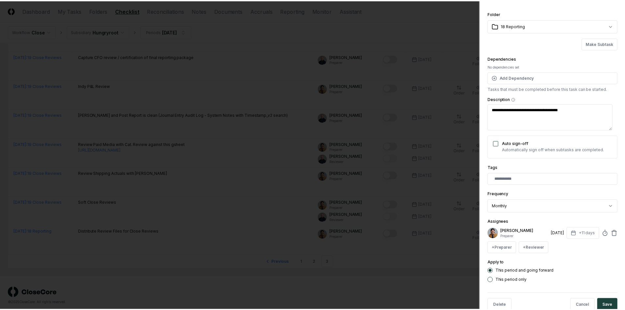
scroll to position [32, 0]
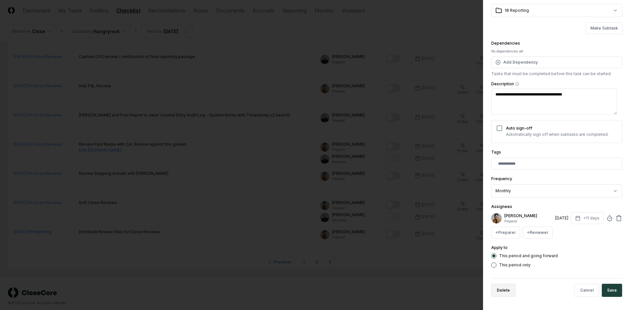
click at [508, 295] on button "Delete" at bounding box center [503, 290] width 24 height 13
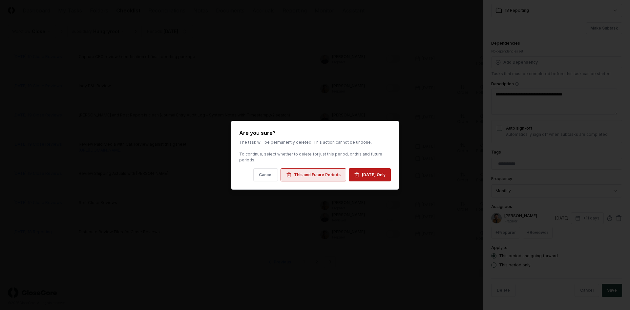
click at [319, 178] on button "This and Future Periods" at bounding box center [313, 174] width 66 height 13
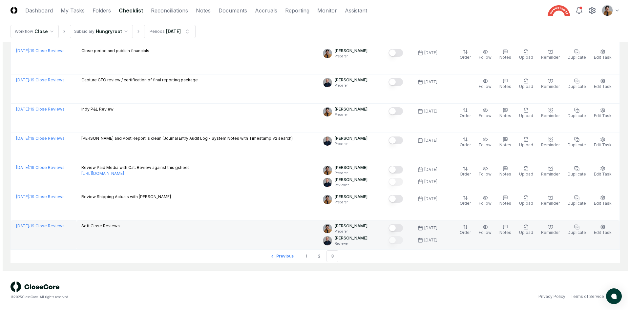
scroll to position [1130, 0]
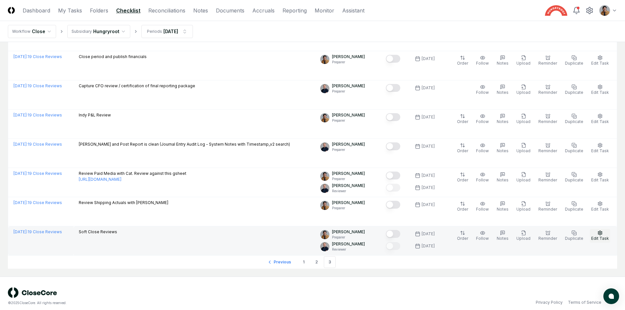
click at [605, 236] on span "Edit Task" at bounding box center [600, 238] width 18 height 5
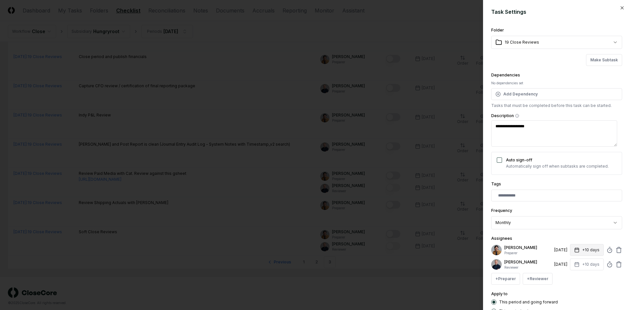
click at [582, 251] on button "+10 days" at bounding box center [587, 250] width 34 height 12
click at [568, 276] on input "*" at bounding box center [561, 276] width 23 height 12
type input "*"
click at [568, 276] on input "*" at bounding box center [562, 276] width 23 height 12
drag, startPoint x: 575, startPoint y: 290, endPoint x: 577, endPoint y: 280, distance: 9.9
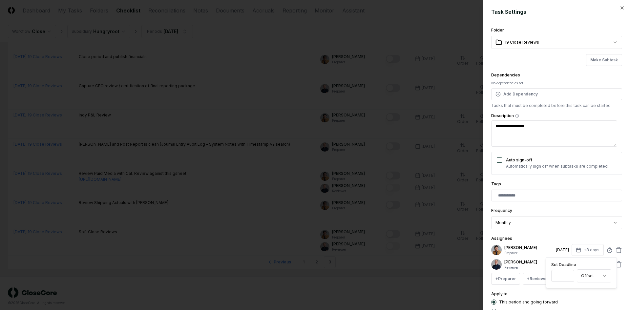
click at [575, 290] on div "Apply to This period and going forward This period only" at bounding box center [556, 302] width 131 height 24
click at [582, 263] on button "+10 days" at bounding box center [587, 264] width 34 height 12
click at [566, 293] on input "*" at bounding box center [561, 290] width 23 height 12
type input "*"
click at [567, 293] on input "*" at bounding box center [562, 290] width 23 height 12
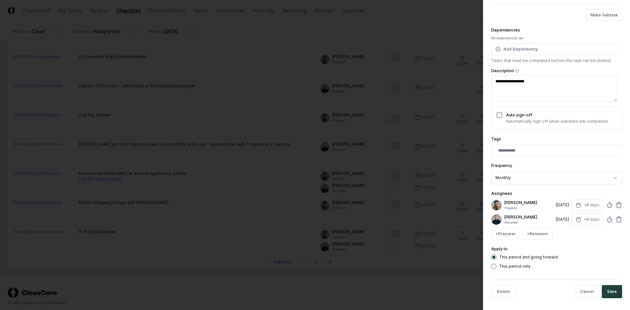
scroll to position [46, 0]
click at [615, 288] on button "Save" at bounding box center [612, 290] width 20 height 13
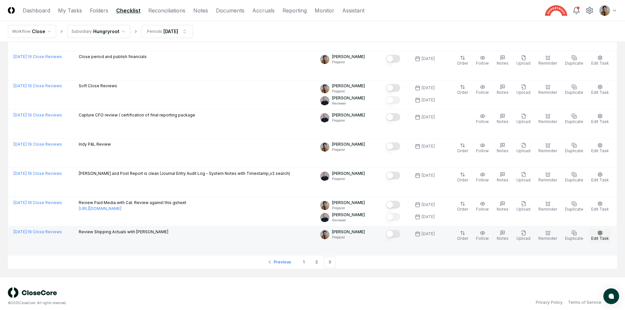
click at [602, 236] on span "Edit Task" at bounding box center [600, 238] width 18 height 5
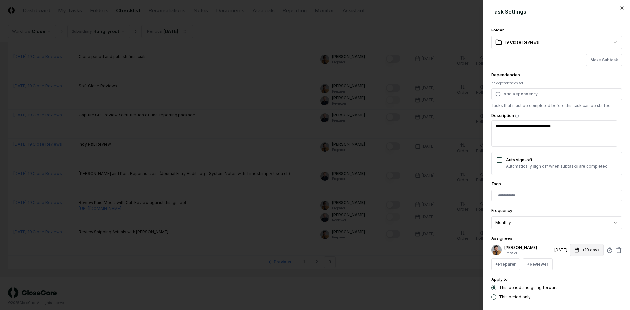
click at [581, 250] on button "+10 days" at bounding box center [587, 250] width 34 height 12
click at [568, 278] on input "**" at bounding box center [561, 276] width 23 height 12
click at [567, 274] on input "**" at bounding box center [562, 276] width 23 height 12
click at [567, 278] on input "**" at bounding box center [562, 276] width 23 height 12
click at [567, 278] on input "*" at bounding box center [561, 276] width 23 height 12
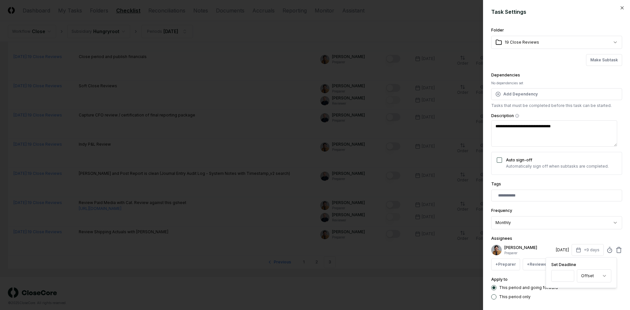
click at [567, 278] on input "*" at bounding box center [562, 276] width 23 height 12
type input "*"
click at [567, 278] on input "*" at bounding box center [562, 276] width 23 height 12
click at [584, 296] on div "This period only" at bounding box center [556, 296] width 131 height 5
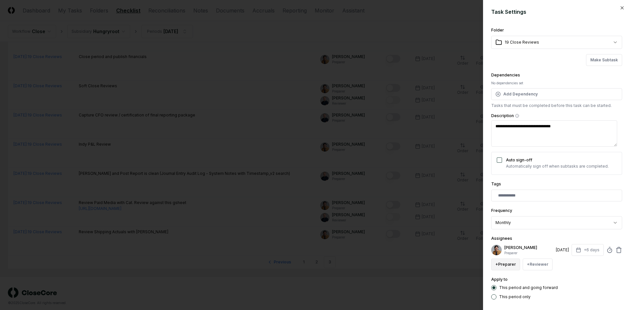
click at [512, 265] on button "+ Preparer" at bounding box center [505, 264] width 29 height 12
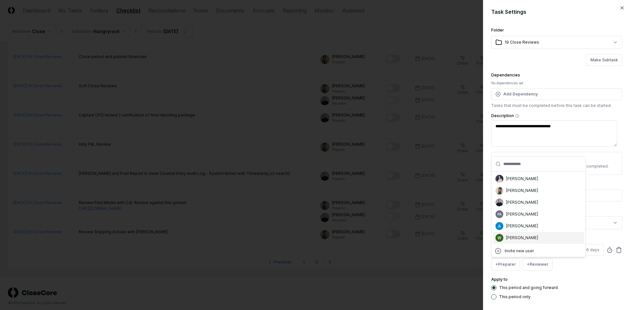
click at [523, 238] on div "[PERSON_NAME]" at bounding box center [522, 238] width 32 height 6
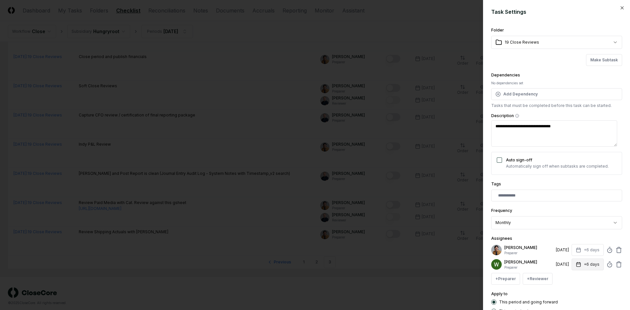
click at [587, 264] on button "+6 days" at bounding box center [587, 264] width 32 height 12
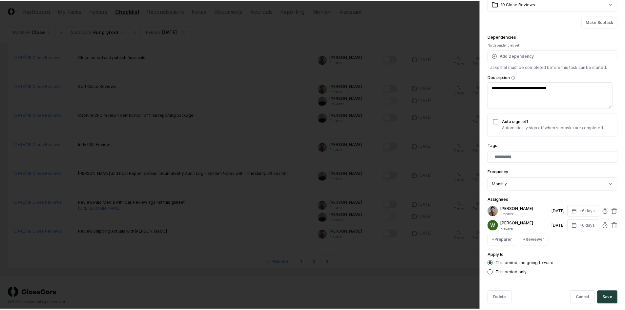
scroll to position [40, 0]
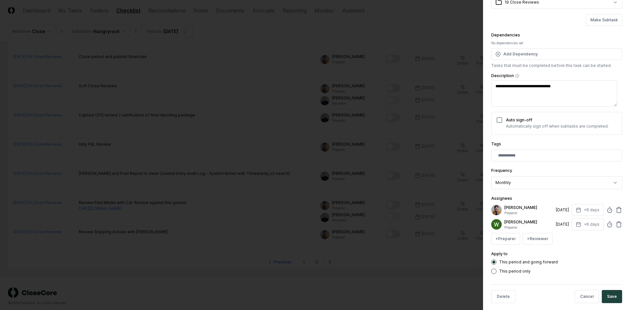
click at [618, 296] on div "**********" at bounding box center [556, 155] width 147 height 310
click at [612, 295] on button "Save" at bounding box center [612, 296] width 20 height 13
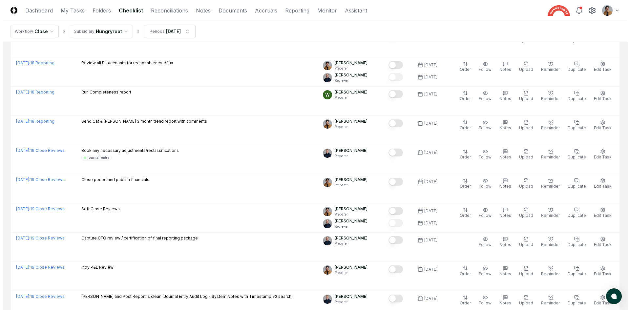
scroll to position [1130, 0]
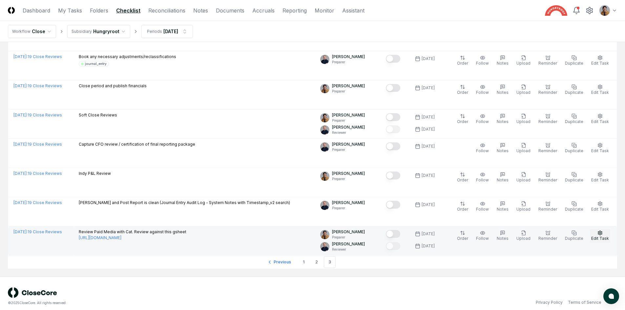
click at [594, 236] on span "Edit Task" at bounding box center [600, 238] width 18 height 5
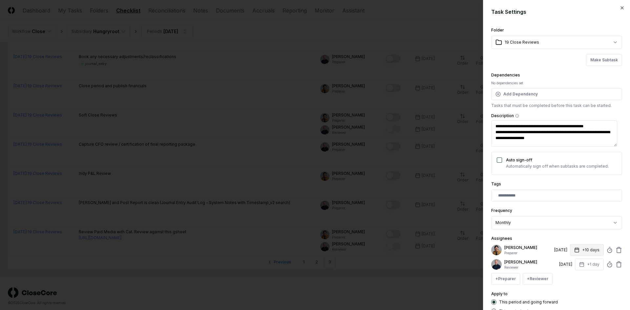
click at [581, 252] on button "+10 days" at bounding box center [587, 250] width 34 height 12
click at [568, 277] on input "*" at bounding box center [562, 276] width 23 height 12
type input "*"
click at [568, 277] on input "*" at bounding box center [562, 276] width 23 height 12
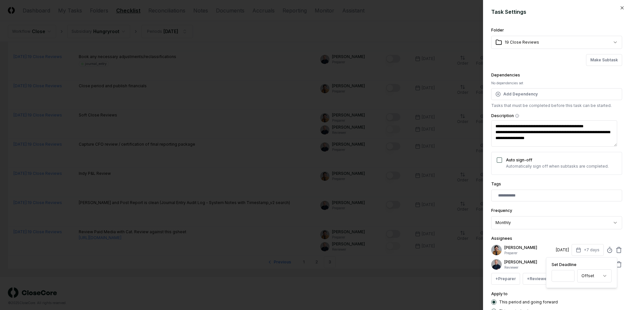
click at [574, 294] on div "Apply to This period and going forward This period only" at bounding box center [556, 302] width 131 height 24
click at [584, 269] on button "+1 day" at bounding box center [589, 264] width 29 height 12
click at [570, 288] on input "*" at bounding box center [564, 290] width 23 height 12
click at [570, 288] on input "*" at bounding box center [562, 290] width 23 height 12
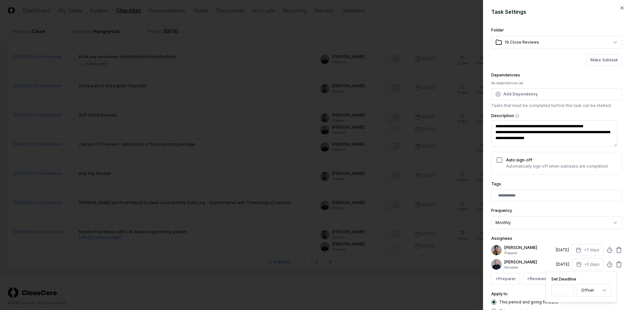
click at [570, 288] on input "*" at bounding box center [562, 290] width 23 height 12
click at [568, 289] on input "*" at bounding box center [562, 290] width 23 height 12
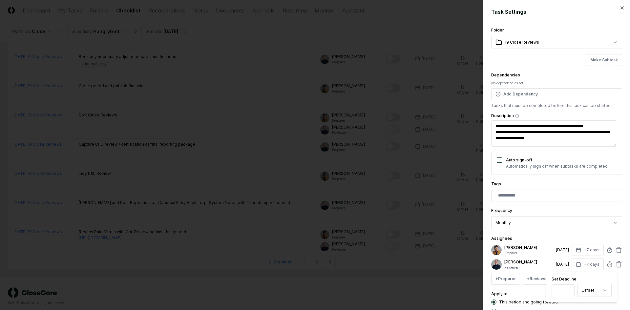
type input "*"
click at [568, 289] on input "*" at bounding box center [562, 290] width 23 height 12
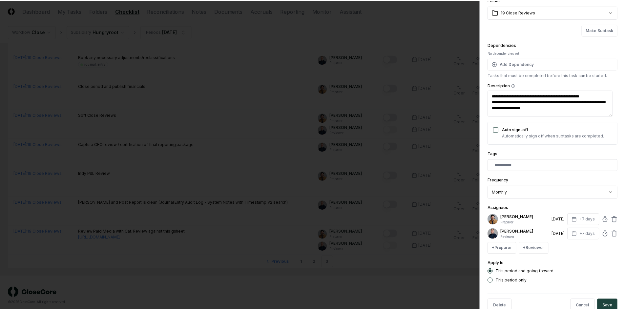
scroll to position [32, 0]
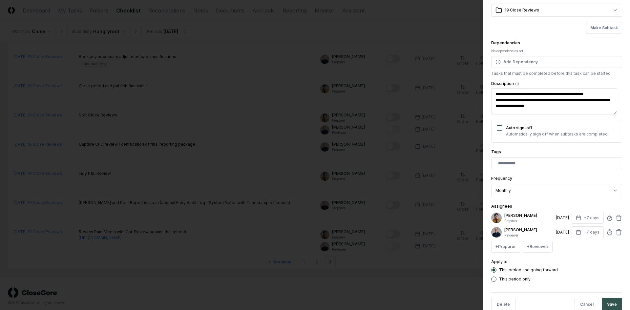
click at [609, 302] on button "Save" at bounding box center [612, 304] width 20 height 13
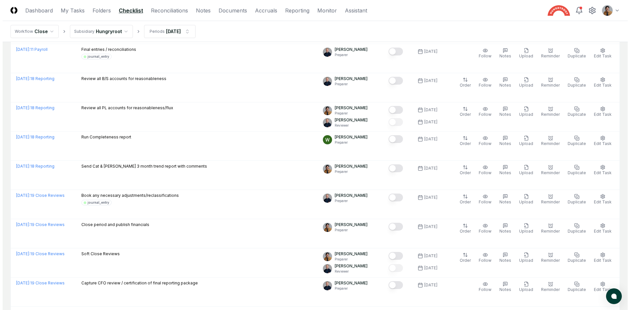
scroll to position [1130, 0]
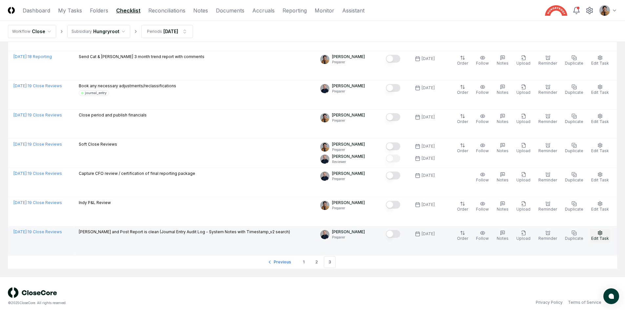
click at [592, 236] on span "Edit Task" at bounding box center [600, 238] width 18 height 5
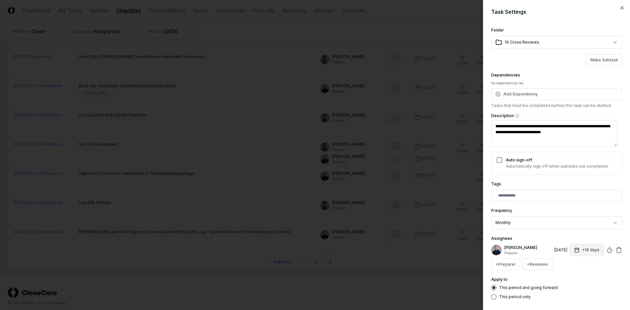
click at [592, 252] on button "+10 days" at bounding box center [587, 250] width 34 height 12
click at [567, 277] on input "*" at bounding box center [561, 276] width 23 height 12
type input "*"
click at [567, 277] on input "*" at bounding box center [562, 276] width 23 height 12
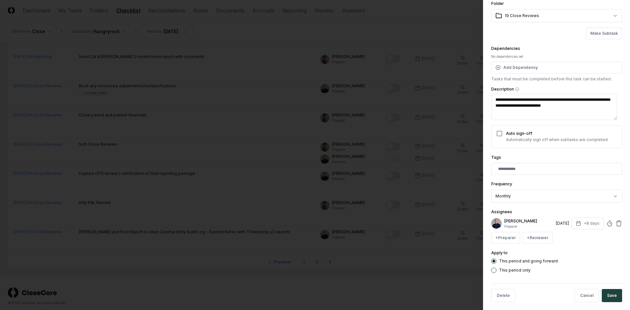
scroll to position [29, 0]
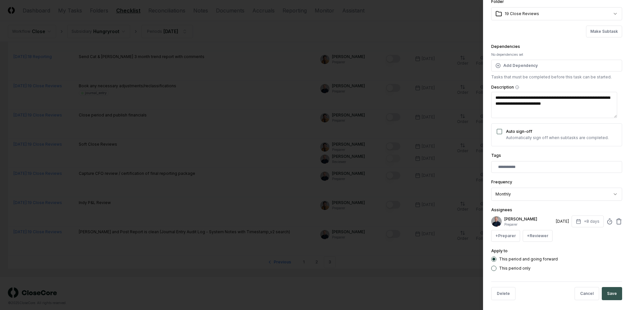
drag, startPoint x: 608, startPoint y: 282, endPoint x: 610, endPoint y: 291, distance: 9.4
click at [610, 285] on div "Delete Cancel Save" at bounding box center [556, 293] width 131 height 24
click at [610, 291] on button "Save" at bounding box center [612, 293] width 20 height 13
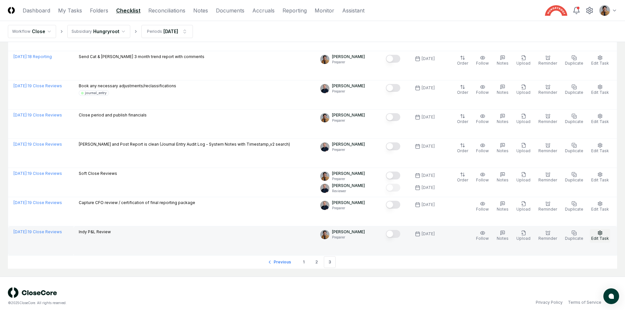
click at [601, 231] on icon "button" at bounding box center [600, 233] width 4 height 4
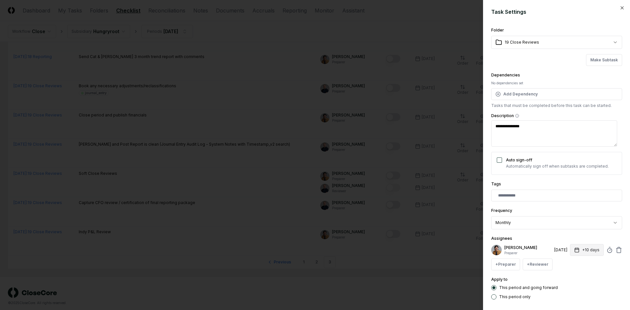
click at [588, 254] on button "+10 days" at bounding box center [587, 250] width 34 height 12
click at [567, 277] on input "*" at bounding box center [561, 276] width 23 height 12
click at [567, 277] on input "*" at bounding box center [562, 276] width 23 height 12
type input "*"
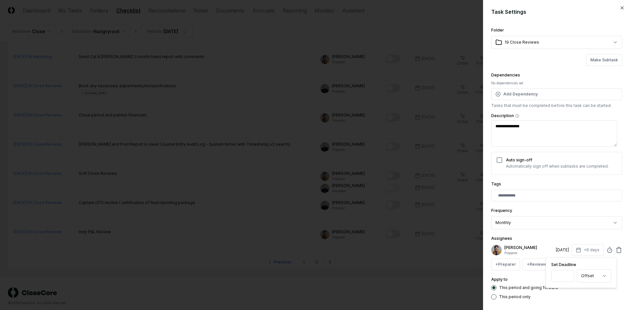
click at [567, 277] on input "*" at bounding box center [562, 276] width 23 height 12
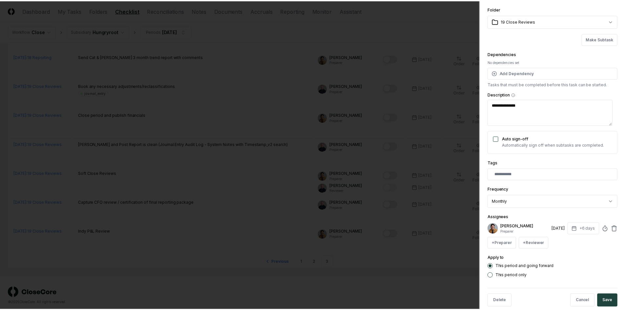
scroll to position [22, 0]
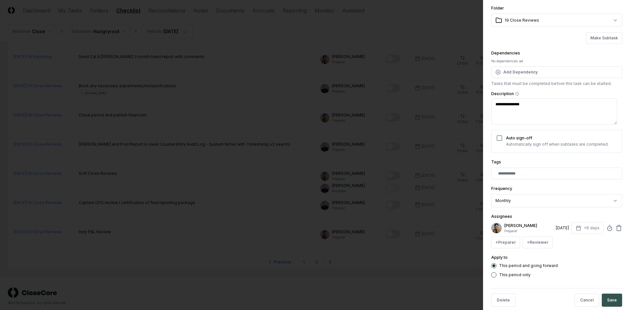
click at [611, 299] on button "Save" at bounding box center [612, 300] width 20 height 13
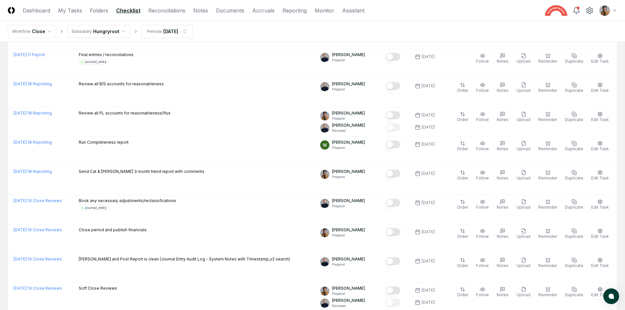
scroll to position [1130, 0]
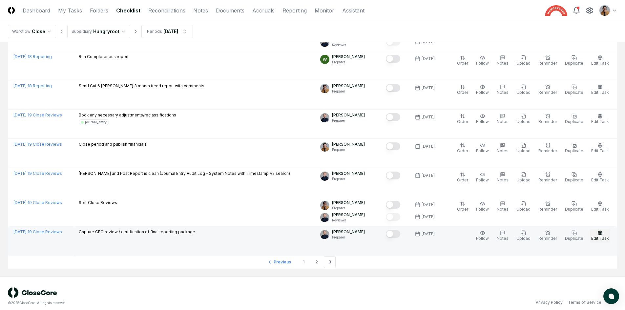
click at [601, 236] on span "Edit Task" at bounding box center [600, 238] width 18 height 5
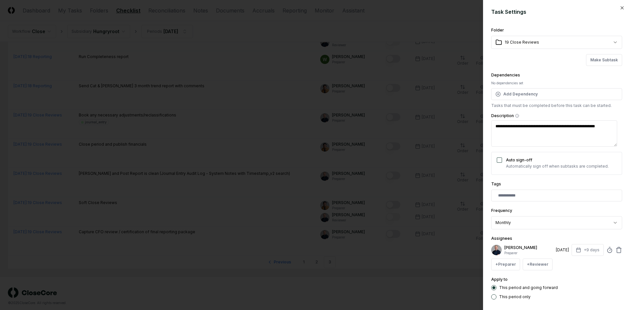
click at [442, 291] on div at bounding box center [315, 155] width 630 height 310
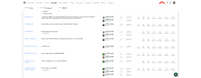
scroll to position [0, 0]
